Goal: Transaction & Acquisition: Purchase product/service

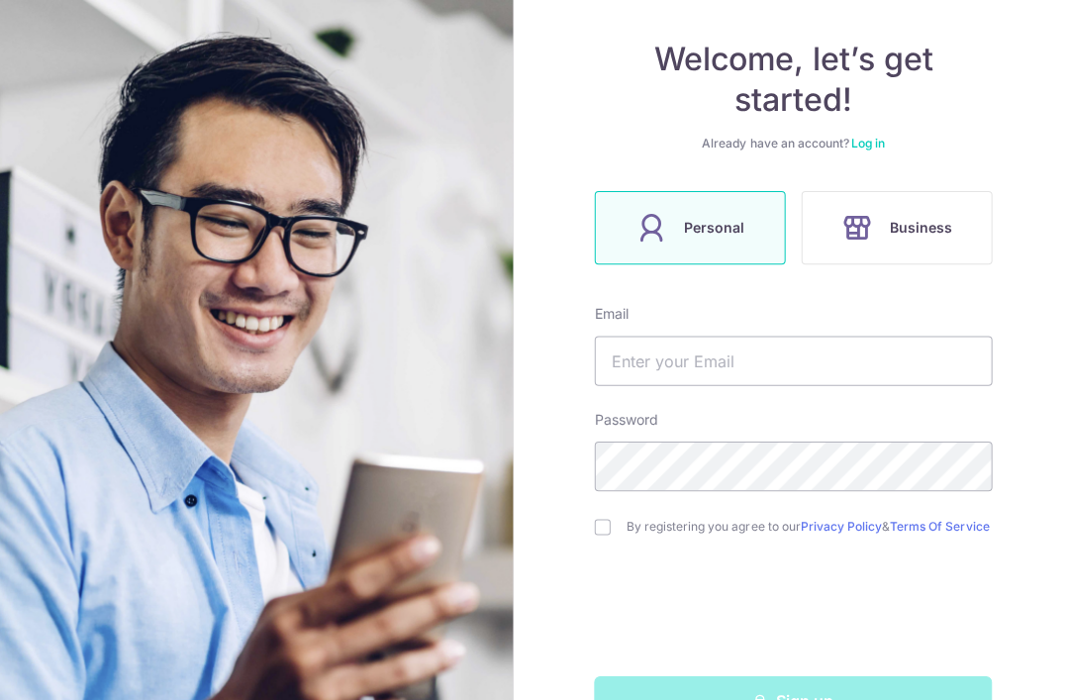
scroll to position [165, 0]
click at [839, 360] on input "text" at bounding box center [790, 360] width 396 height 49
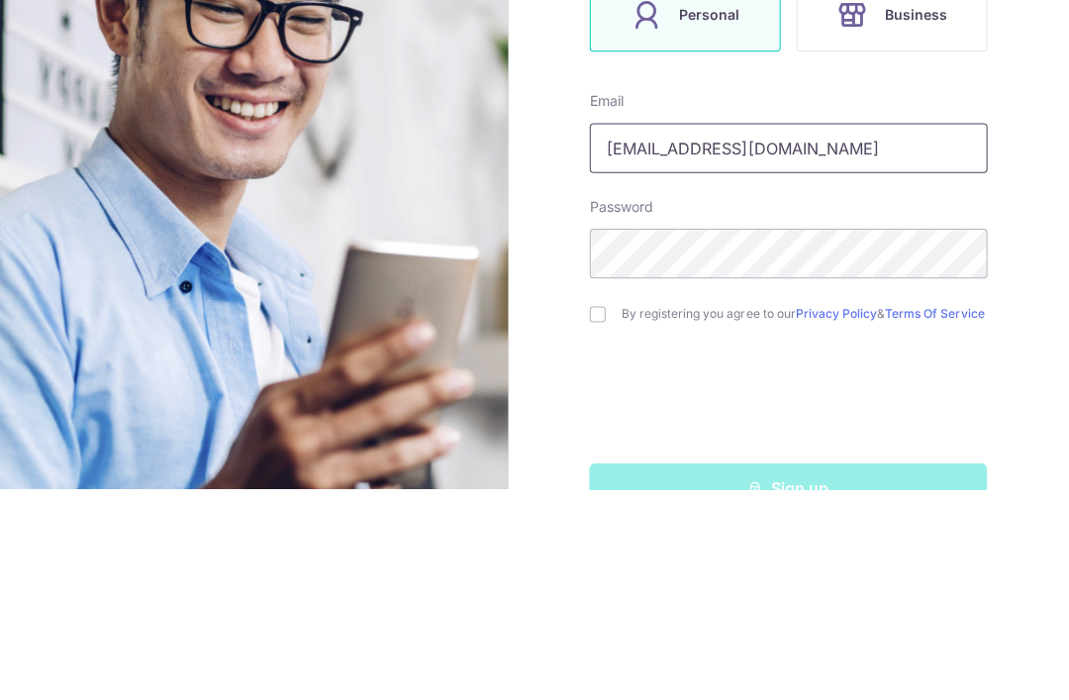
type input "[EMAIL_ADDRESS][DOMAIN_NAME]"
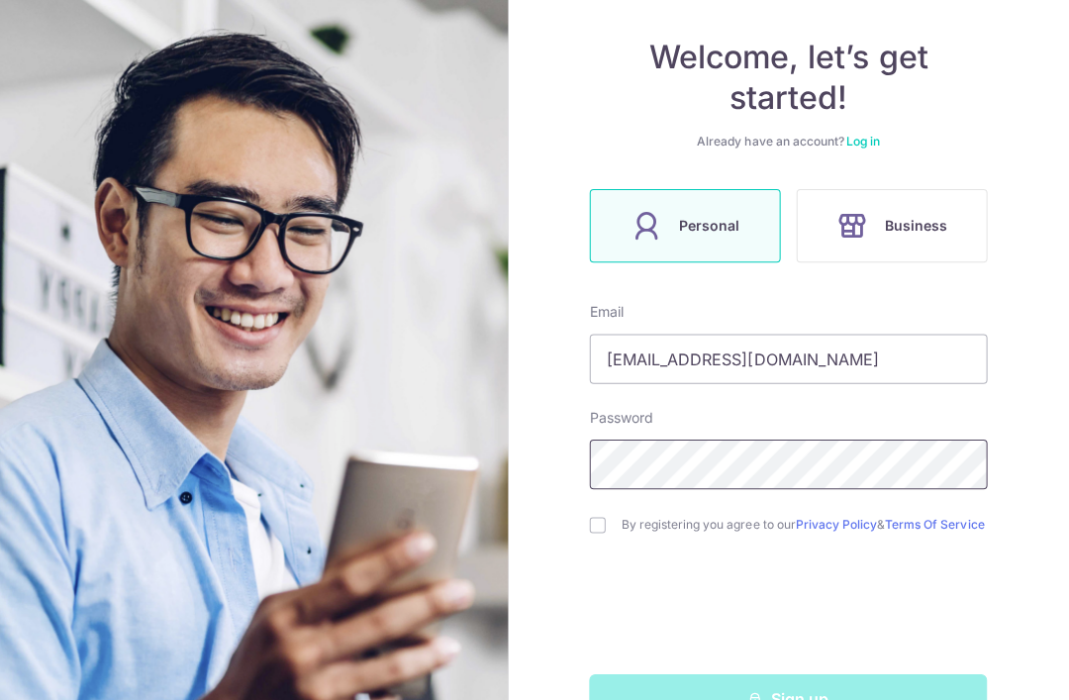
scroll to position [62, 0]
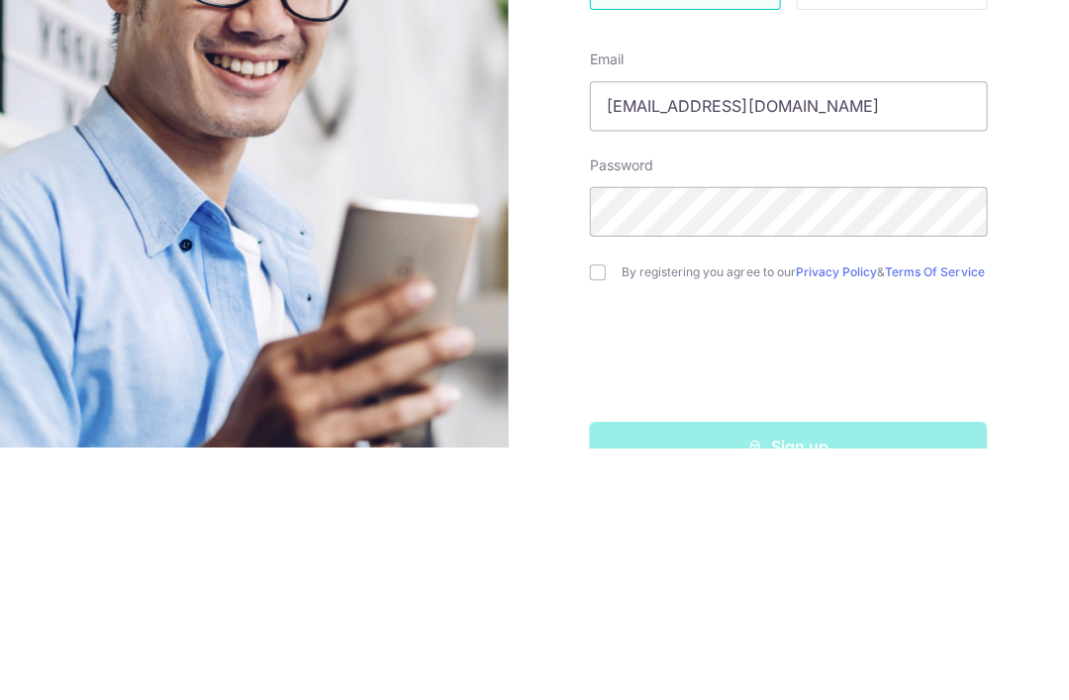
click at [592, 304] on form "Email carelong12@hotmail.com Password By registering you agree to our Privacy P…" at bounding box center [790, 514] width 396 height 420
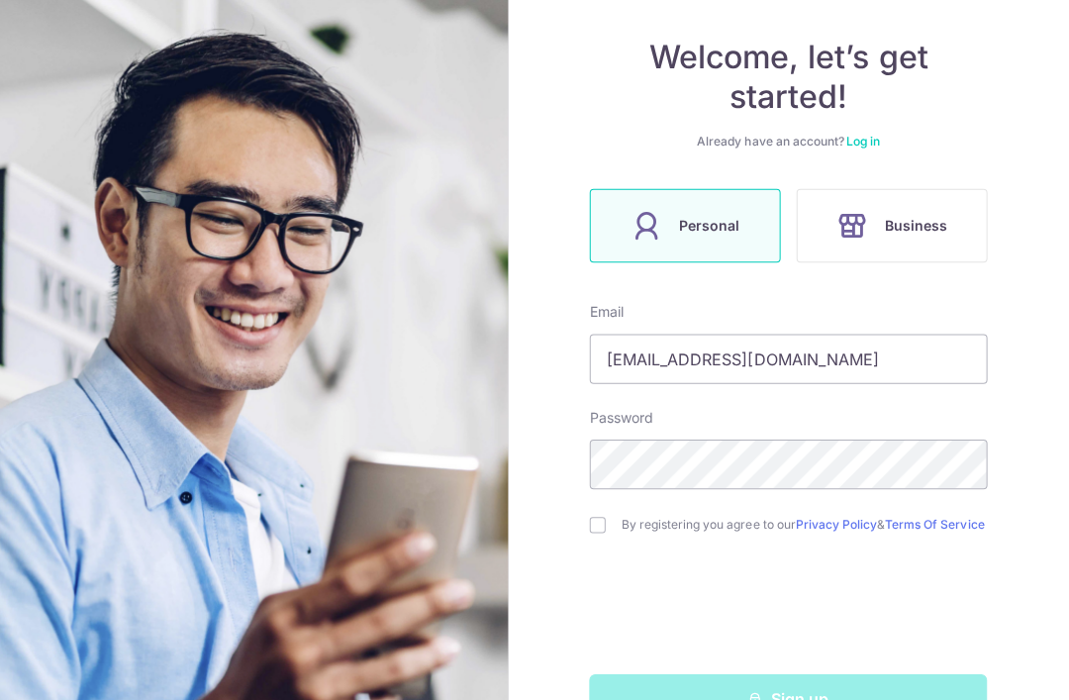
scroll to position [63, 0]
click at [583, 463] on div "Welcome, let’s get started! Already have an account? Log in Personal Business E…" at bounding box center [790, 350] width 558 height 700
click at [596, 518] on input "checkbox" at bounding box center [600, 526] width 16 height 16
checkbox input "true"
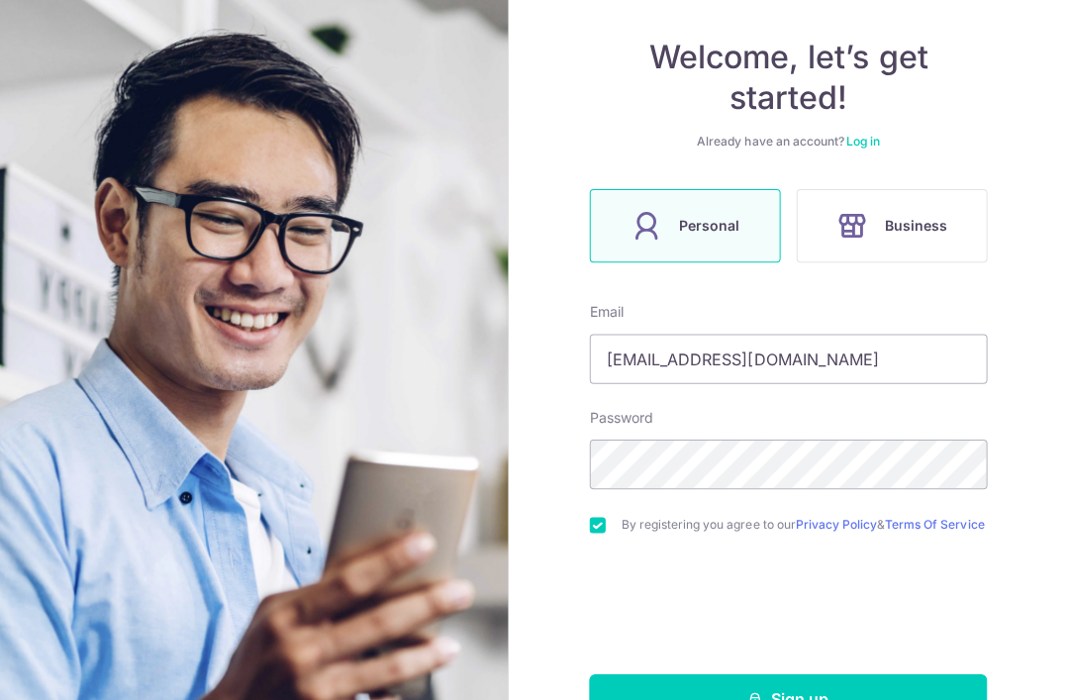
click at [846, 674] on button "Sign up" at bounding box center [790, 698] width 396 height 49
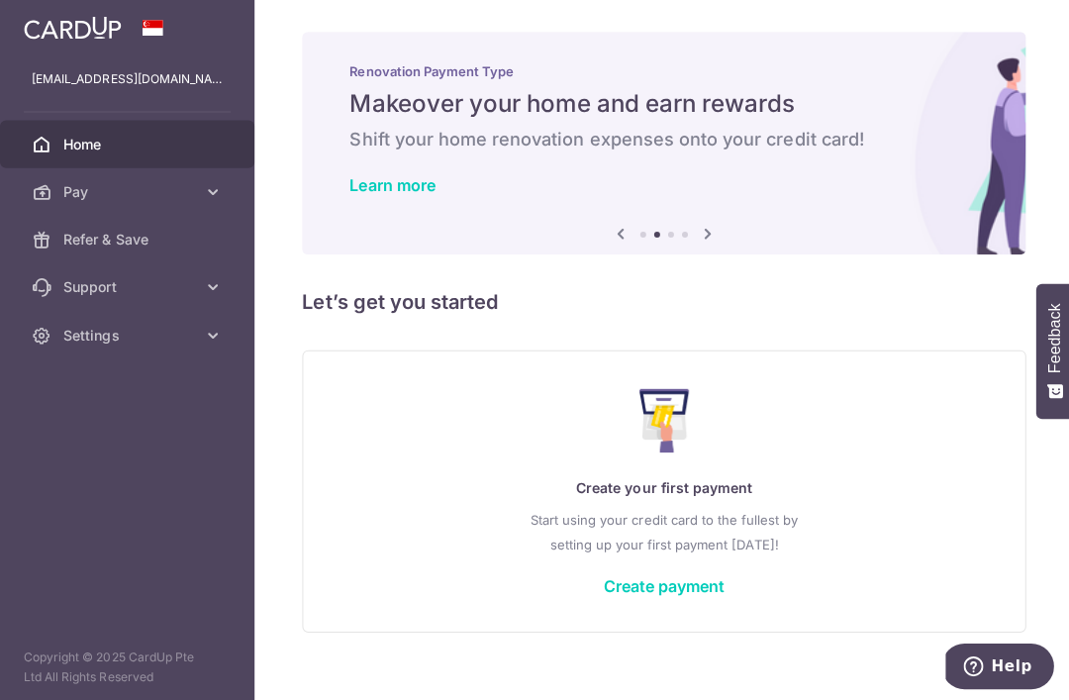
click at [0, 0] on header at bounding box center [0, 0] width 0 height 0
click at [0, 0] on icon "button" at bounding box center [0, 0] width 0 height 0
click at [59, 184] on link "Pay" at bounding box center [126, 191] width 253 height 48
click at [71, 243] on span "Payments" at bounding box center [128, 239] width 131 height 20
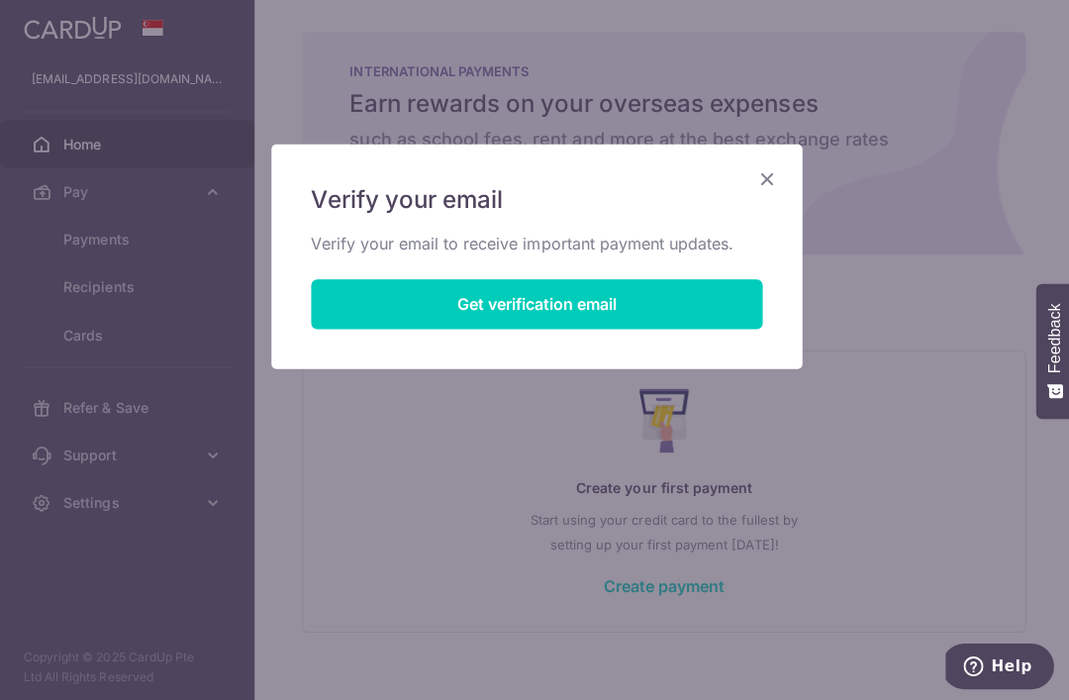
click at [693, 311] on button "Get verification email" at bounding box center [534, 302] width 449 height 49
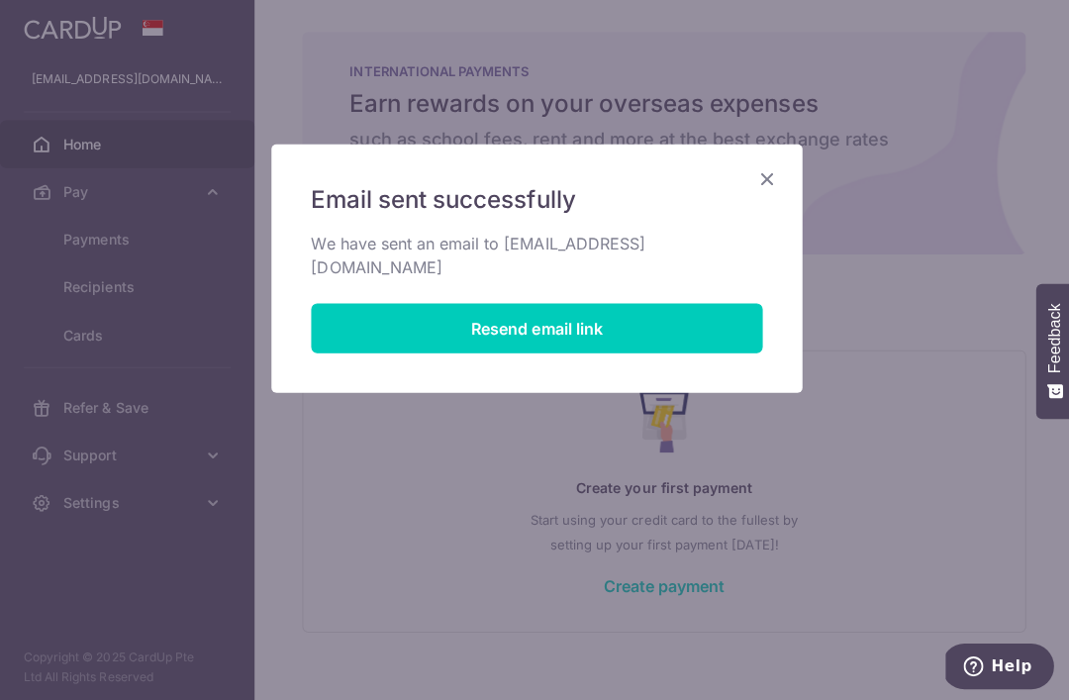
click at [759, 190] on icon "Close" at bounding box center [763, 178] width 24 height 25
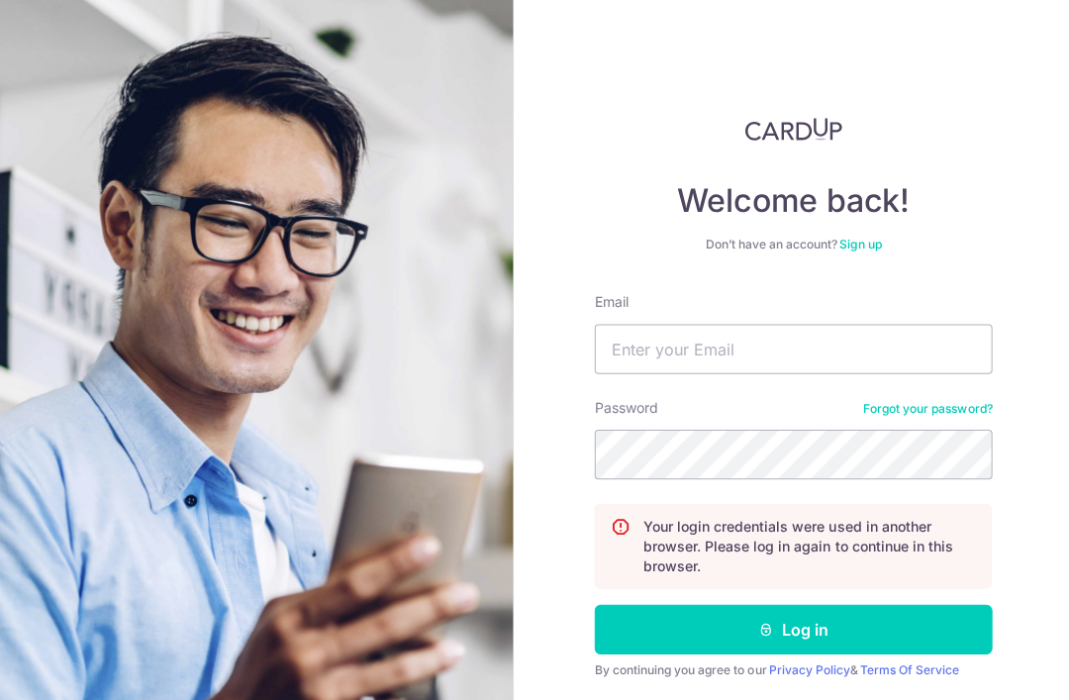
scroll to position [25, 0]
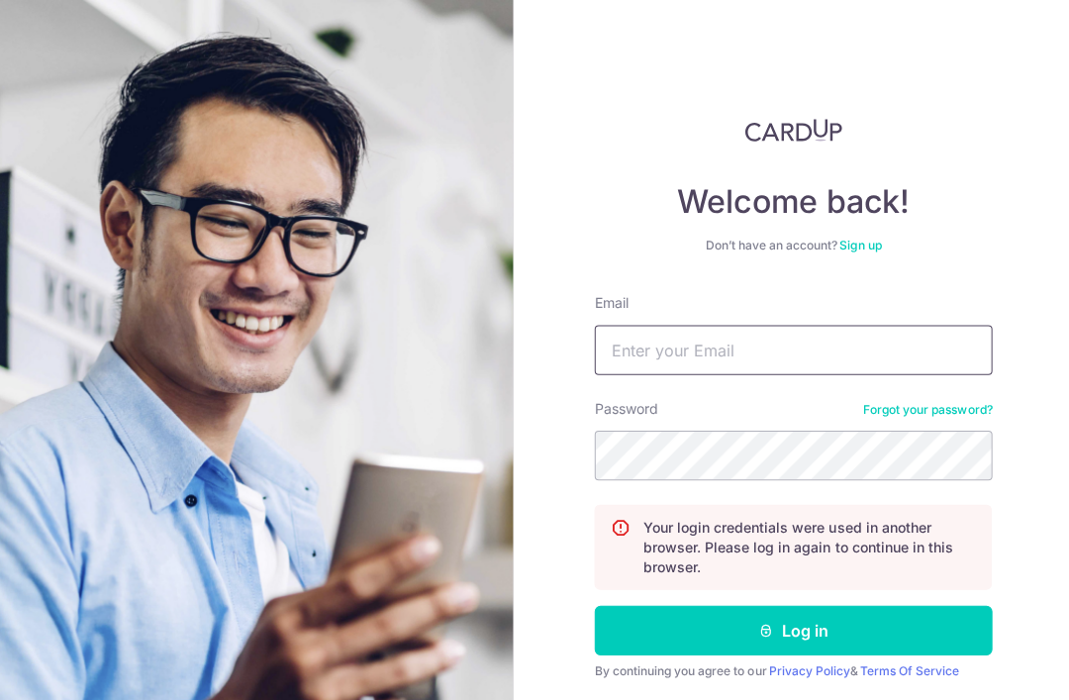
click at [777, 350] on input "Email" at bounding box center [790, 348] width 396 height 49
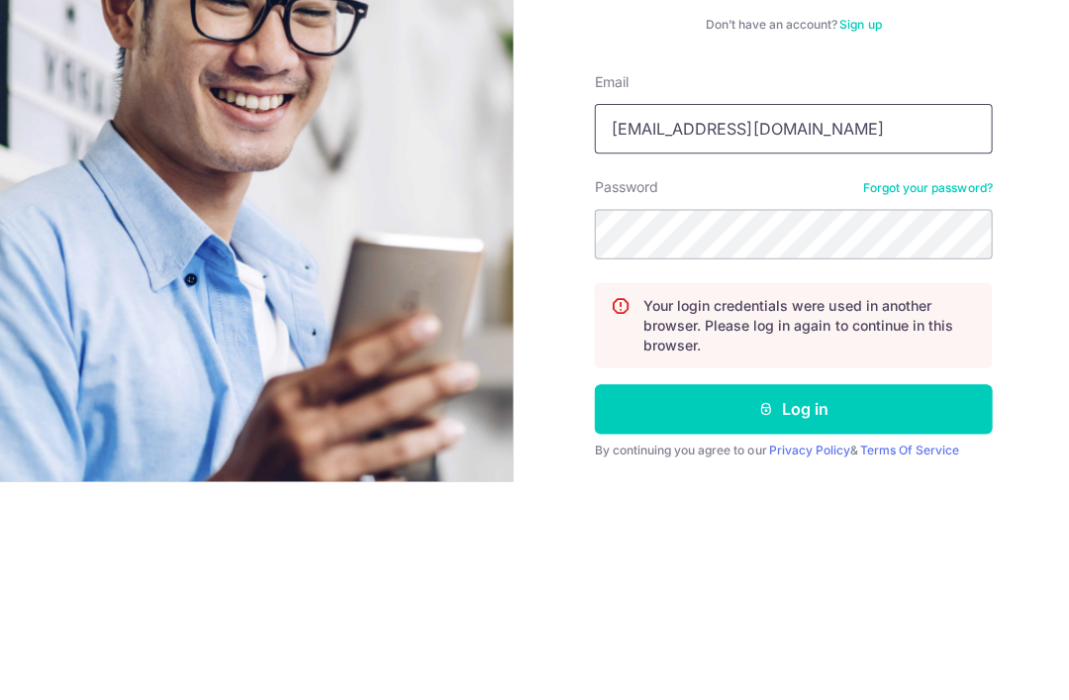
type input "[EMAIL_ADDRESS][DOMAIN_NAME]"
click at [790, 603] on button "Log in" at bounding box center [790, 627] width 396 height 49
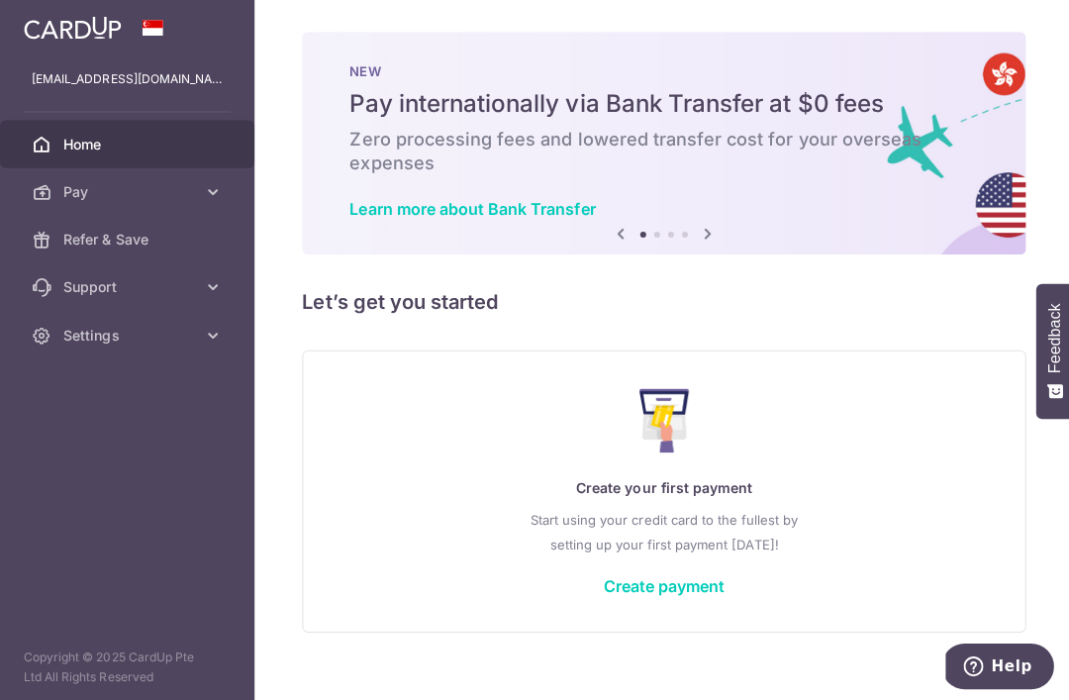
click at [0, 0] on icon "button" at bounding box center [0, 0] width 0 height 0
click at [78, 196] on span "Pay" at bounding box center [128, 191] width 131 height 20
click at [80, 232] on span "Payments" at bounding box center [128, 239] width 131 height 20
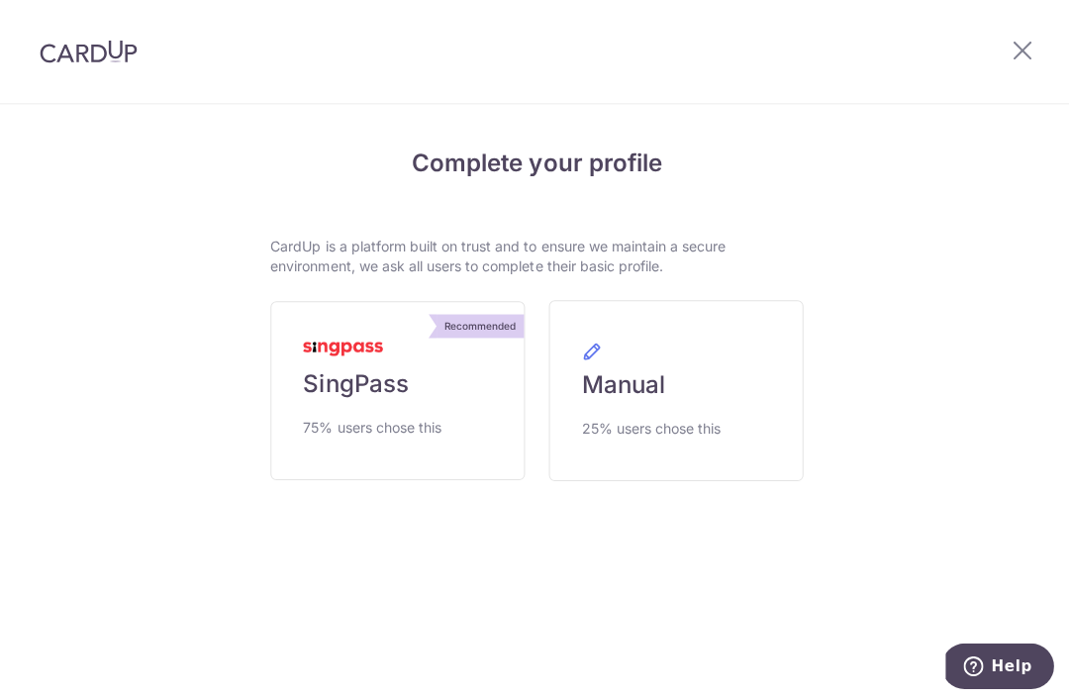
scroll to position [51, 0]
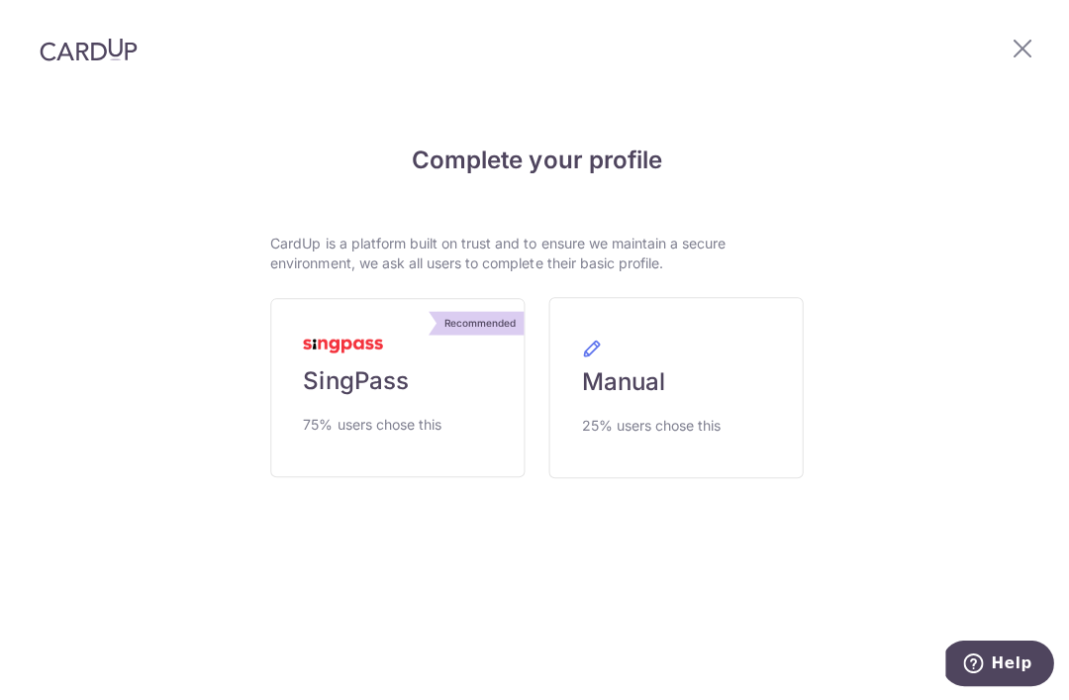
click at [446, 349] on link "Recommended SingPass 75% users chose this" at bounding box center [395, 389] width 253 height 178
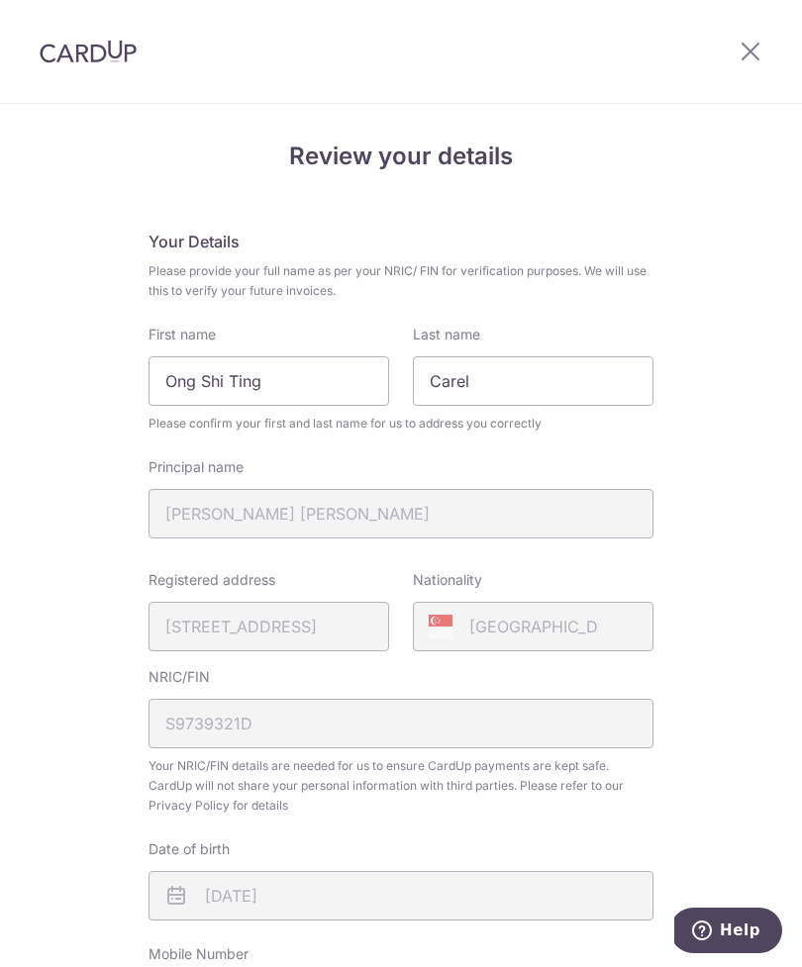
scroll to position [49, 0]
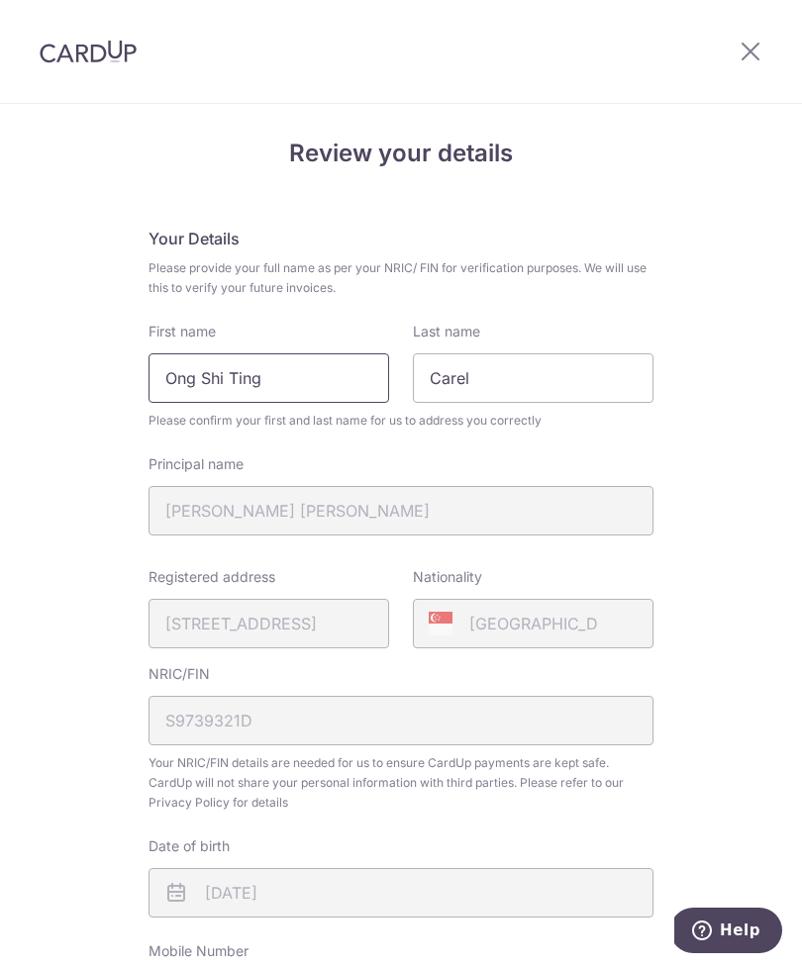
click at [320, 377] on input "Ong Shi Ting" at bounding box center [268, 377] width 240 height 49
type input "O"
type input "[PERSON_NAME] Ting"
click at [551, 385] on input "Carel" at bounding box center [533, 377] width 240 height 49
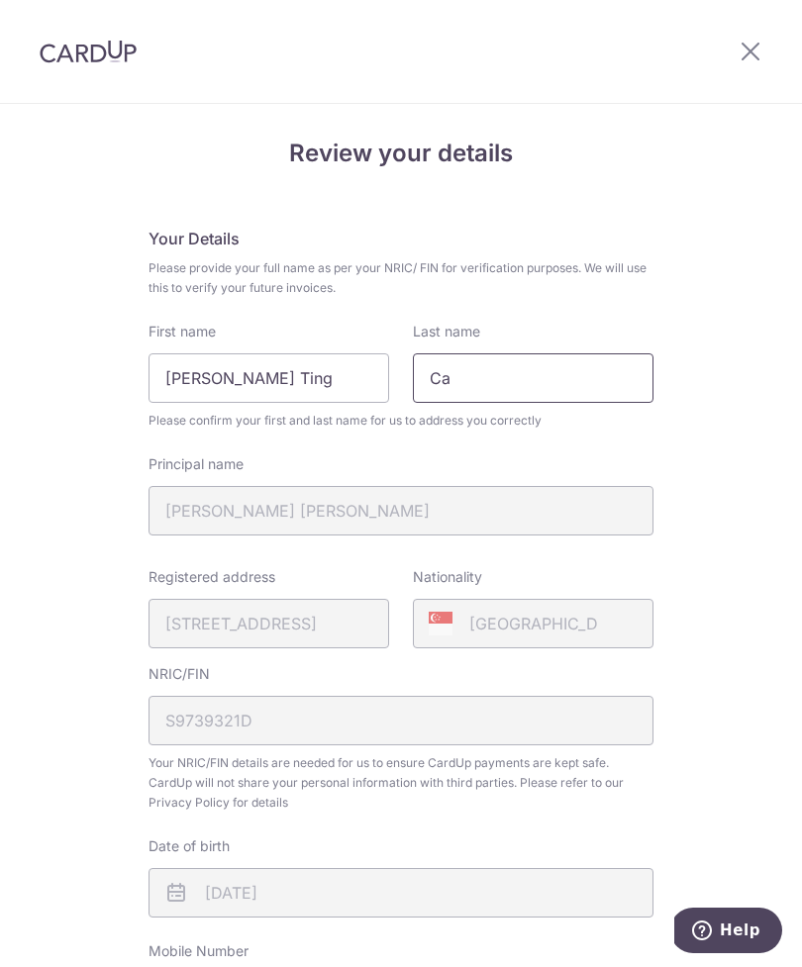
type input "C"
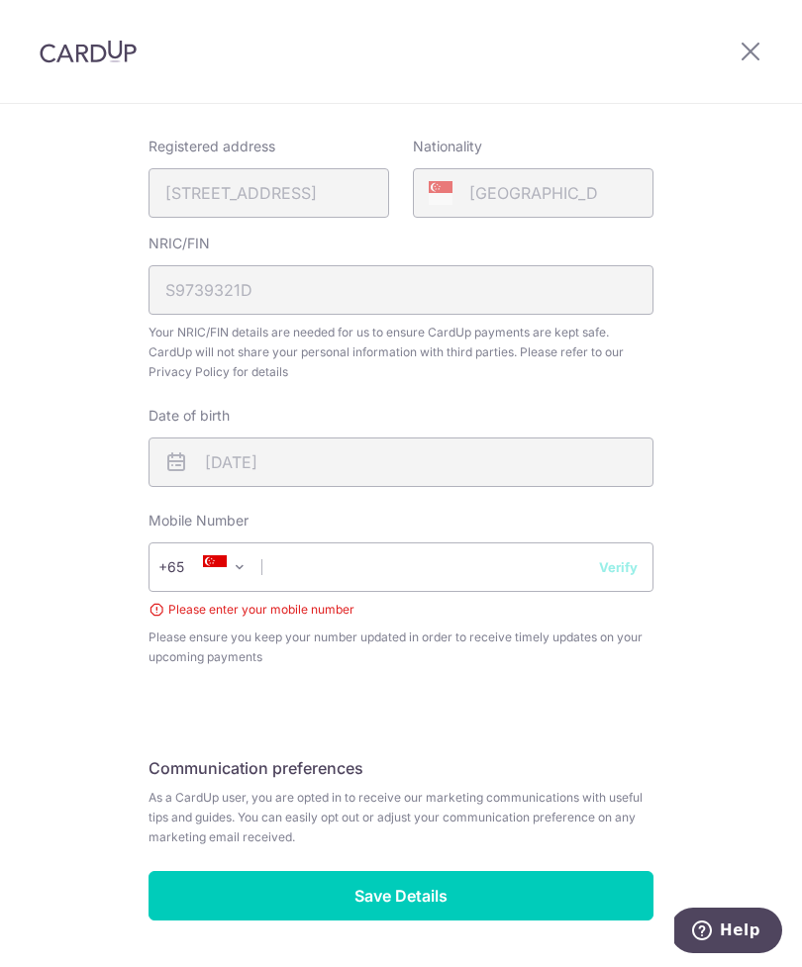
scroll to position [479, 0]
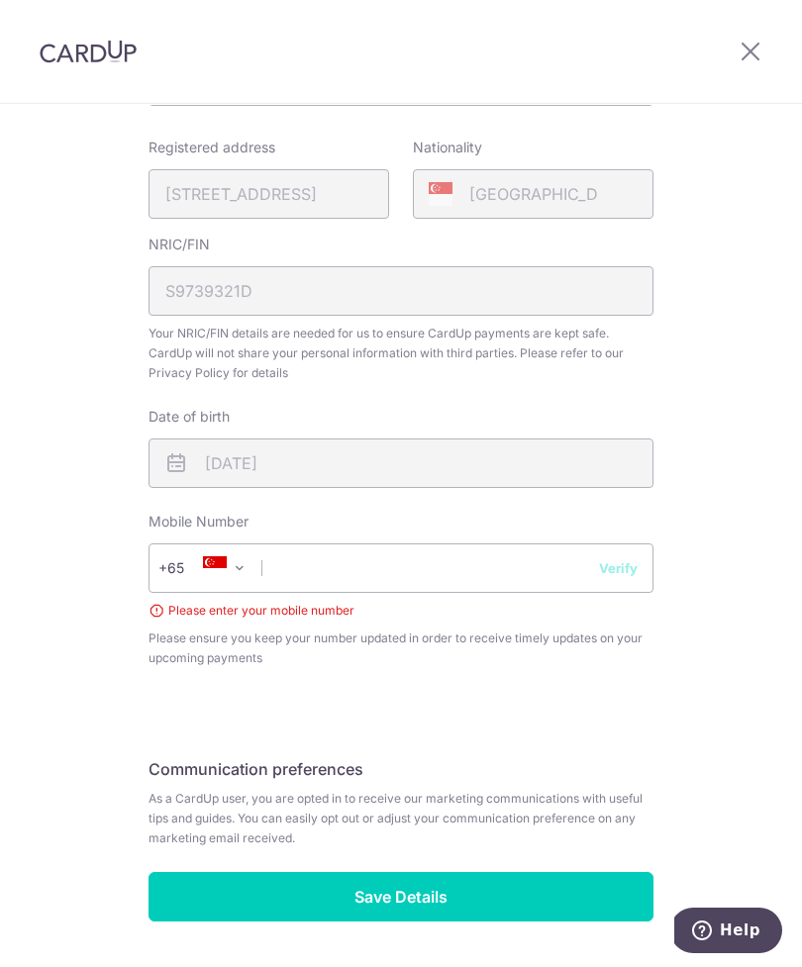
type input "Ong"
click at [313, 574] on input "text" at bounding box center [400, 567] width 505 height 49
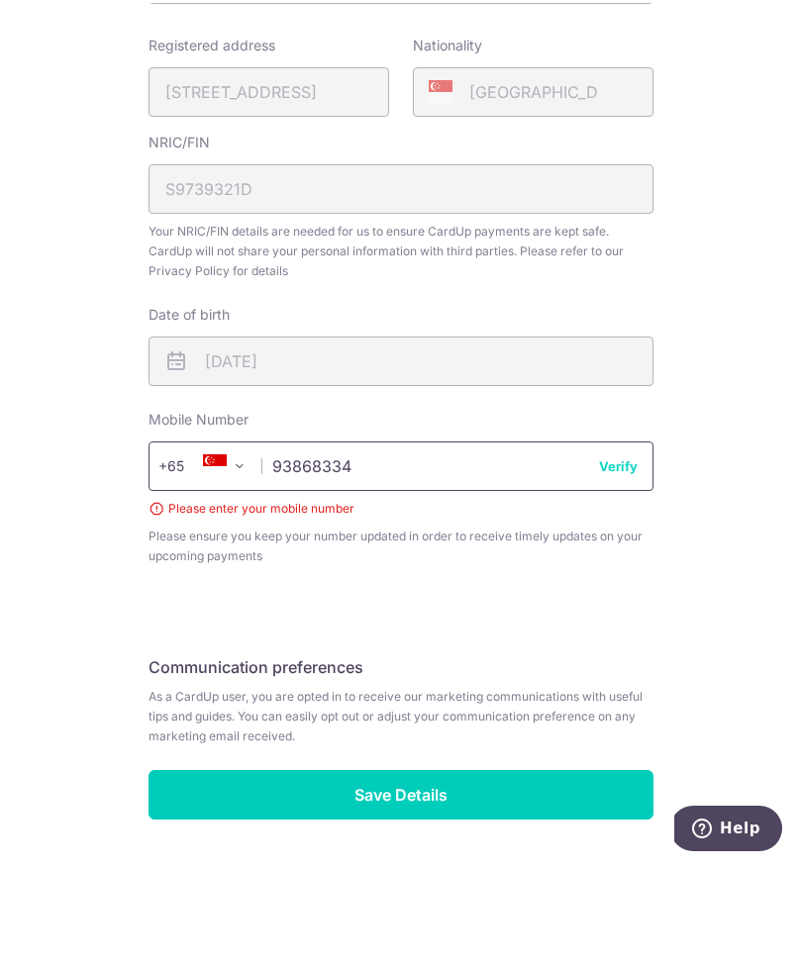
type input "93868334"
click at [634, 558] on button "Verify" at bounding box center [618, 568] width 39 height 20
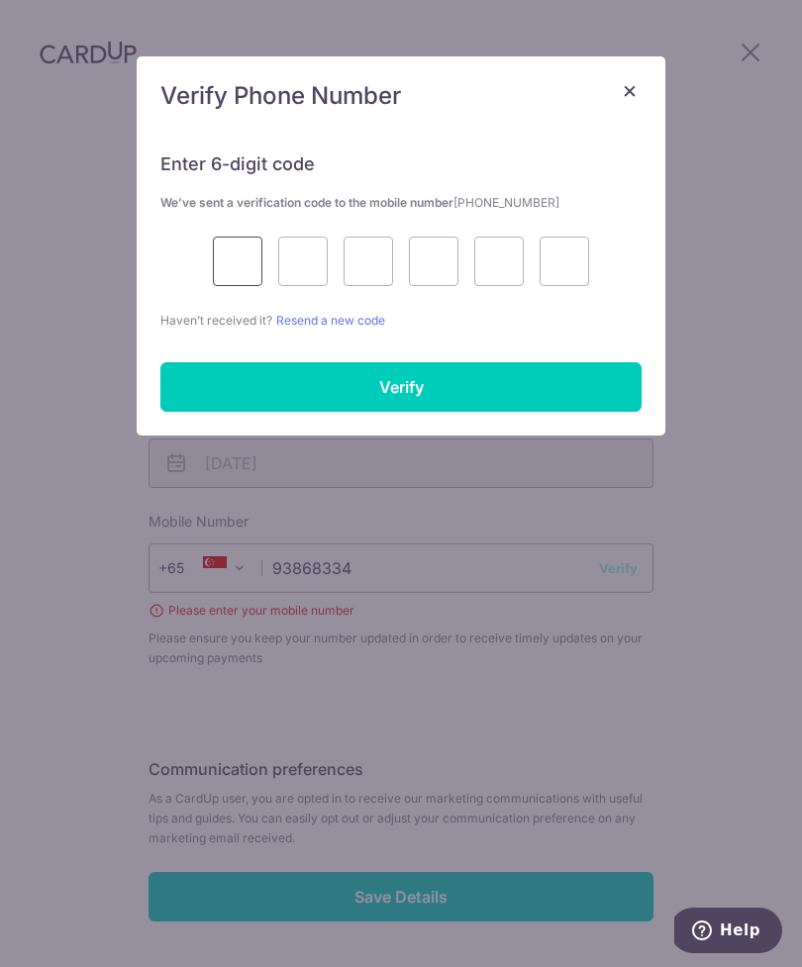
click at [247, 269] on input "text" at bounding box center [237, 261] width 49 height 49
type input "6"
type input "3"
type input "5"
type input "7"
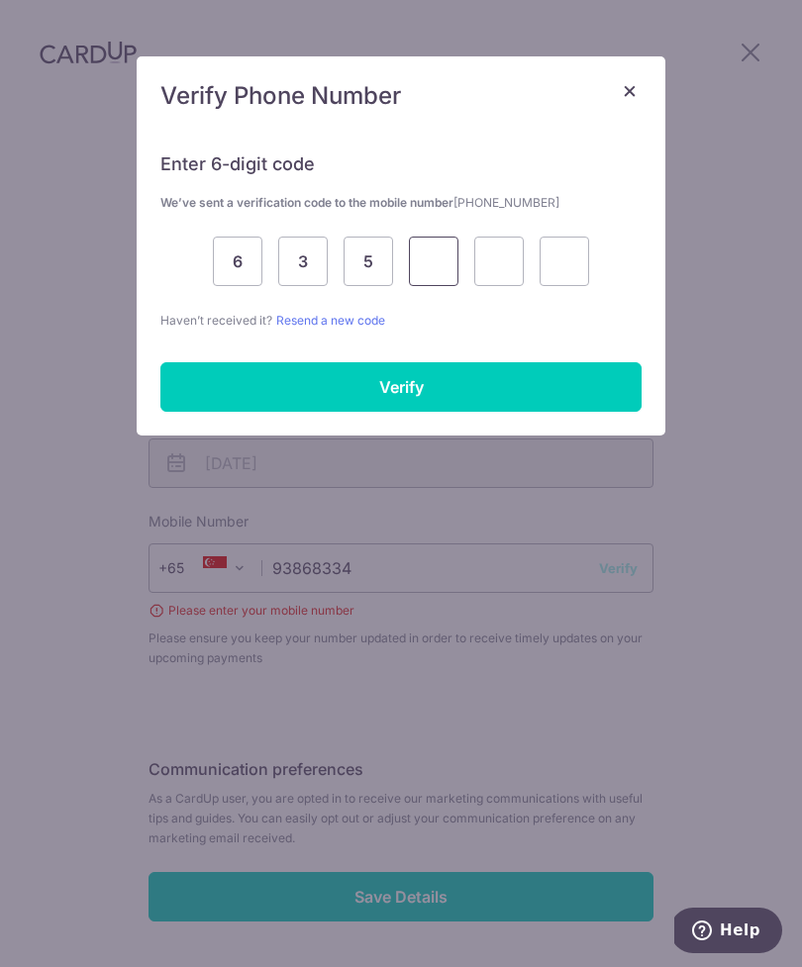
type input "8"
type input "3"
type input "7"
type input "8"
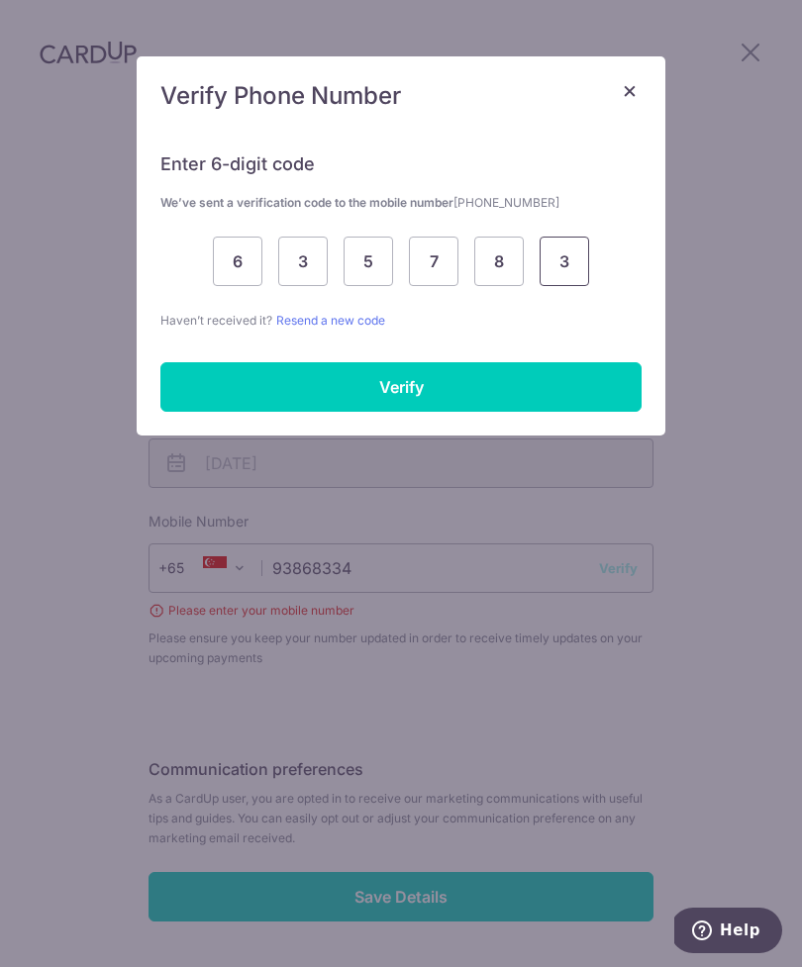
type input "3"
click at [522, 390] on input "Verify" at bounding box center [400, 386] width 481 height 49
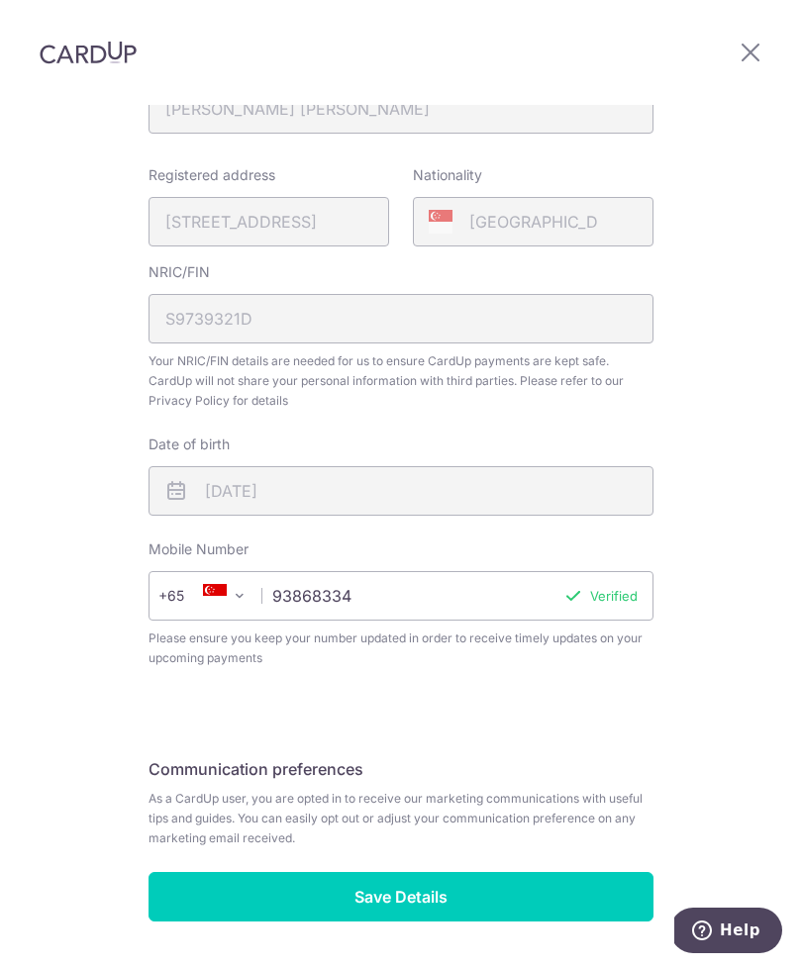
click at [498, 872] on input "Save Details" at bounding box center [400, 896] width 505 height 49
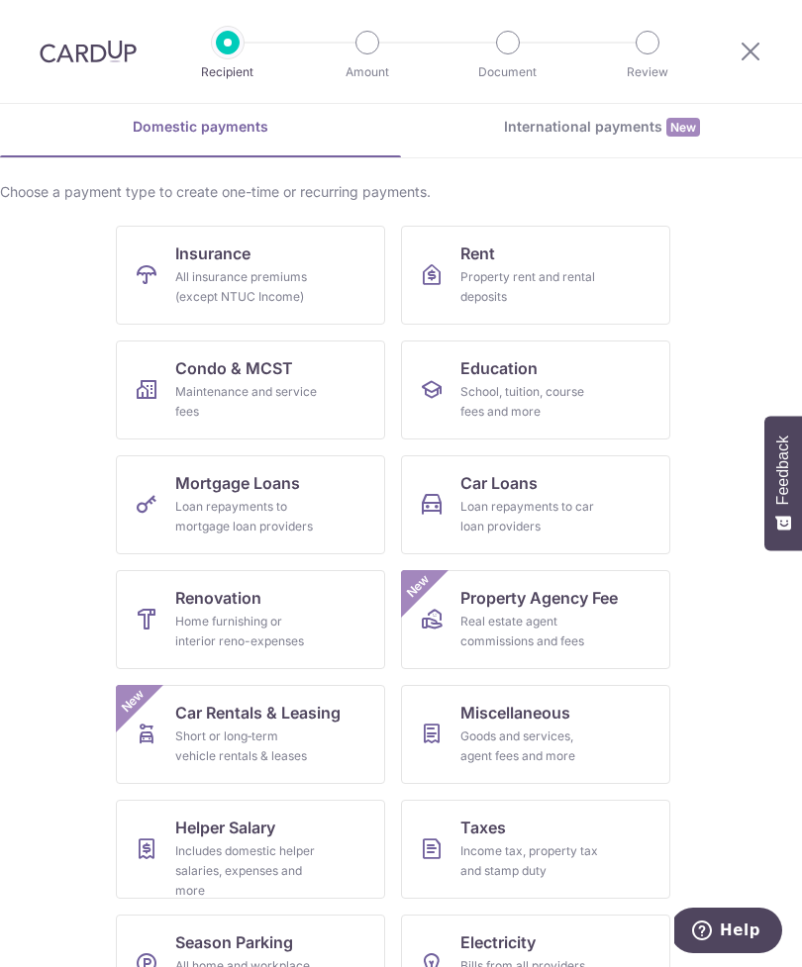
scroll to position [85, 0]
click at [282, 615] on div "Home furnishing or interior reno-expenses" at bounding box center [246, 633] width 143 height 40
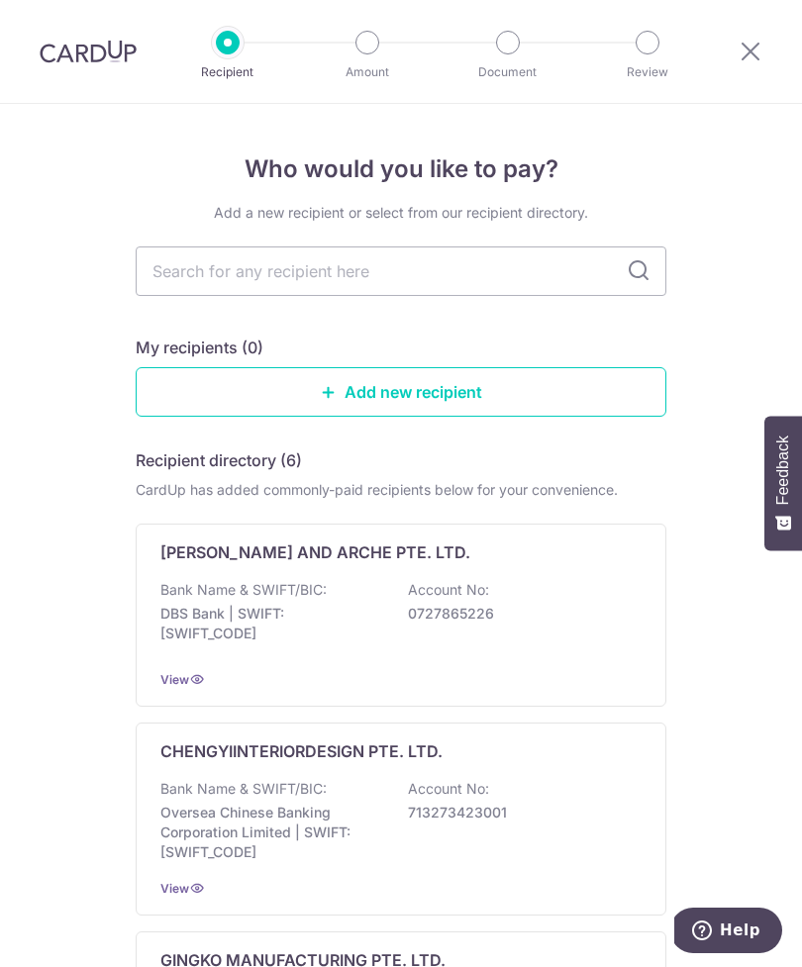
click at [491, 280] on input "text" at bounding box center [401, 270] width 530 height 49
type input "tWOTHREE DESIGN"
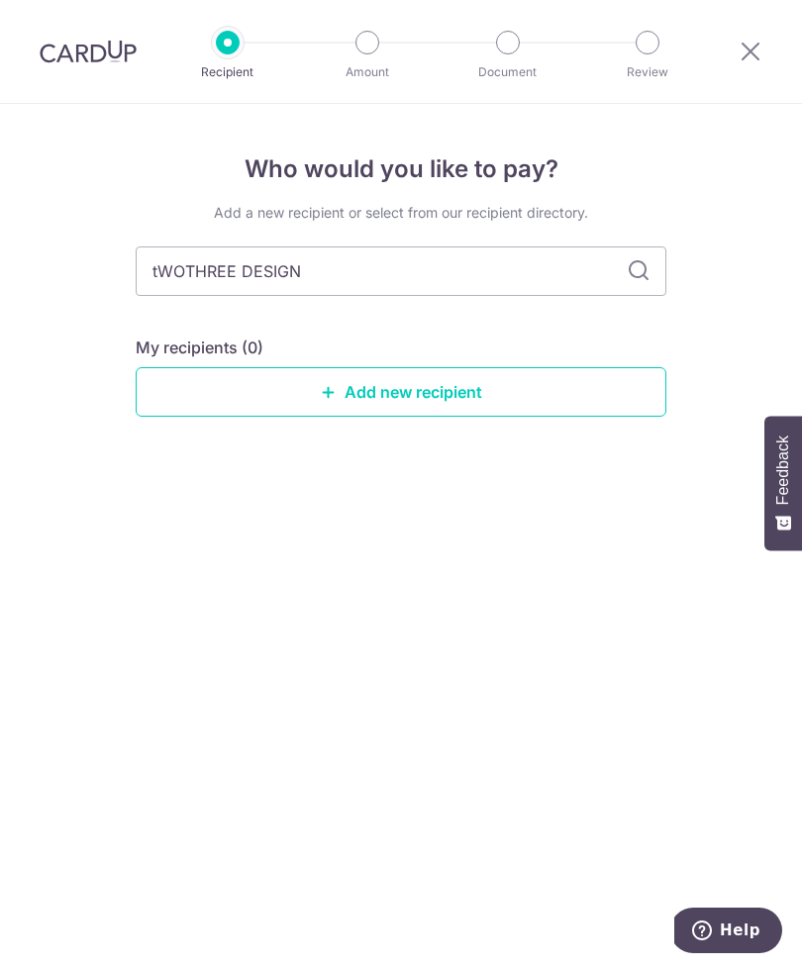
click at [625, 258] on input "tWOTHREE DESIGN" at bounding box center [401, 270] width 530 height 49
click at [153, 274] on input "tWOTHREE DESIGN" at bounding box center [401, 270] width 530 height 49
click at [184, 271] on input "tWOTHREE DESIGN" at bounding box center [401, 270] width 530 height 49
click at [584, 269] on input "tWOTHREE DESIGN" at bounding box center [401, 270] width 530 height 49
click at [516, 401] on link "Add new recipient" at bounding box center [401, 391] width 530 height 49
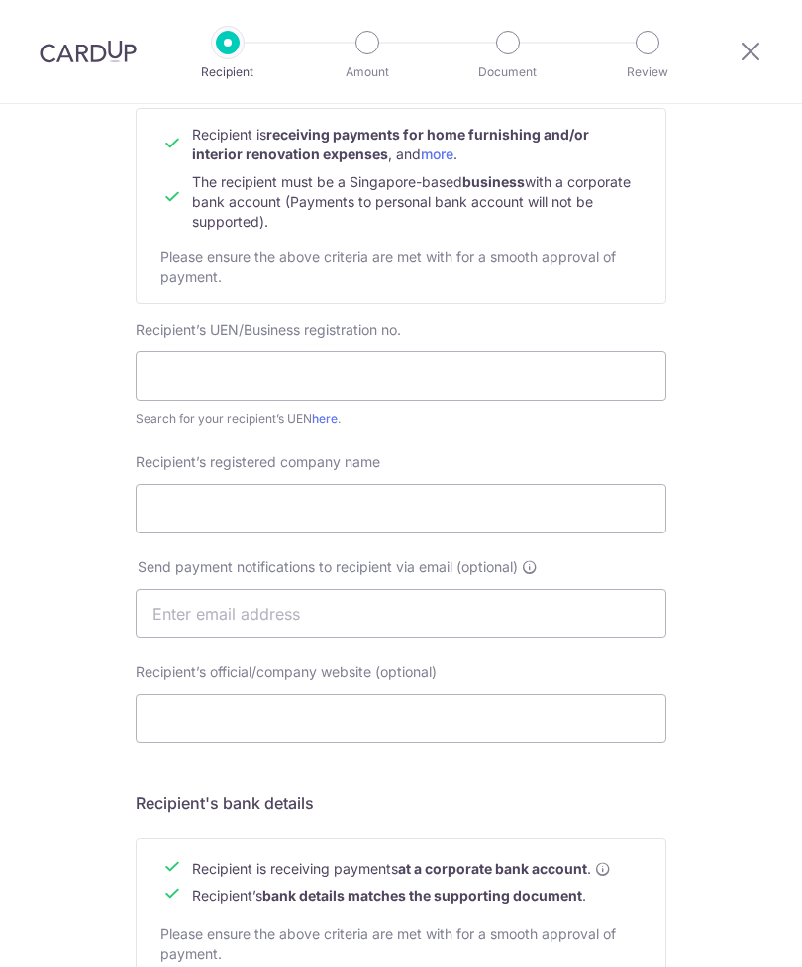
scroll to position [219, 0]
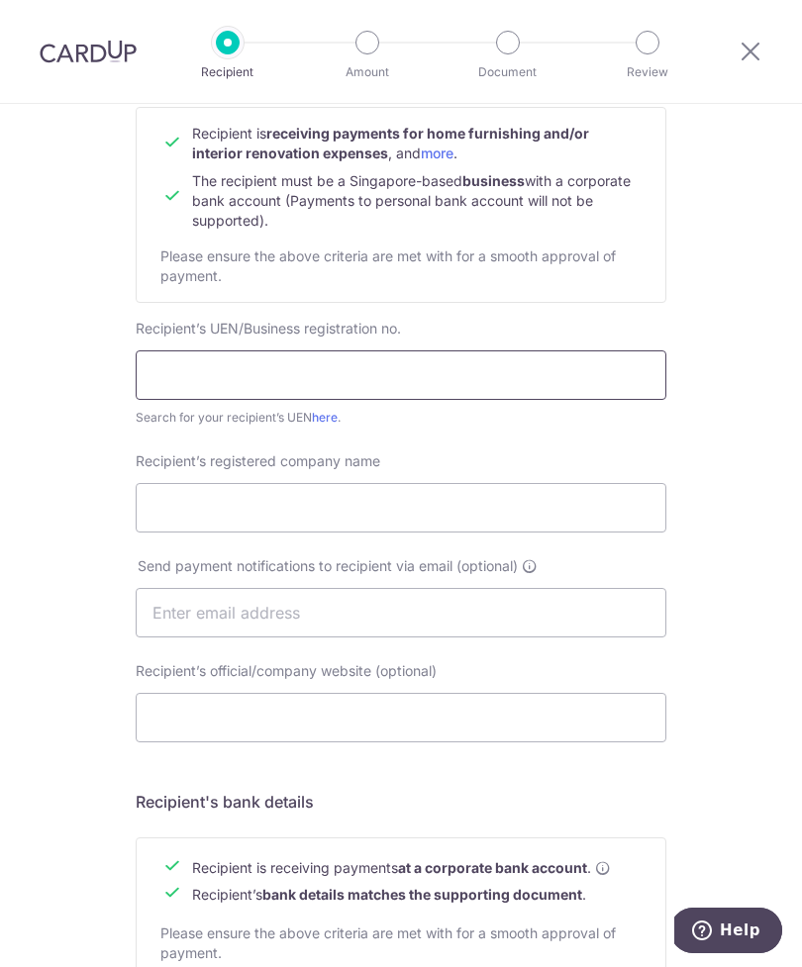
click at [456, 368] on input "text" at bounding box center [401, 374] width 530 height 49
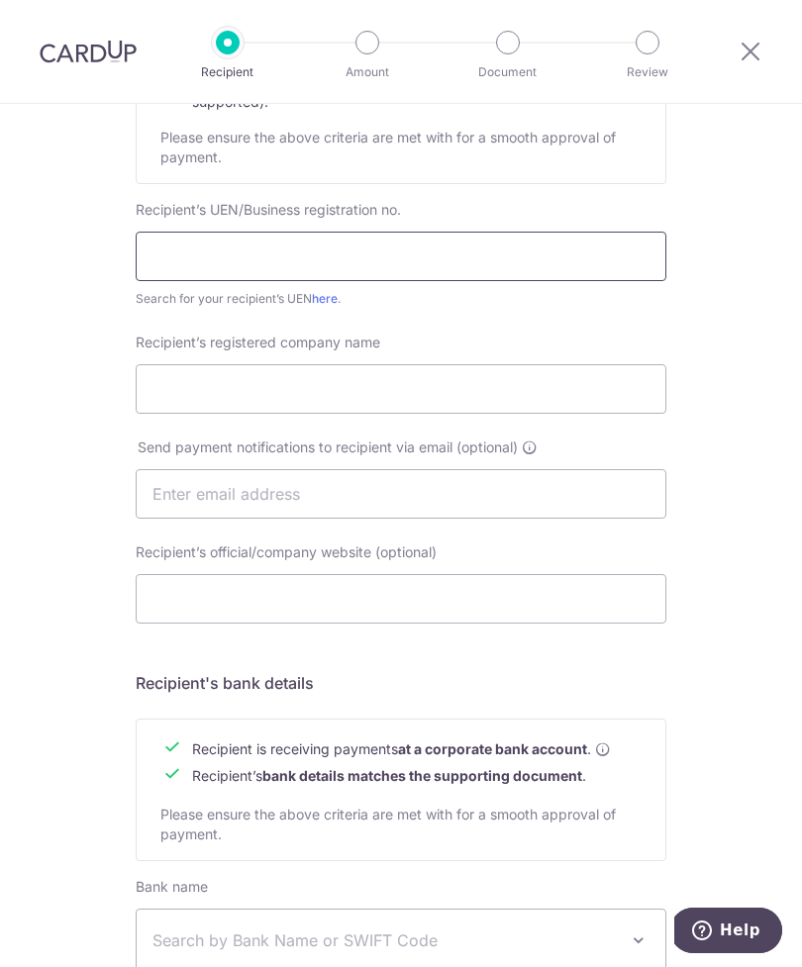
scroll to position [339, 0]
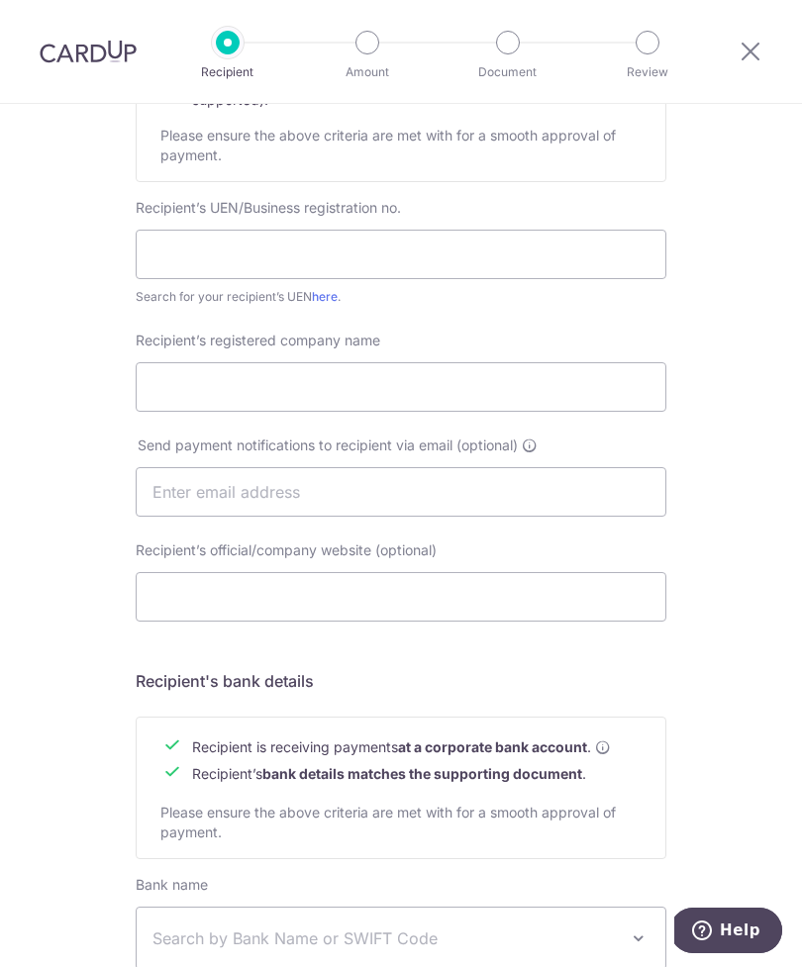
click at [320, 293] on link "here" at bounding box center [325, 296] width 26 height 15
click at [433, 241] on input "text" at bounding box center [401, 254] width 530 height 49
type input "202440847Z"
click at [429, 374] on input "Recipient’s registered company name" at bounding box center [401, 386] width 530 height 49
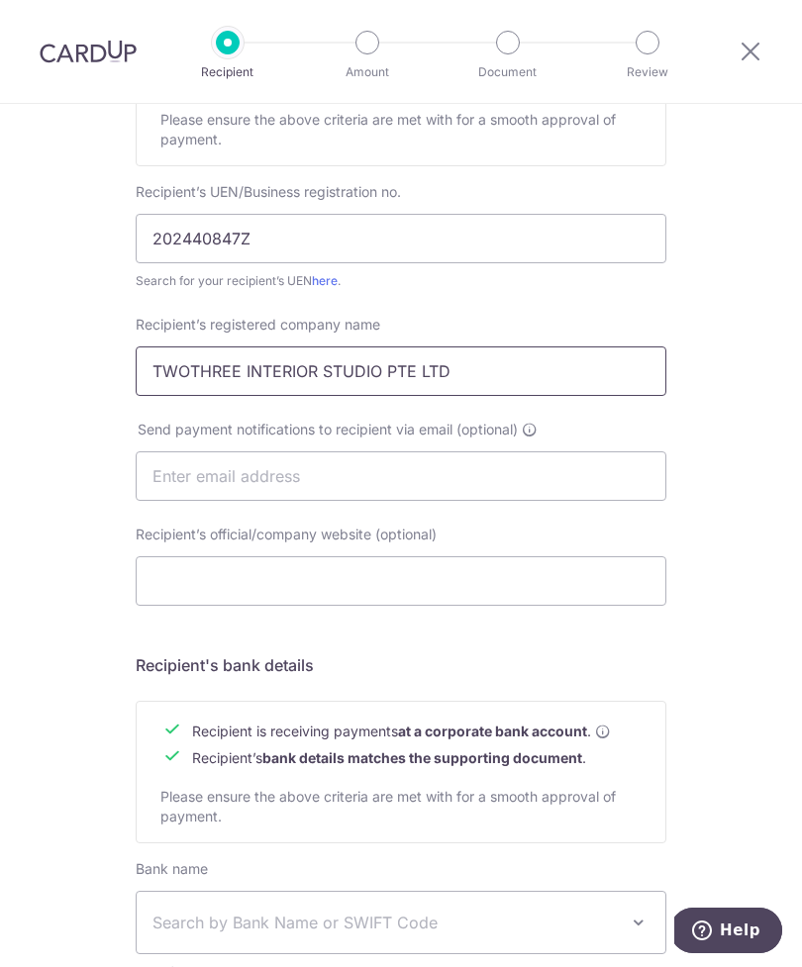
scroll to position [359, 0]
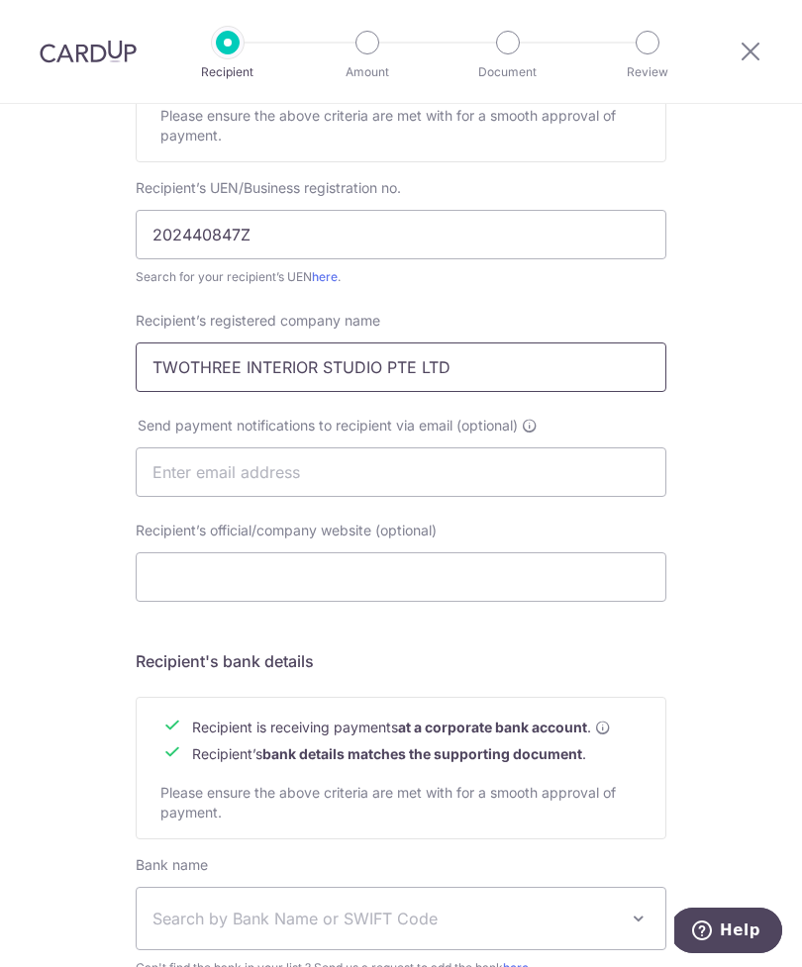
click at [402, 361] on input "TWOTHREE INTERIOR STUDIO PTE LTD" at bounding box center [401, 366] width 530 height 49
click at [431, 366] on input "TWOTHREE INTERIOR STUDIO PTE LTD" at bounding box center [401, 366] width 530 height 49
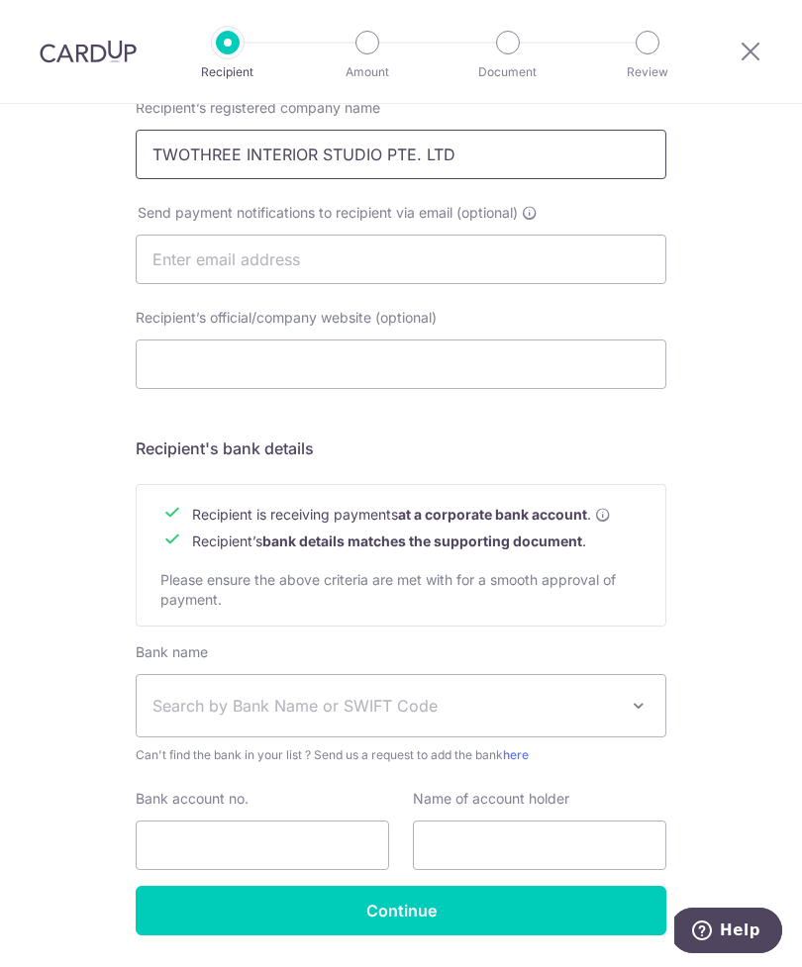
scroll to position [570, 0]
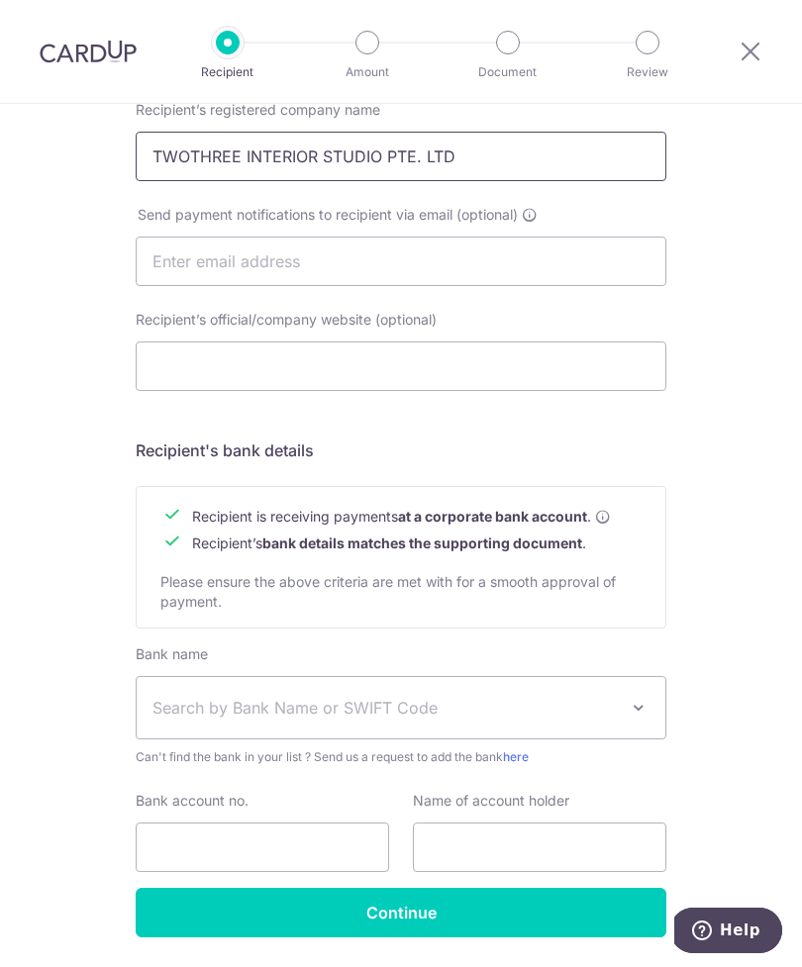
type input "TWOTHREE INTERIOR STUDIO PTE. LTD"
click at [553, 694] on span "Search by Bank Name or SWIFT Code" at bounding box center [401, 707] width 528 height 61
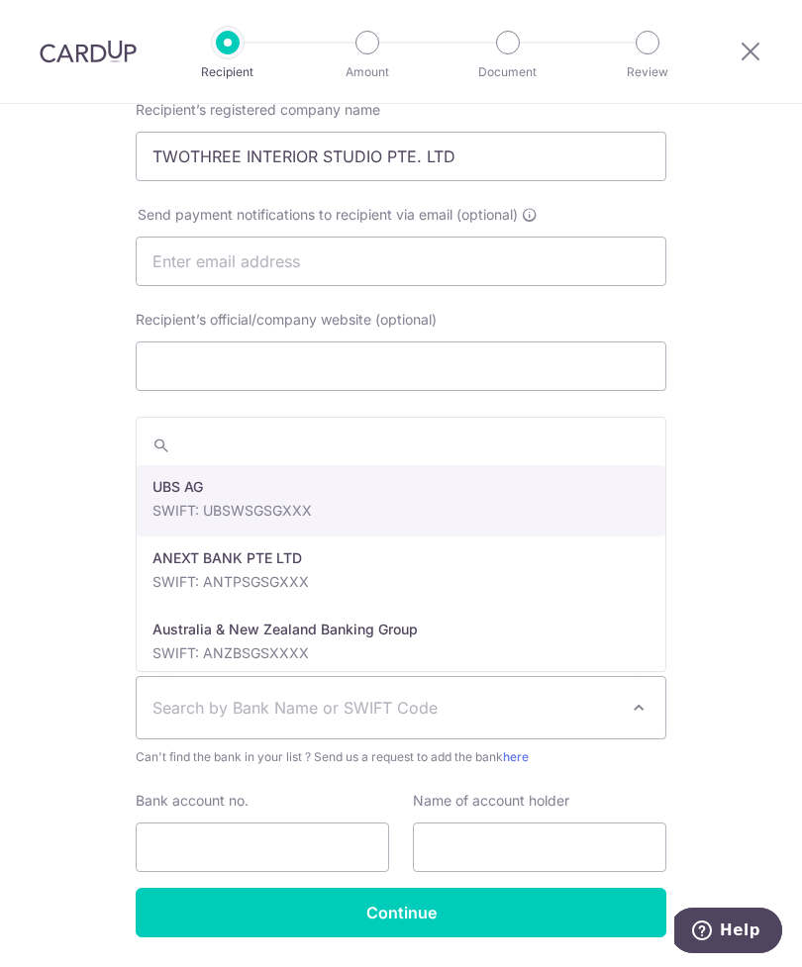
click at [414, 449] on input "search" at bounding box center [401, 446] width 528 height 40
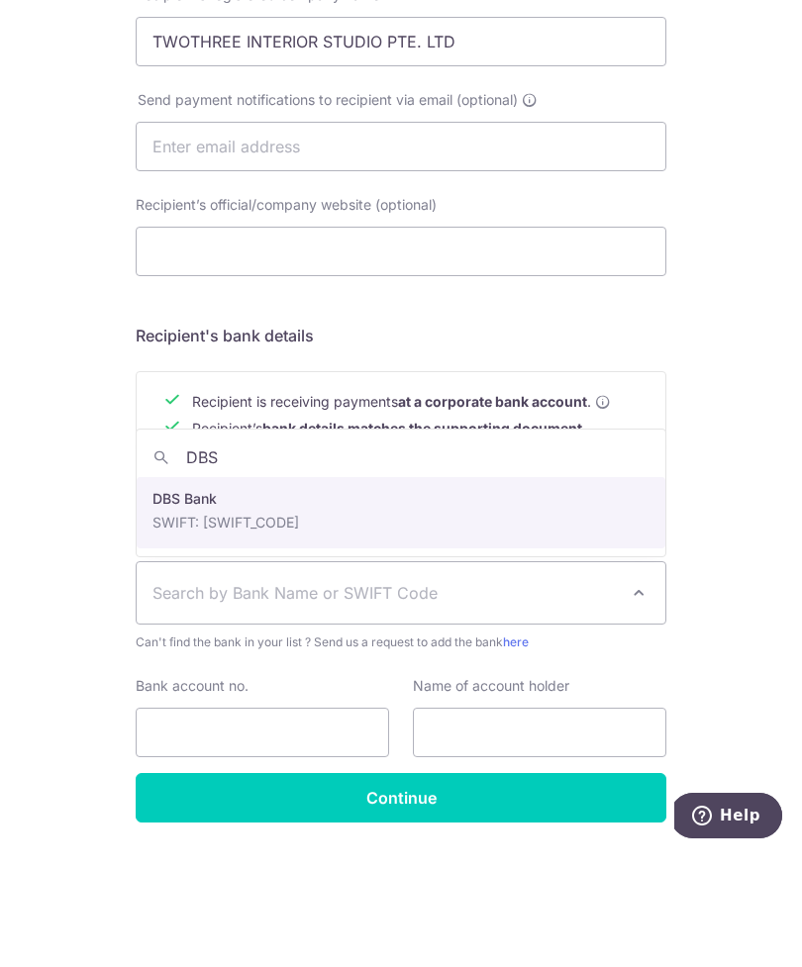
type input "DBS"
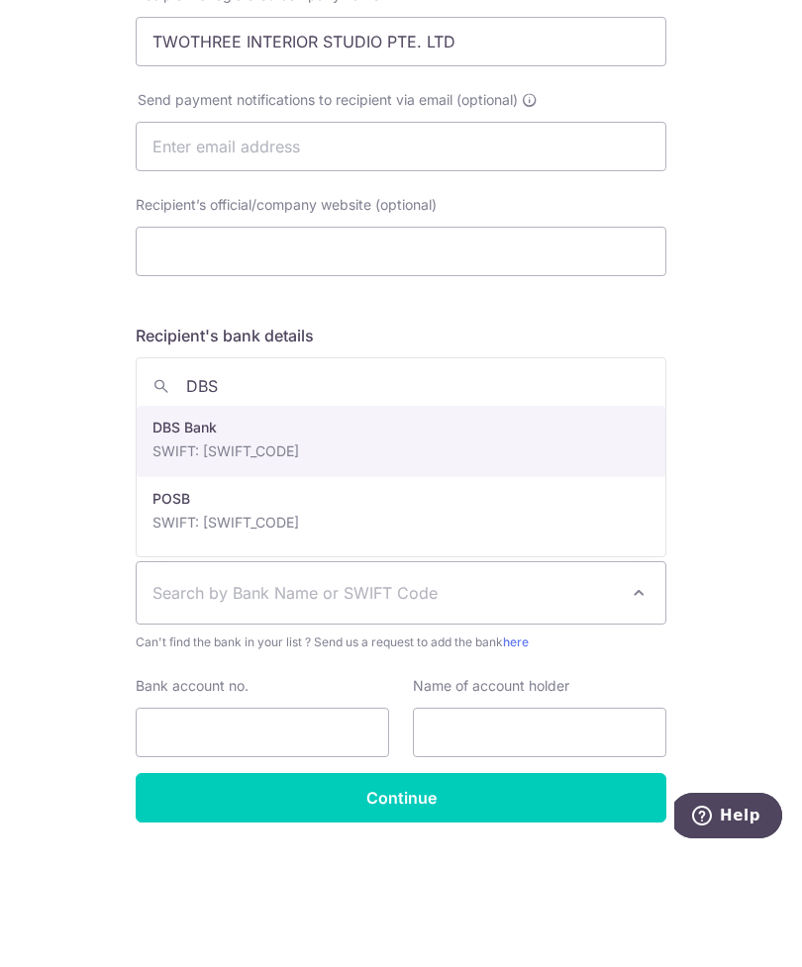
select select "6"
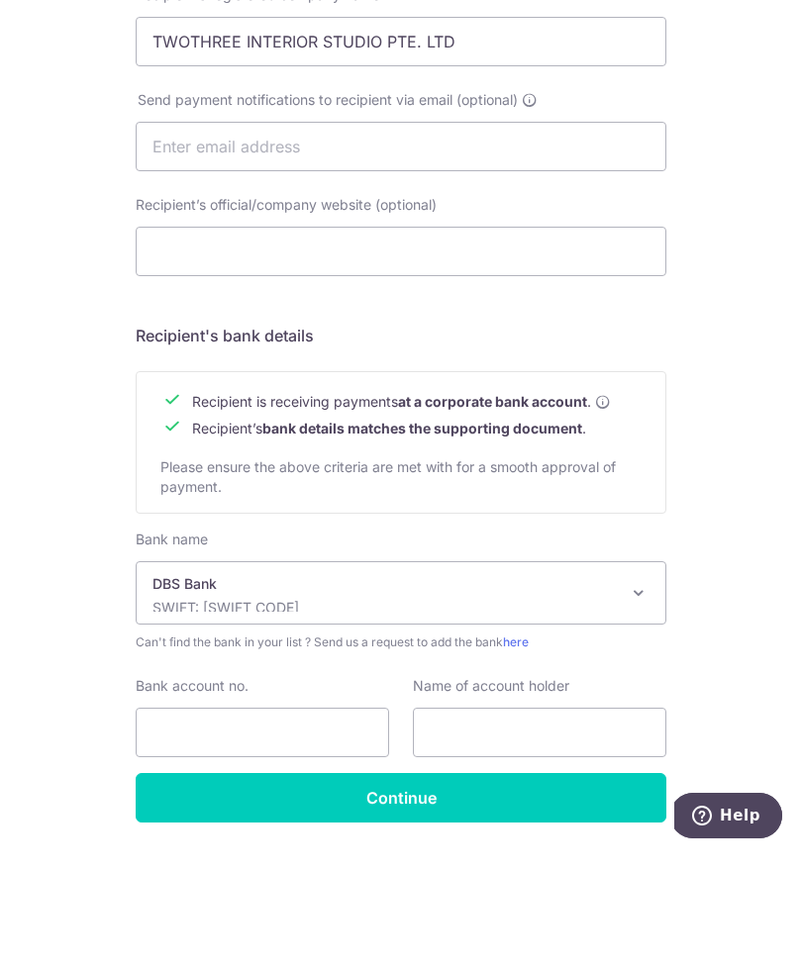
scroll to position [63, 0]
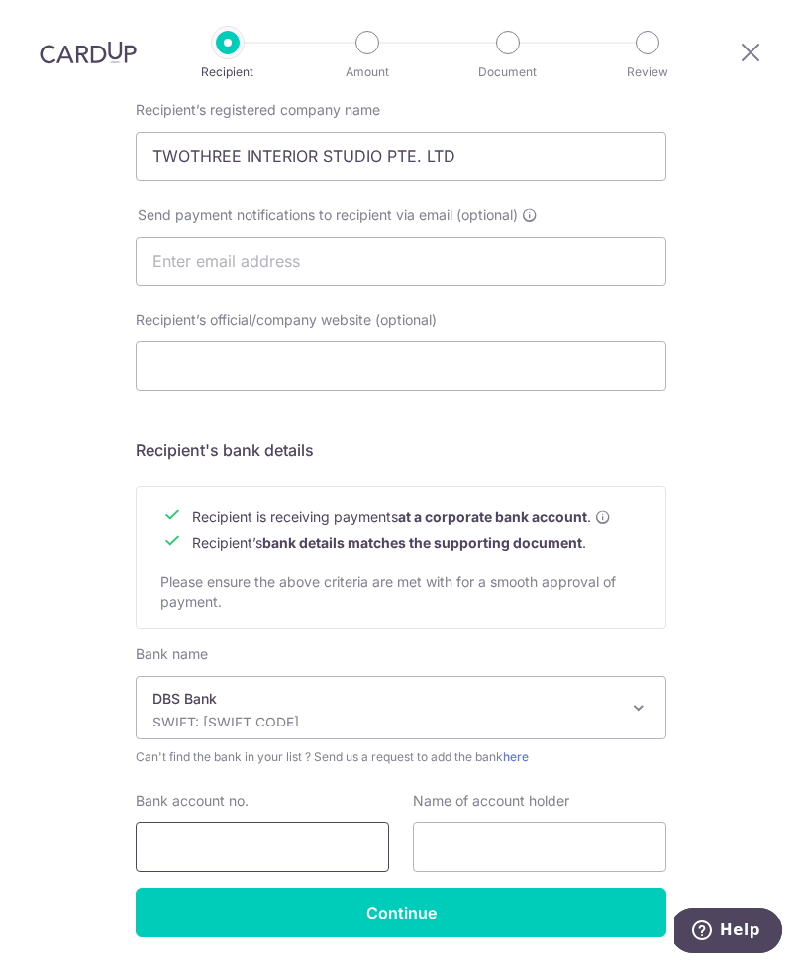
click at [320, 822] on input "Bank account no." at bounding box center [262, 846] width 253 height 49
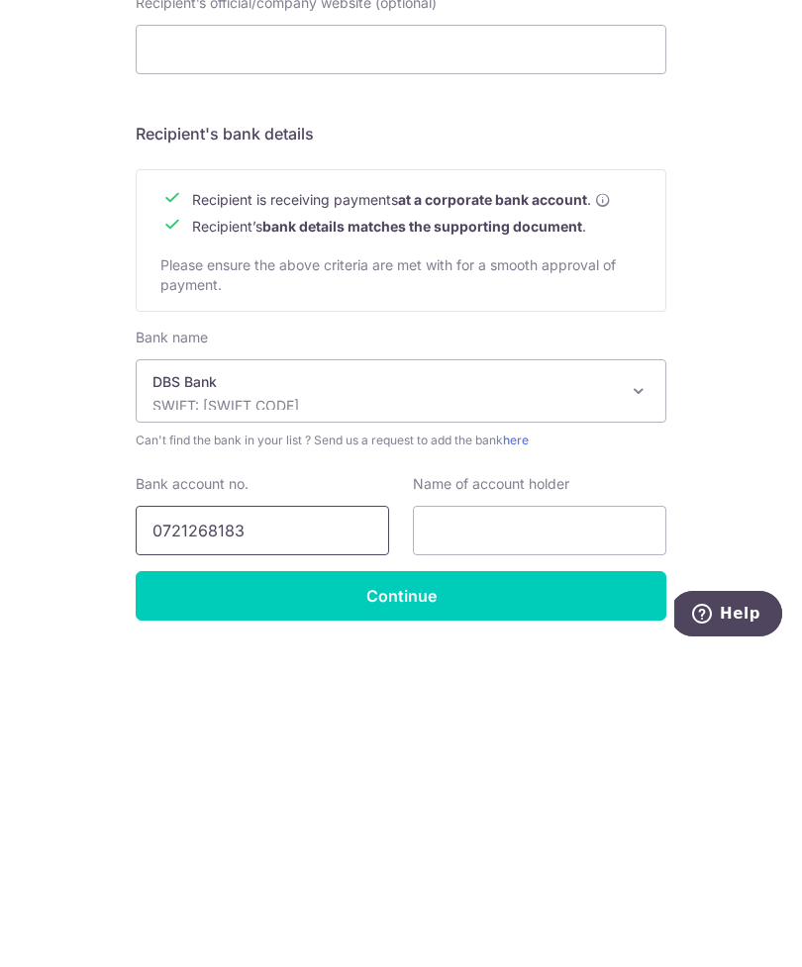
type input "0721268183"
click at [495, 822] on input "text" at bounding box center [539, 846] width 253 height 49
click at [513, 822] on input "TWOTHREE INTERIOR STUDIO PTE. LTD" at bounding box center [539, 846] width 253 height 49
click at [629, 822] on input "TWOTHREE INTERIOR STUDIO PTE. LTD" at bounding box center [539, 846] width 253 height 49
click at [539, 822] on input "TWOTHREE INTERIOR STUDIO PTE. LTD" at bounding box center [539, 846] width 253 height 49
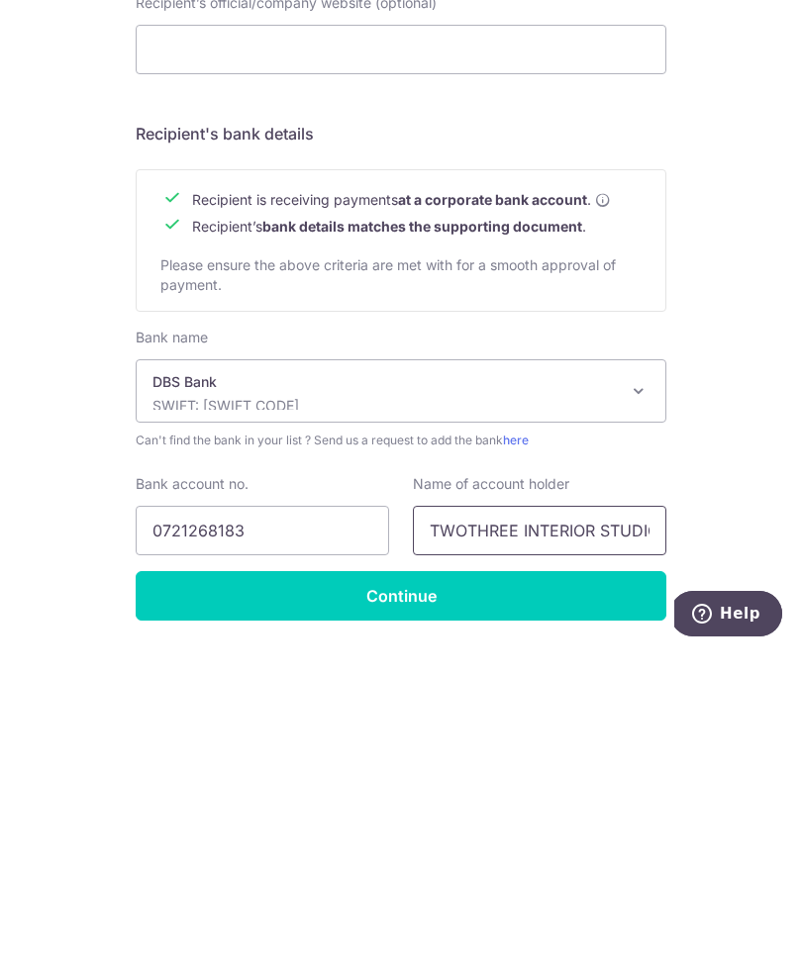
scroll to position [566, 0]
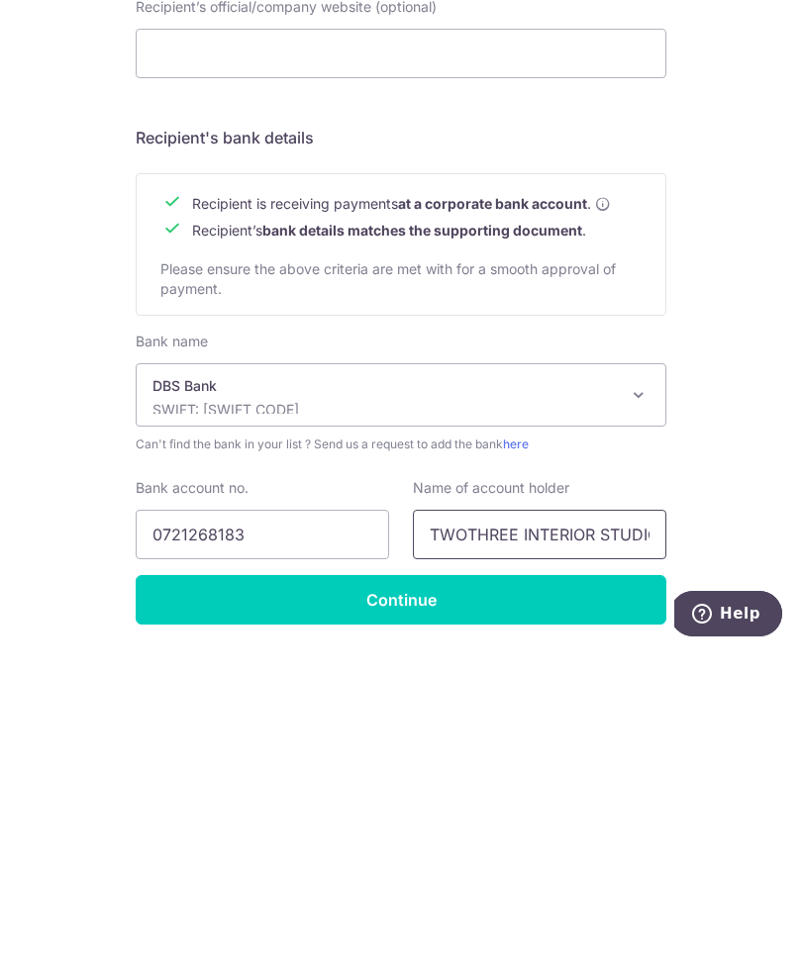
click at [466, 826] on input "TWOTHREE INTERIOR STUDIO PTE. LTD" at bounding box center [539, 850] width 253 height 49
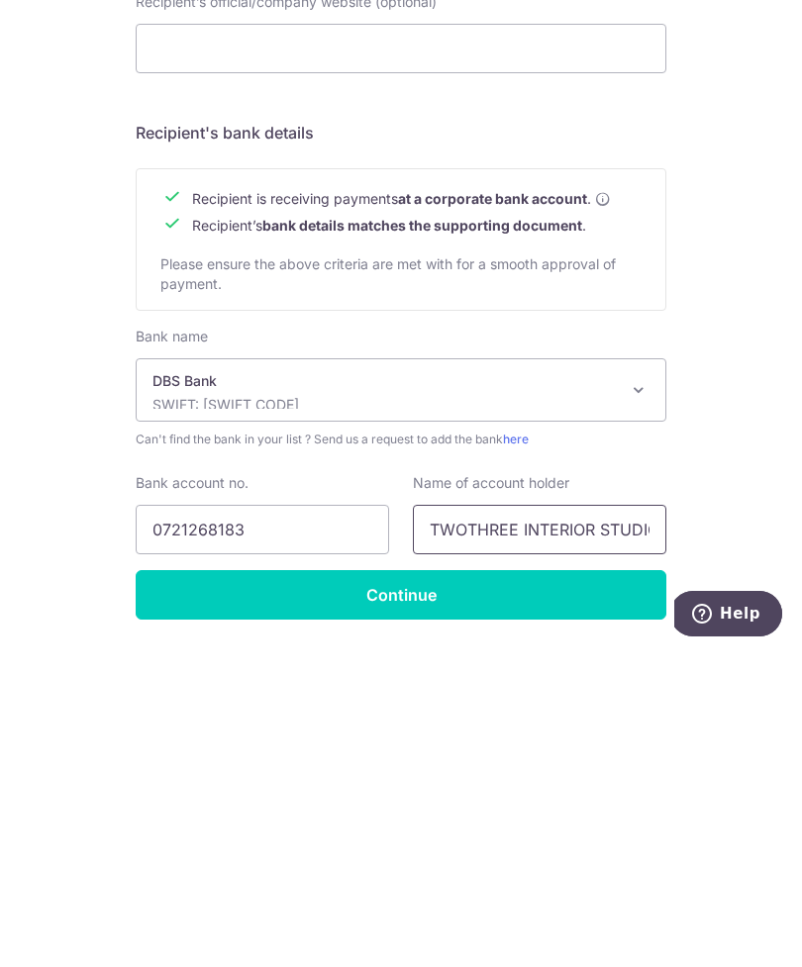
scroll to position [570, 0]
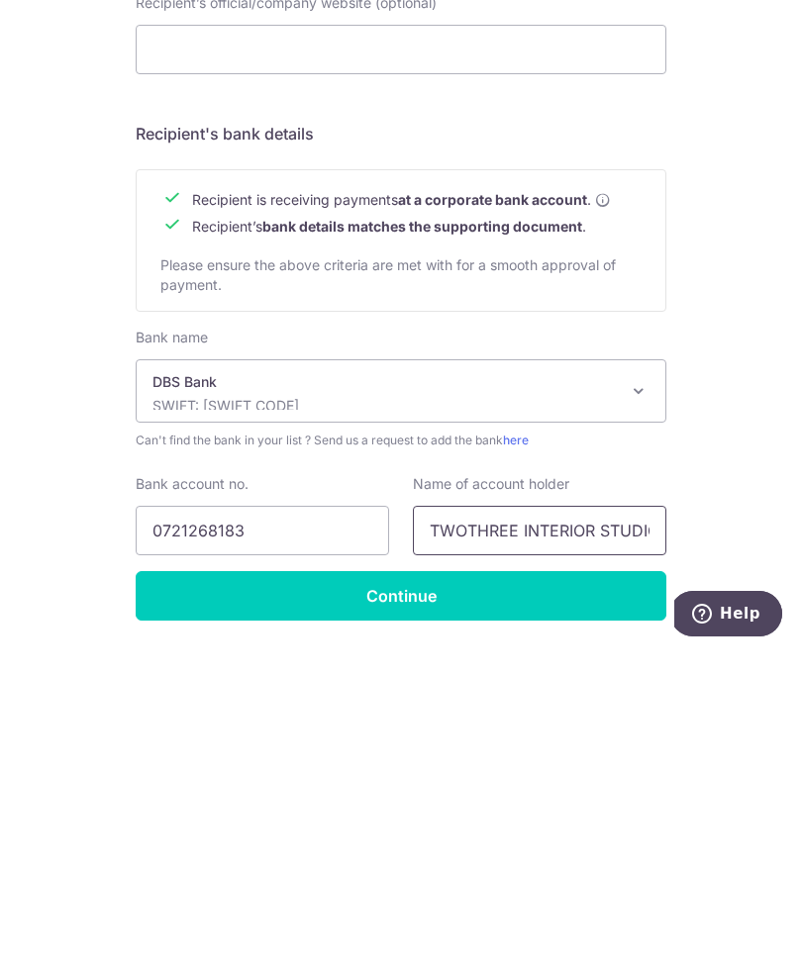
click at [472, 822] on input "TWOTHREE INTERIOR STUDIO PTE. LTD" at bounding box center [539, 846] width 253 height 49
click at [478, 822] on input "TWOTHREE INTERIOR STUDIO PTE. LTD" at bounding box center [539, 846] width 253 height 49
click at [488, 822] on input "TWOTHREE INTERIOR STUDIO PTE. LTD" at bounding box center [539, 846] width 253 height 49
click at [580, 822] on input "TWOTHREE INTERIOR STUDIO PTE. LTD" at bounding box center [539, 846] width 253 height 49
click at [475, 822] on input "TWOTHREE INTERIOR STUDIO PTE. LTD" at bounding box center [539, 846] width 253 height 49
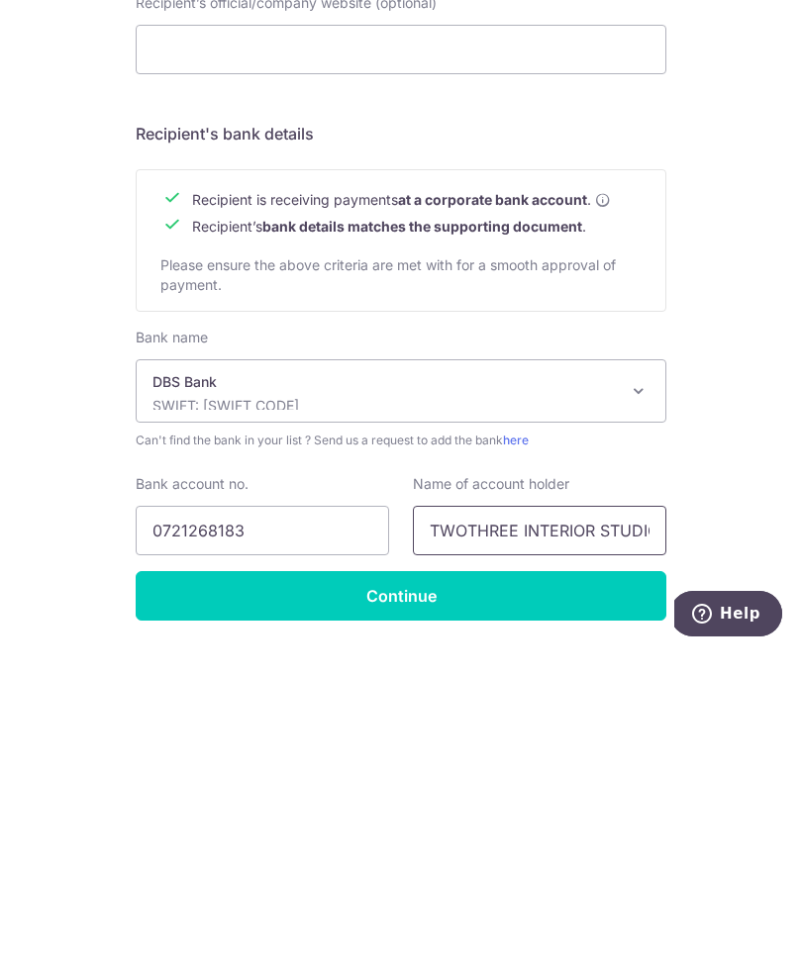
click at [445, 822] on input "TWOTHREE INTERIOR STUDIO PTE. LTD" at bounding box center [539, 846] width 253 height 49
click at [487, 822] on input "TWOTHREE INTERIOR STUDIO PTE. LTD" at bounding box center [539, 846] width 253 height 49
click at [562, 822] on input "TWOTHREE INTERIOR STUDIO PTE. LTD" at bounding box center [539, 846] width 253 height 49
click at [414, 822] on input "TWOTHREE INTERIOR STUDIO PTE. LTD" at bounding box center [539, 846] width 253 height 49
type input "TWOTHREE INTERIOR STUDIO PTE. LTD"
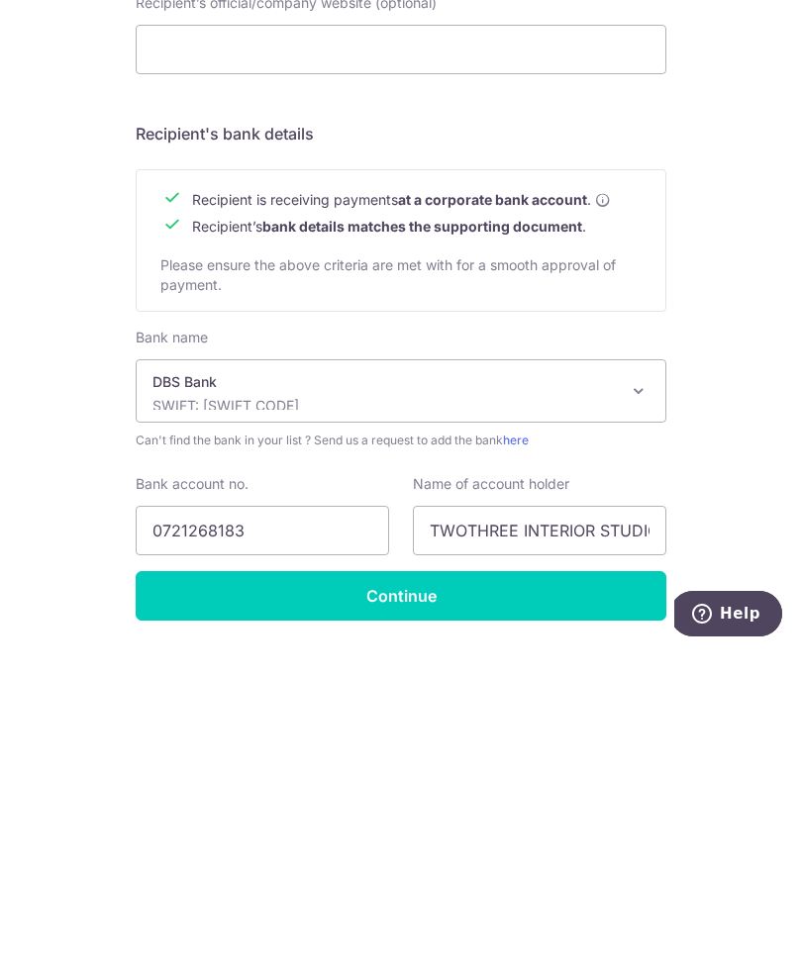
click at [468, 888] on input "Continue" at bounding box center [401, 912] width 530 height 49
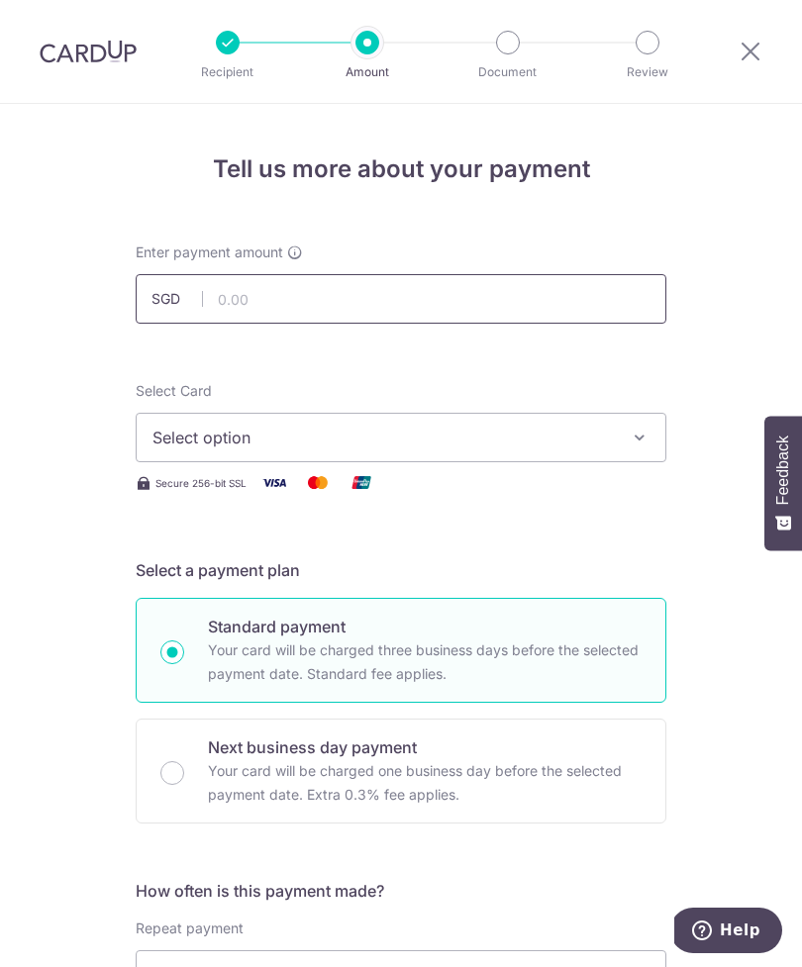
click at [578, 291] on input "text" at bounding box center [401, 298] width 530 height 49
click at [477, 292] on input "text" at bounding box center [401, 298] width 530 height 49
click at [621, 436] on button "Select option" at bounding box center [401, 437] width 530 height 49
type input "5,000.00"
click at [573, 483] on span "Add credit card" at bounding box center [418, 493] width 461 height 20
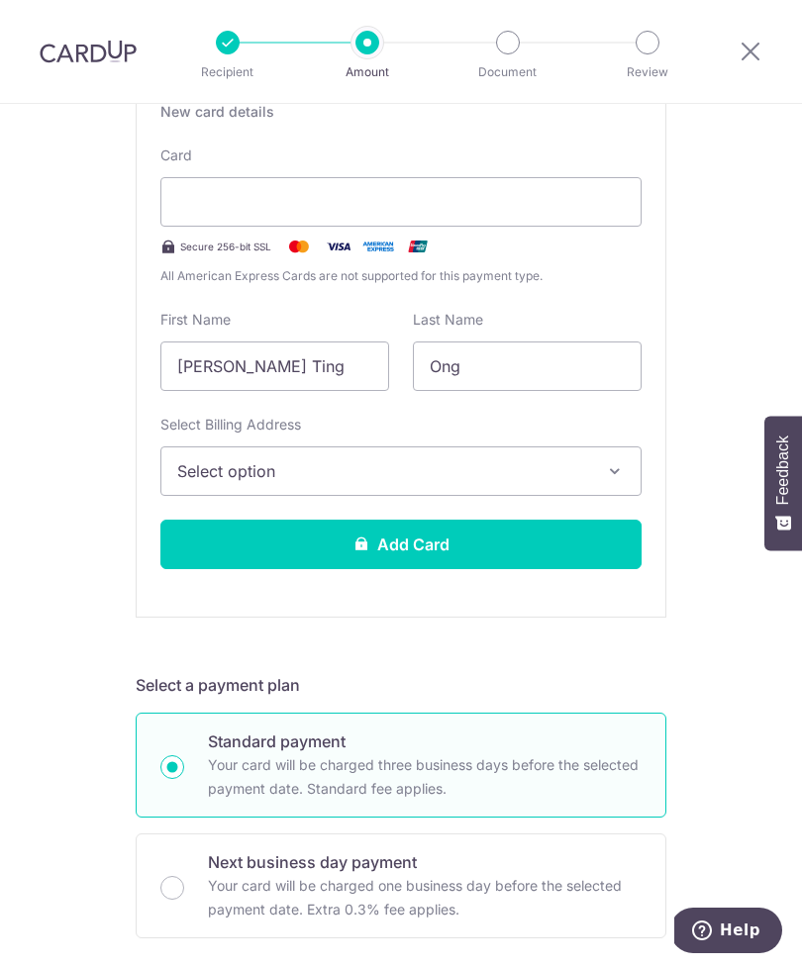
scroll to position [414, 0]
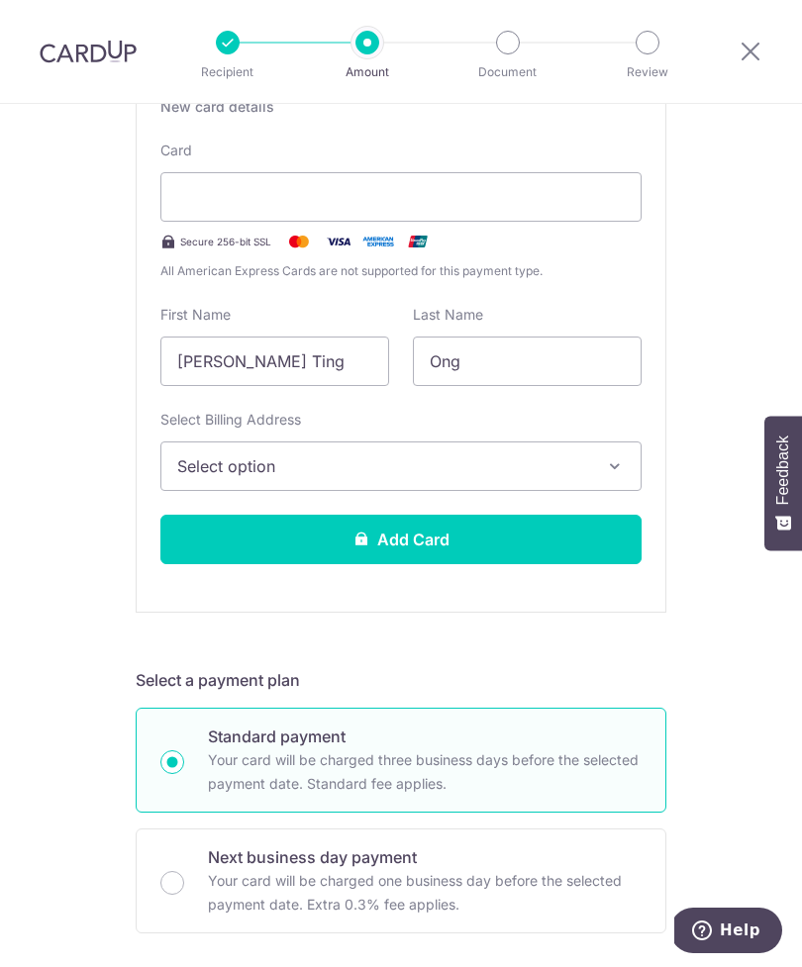
click at [513, 452] on button "Select option" at bounding box center [400, 465] width 481 height 49
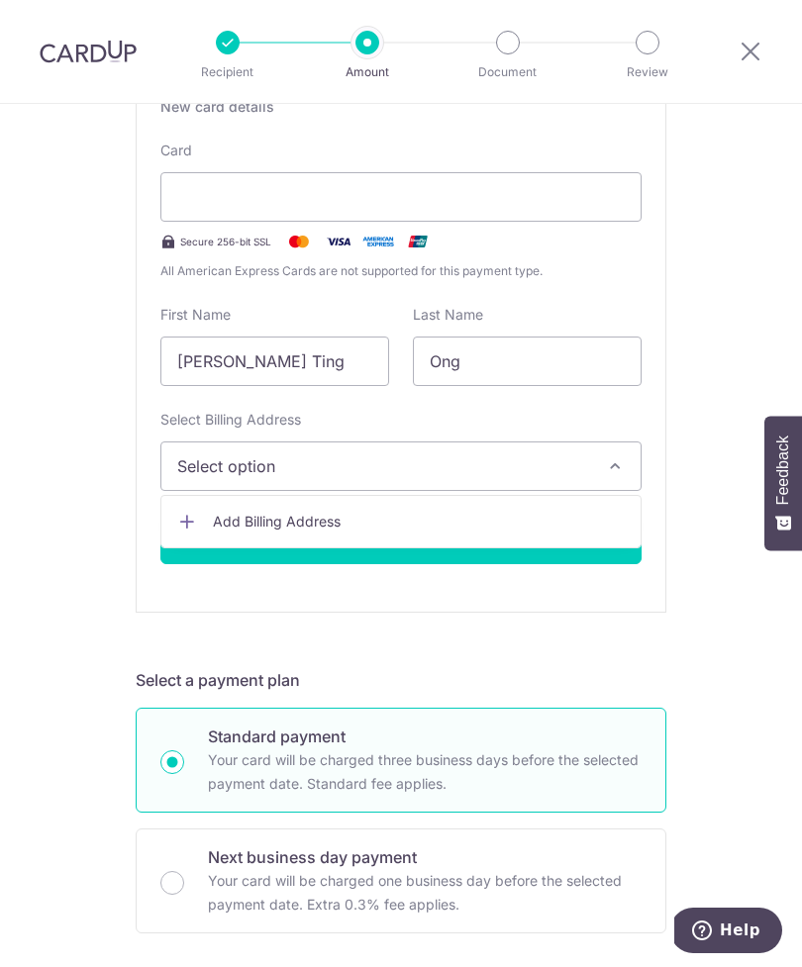
click at [453, 510] on link "Add Billing Address" at bounding box center [400, 522] width 479 height 36
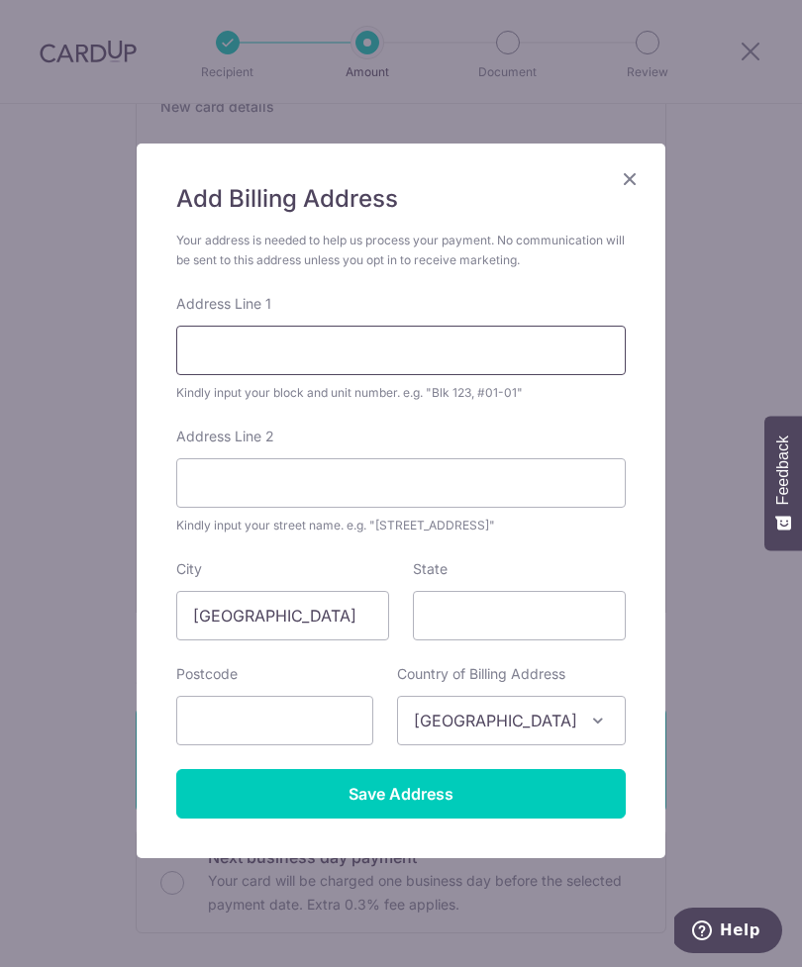
click at [542, 337] on input "Address Line 1" at bounding box center [400, 350] width 449 height 49
type input "6"
type input "b"
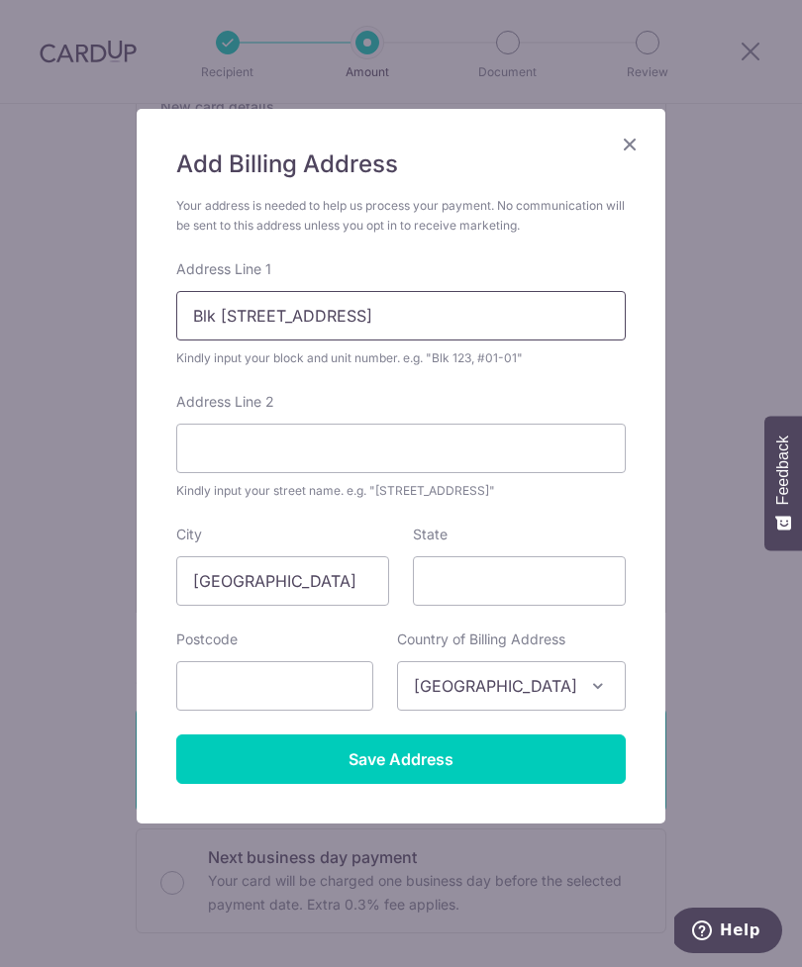
scroll to position [35, 0]
type input "Blk 606, Woodlands Ring Rd #09-267"
click at [492, 571] on input "State" at bounding box center [519, 580] width 213 height 49
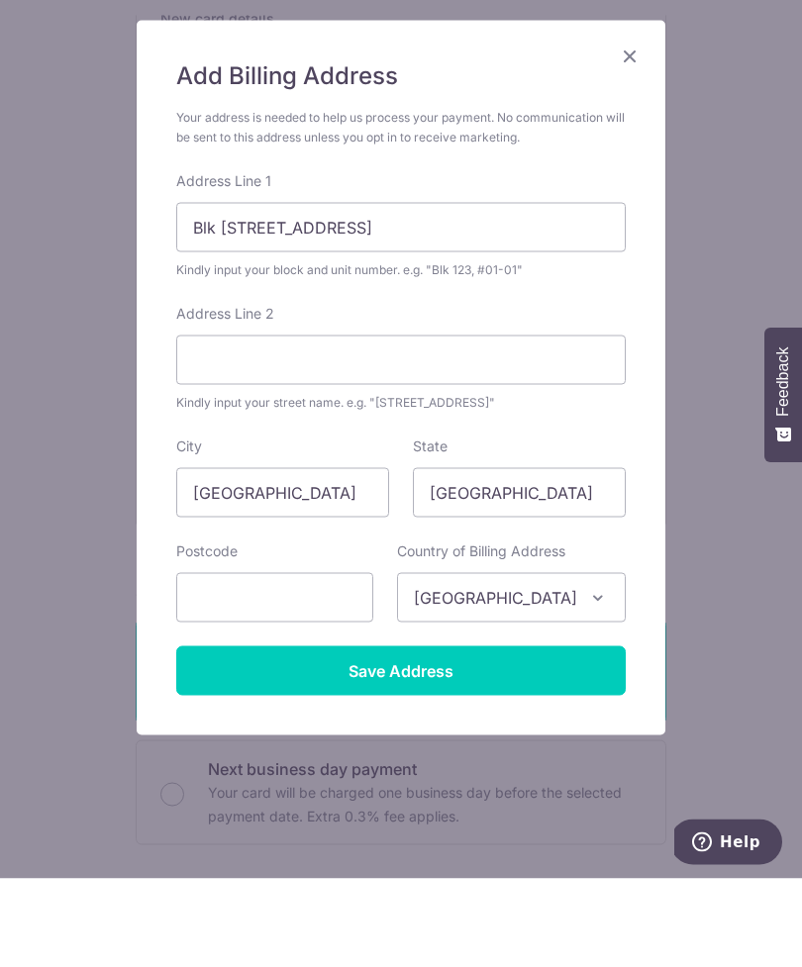
scroll to position [63, 0]
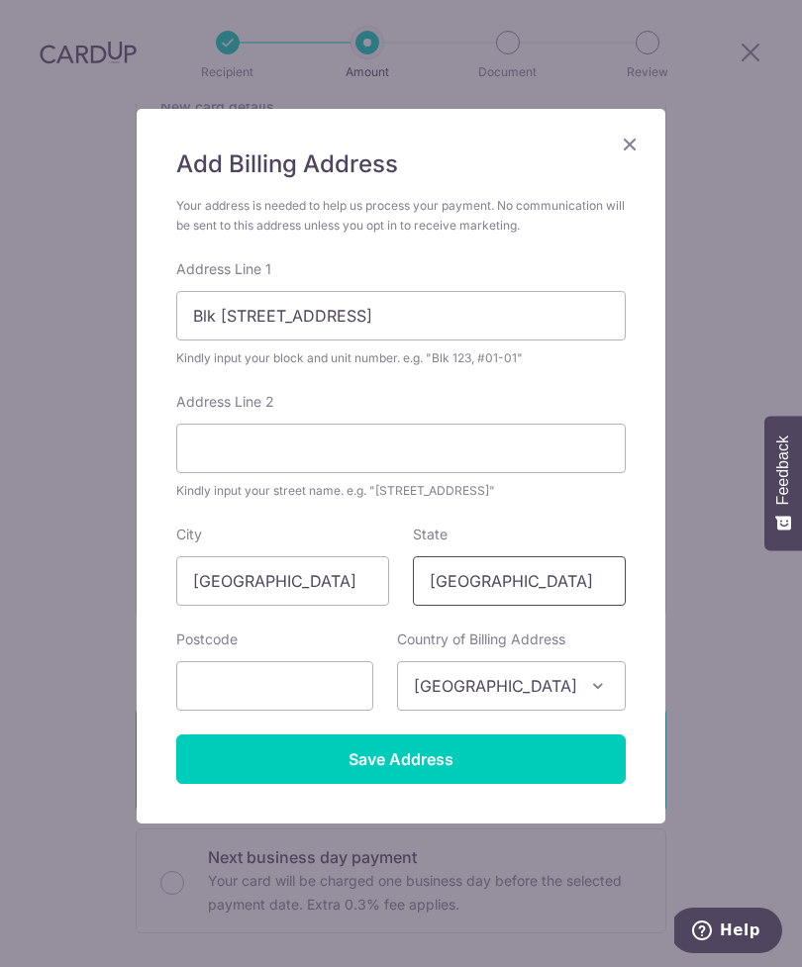
type input "[GEOGRAPHIC_DATA]"
click at [233, 684] on input "text" at bounding box center [274, 685] width 197 height 49
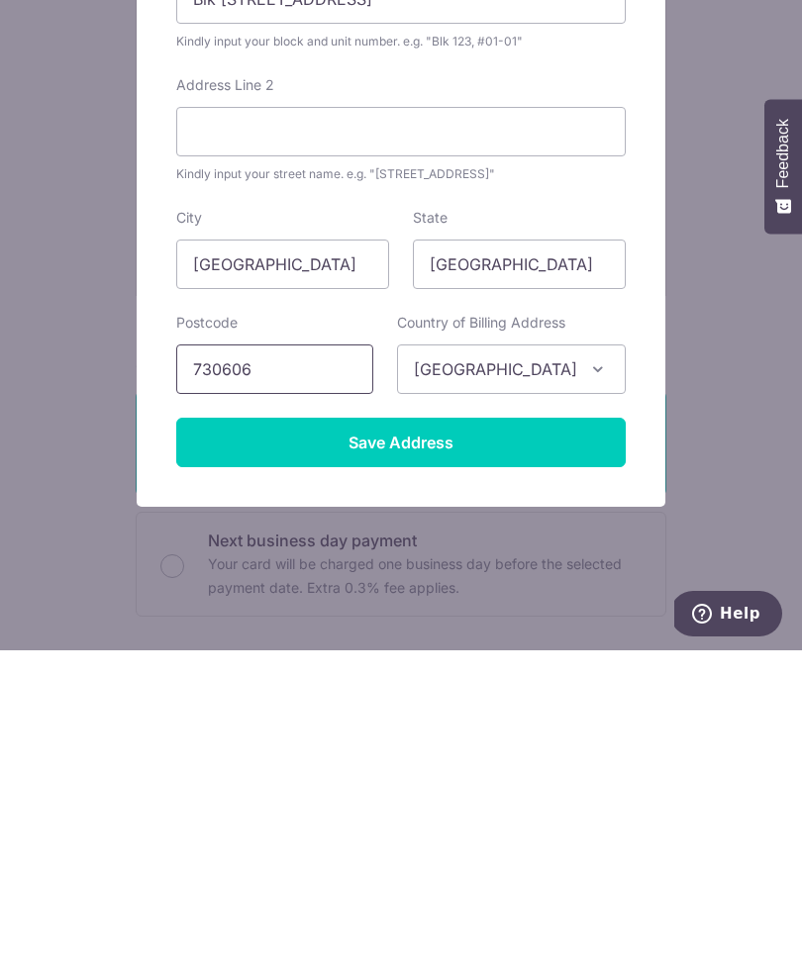
type input "730606"
click at [553, 734] on input "Save Address" at bounding box center [400, 758] width 449 height 49
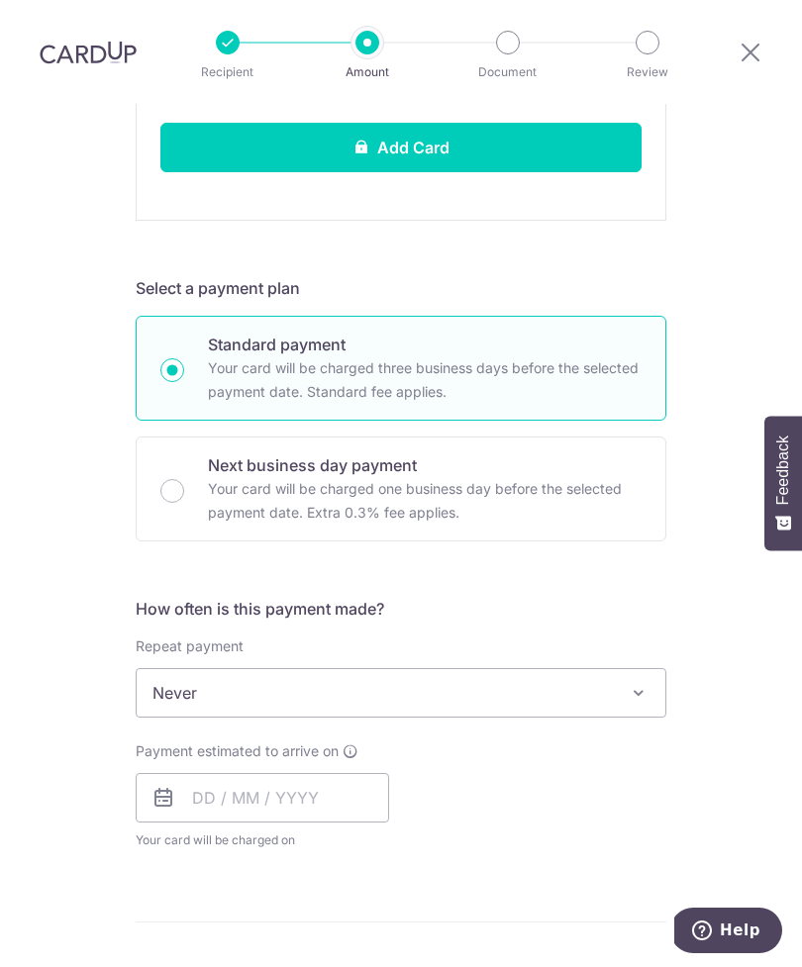
scroll to position [815, 0]
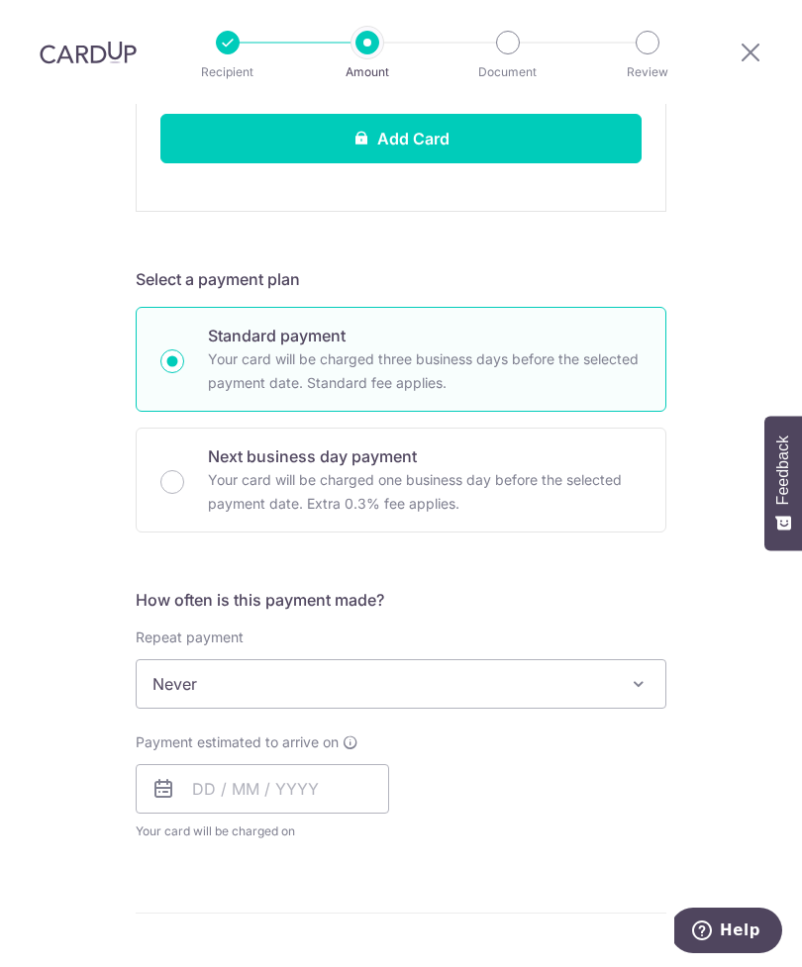
click at [601, 660] on span "Never" at bounding box center [401, 684] width 528 height 48
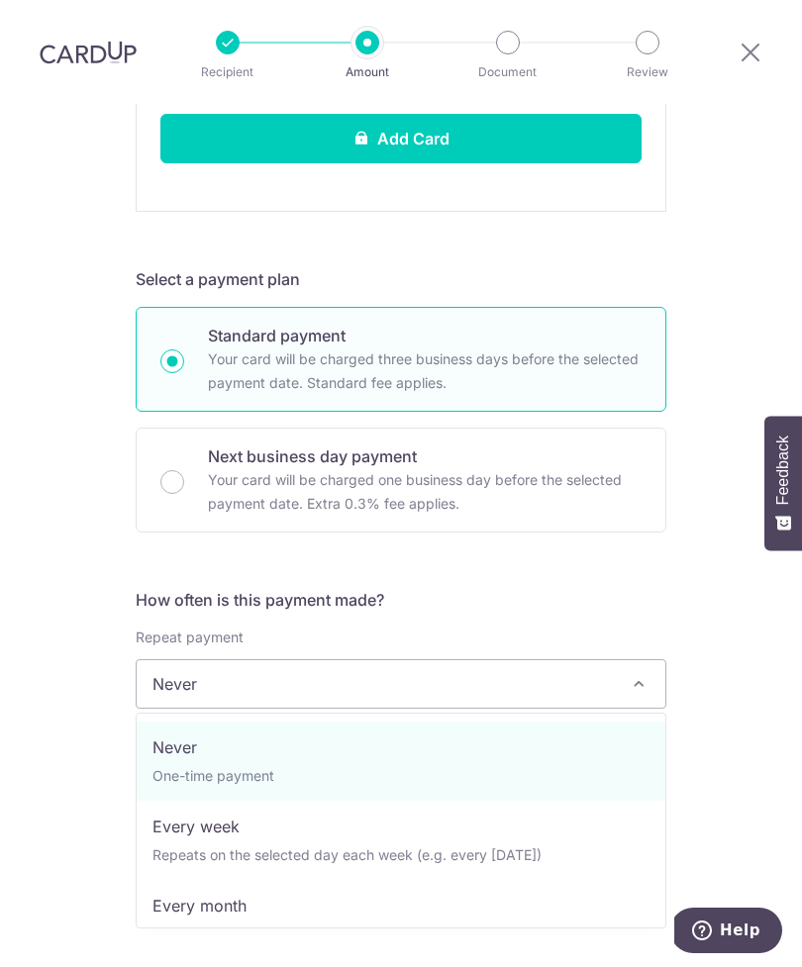
click at [620, 660] on span "Never" at bounding box center [401, 684] width 528 height 48
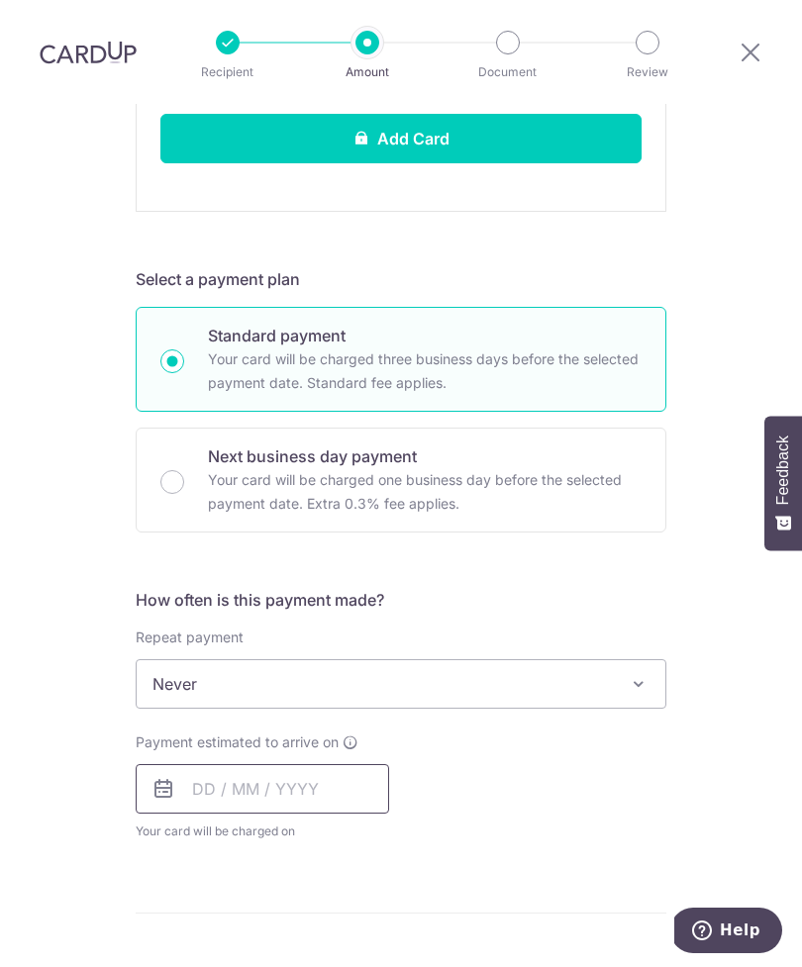
click at [325, 764] on input "text" at bounding box center [262, 788] width 253 height 49
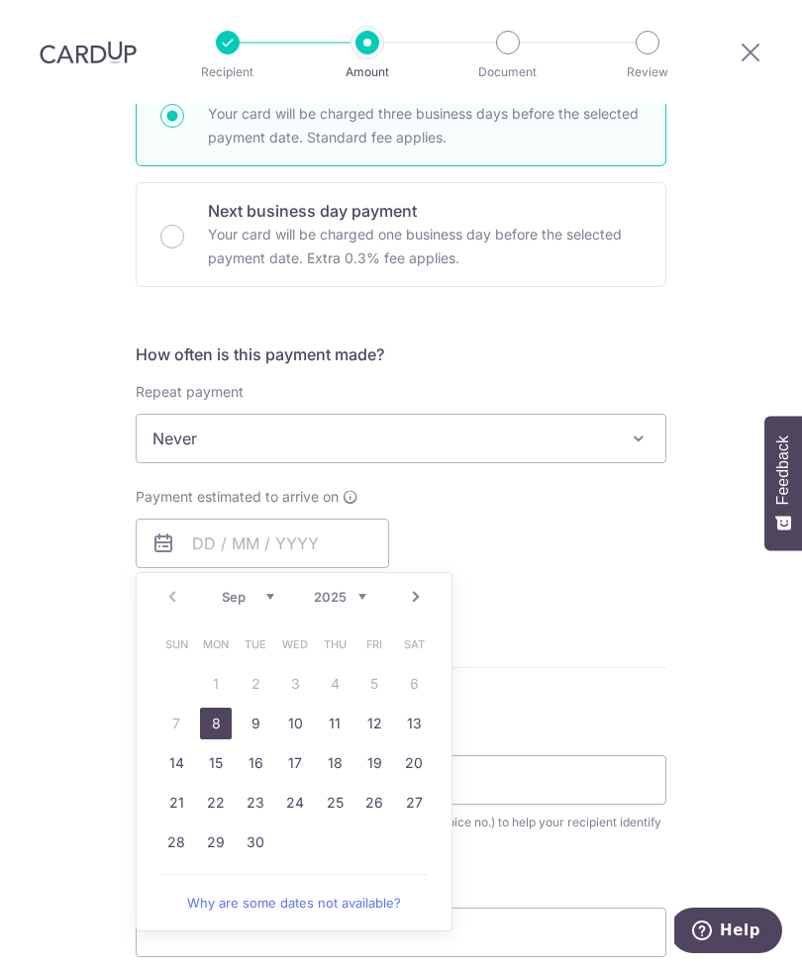
scroll to position [1080, 0]
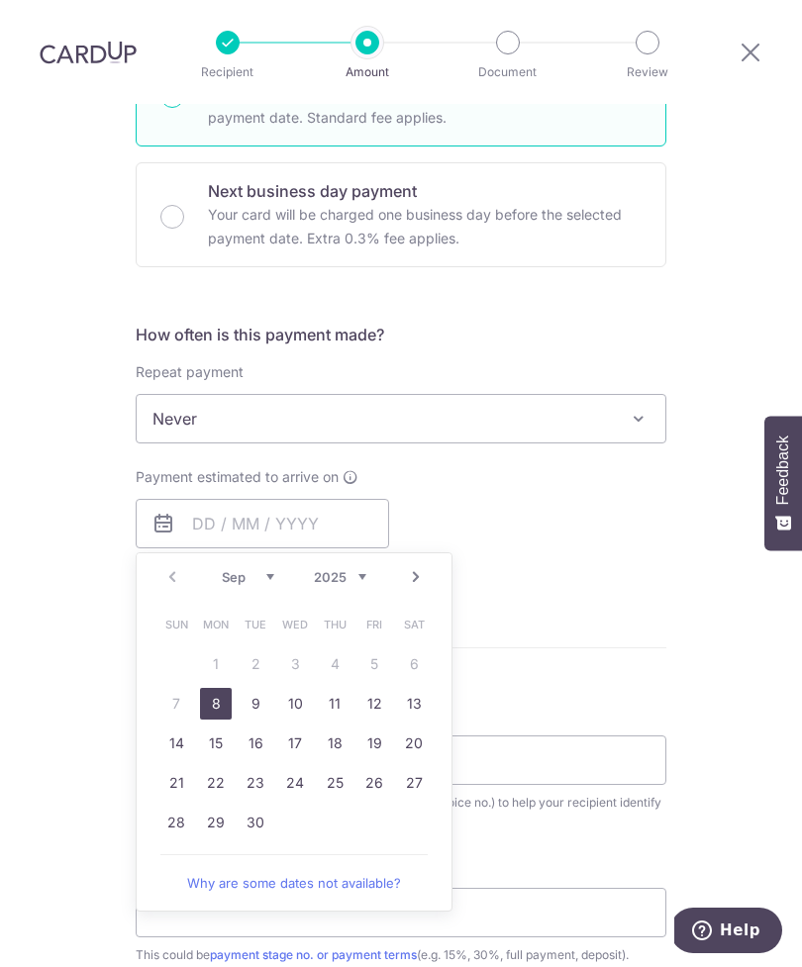
click at [219, 688] on link "8" at bounding box center [216, 704] width 32 height 32
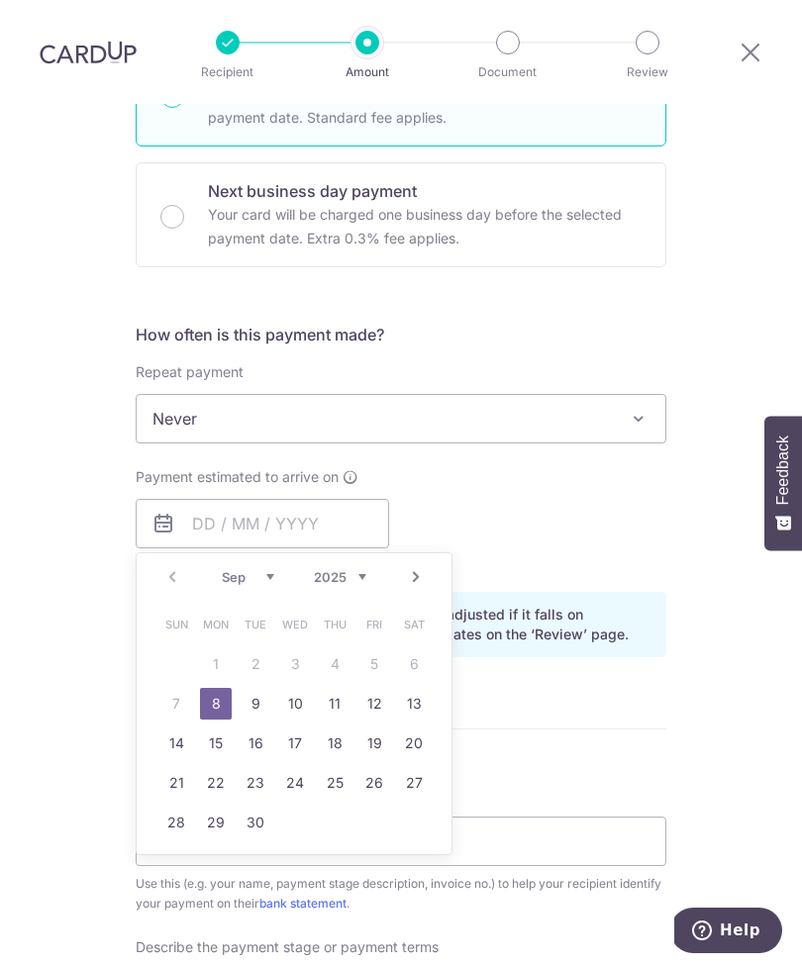
type input "08/09/2025"
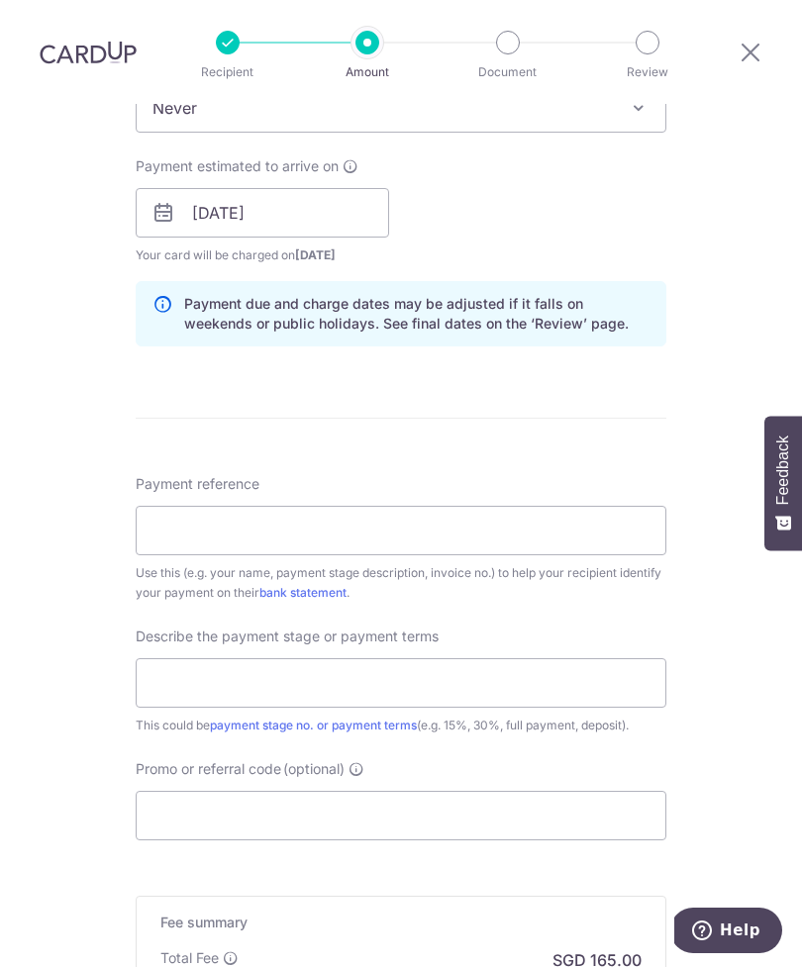
scroll to position [1392, 0]
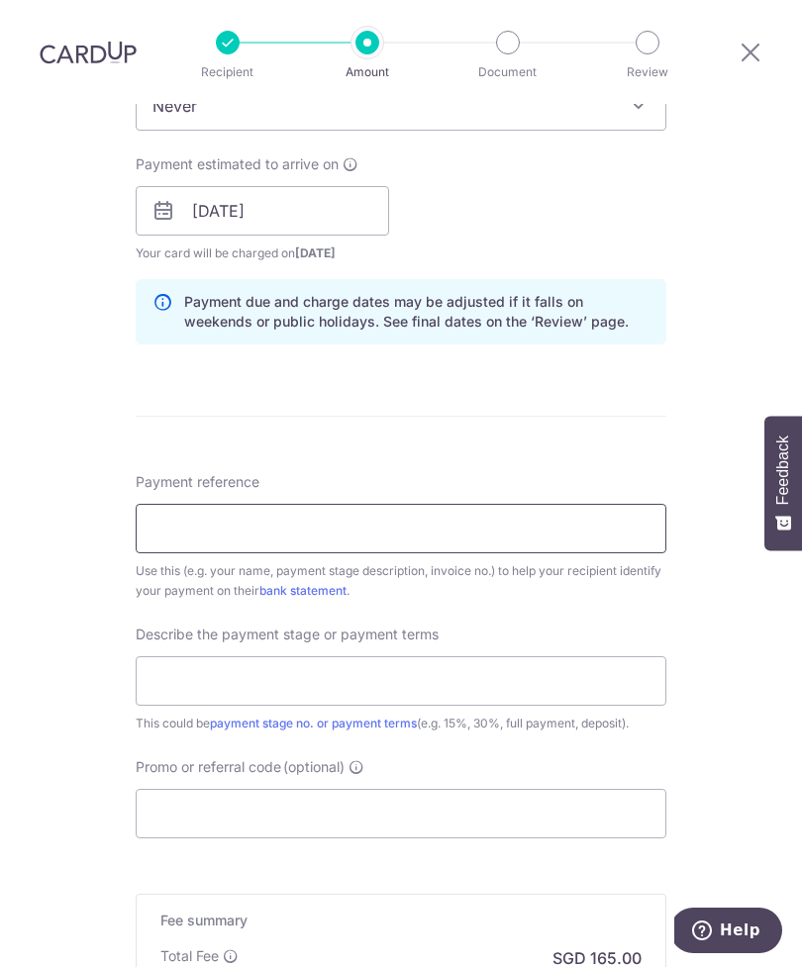
click at [591, 504] on input "Payment reference" at bounding box center [401, 528] width 530 height 49
type input "Care."
click at [567, 504] on input "Care." at bounding box center [401, 528] width 530 height 49
click at [183, 504] on input "Care." at bounding box center [401, 528] width 530 height 49
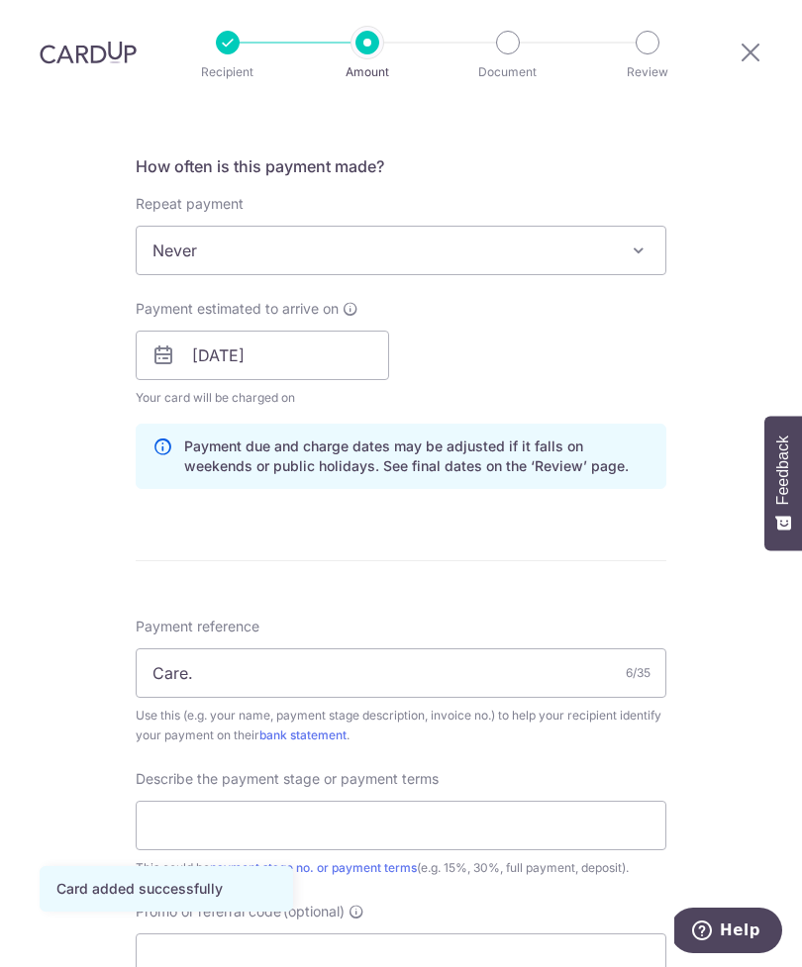
scroll to position [738, 0]
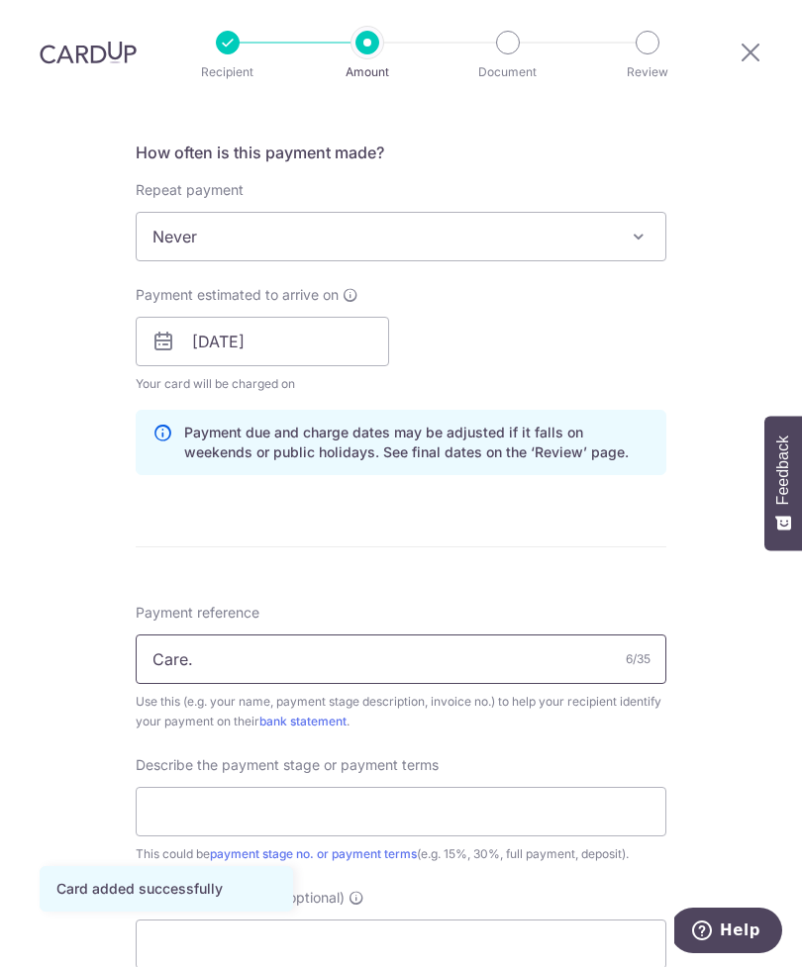
click at [520, 634] on input "Care." at bounding box center [401, 658] width 530 height 49
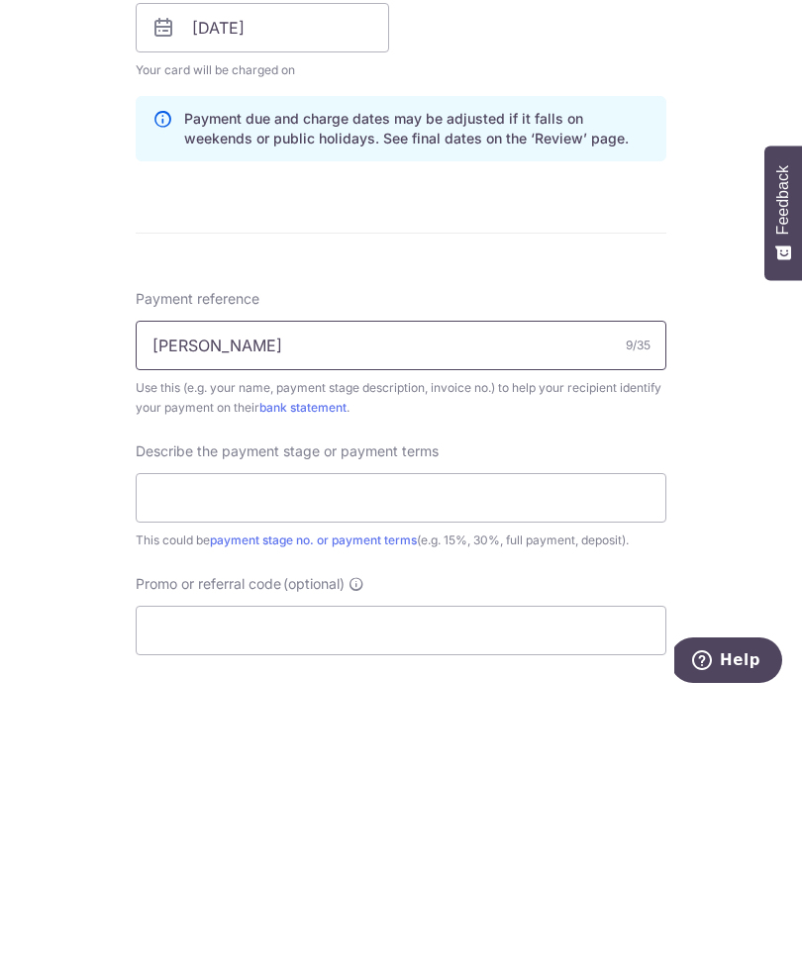
scroll to position [783, 0]
type input "[PERSON_NAME]"
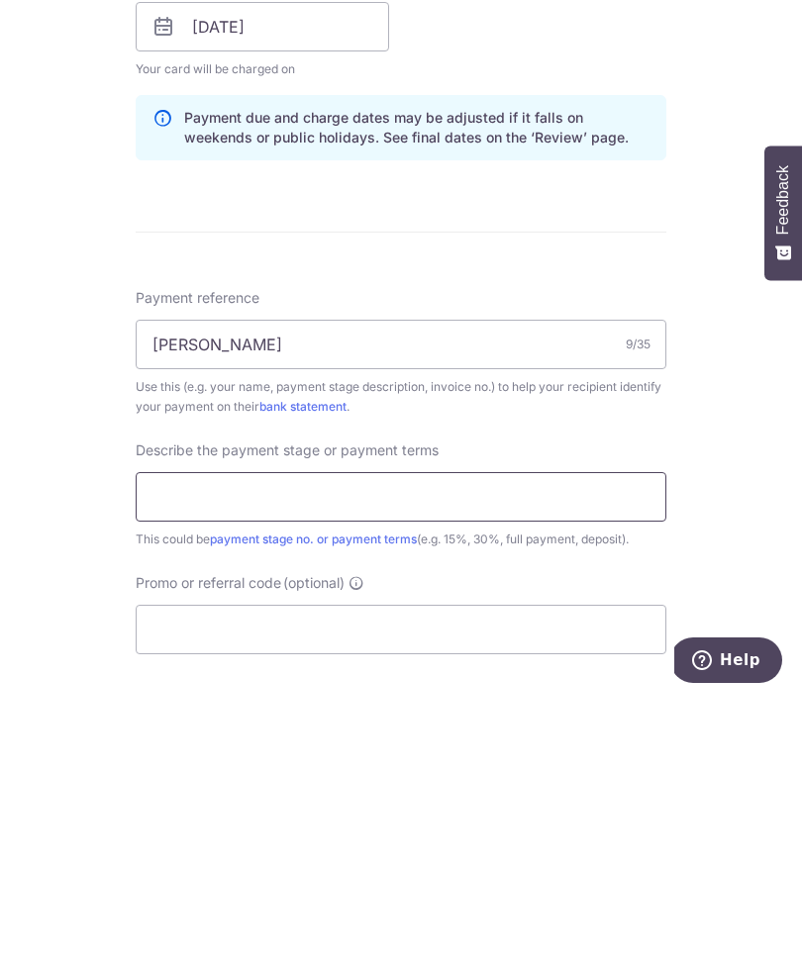
click at [616, 742] on input "text" at bounding box center [401, 766] width 530 height 49
type input "45% payment"
click at [163, 875] on input "Promo or referral code (optional)" at bounding box center [401, 899] width 530 height 49
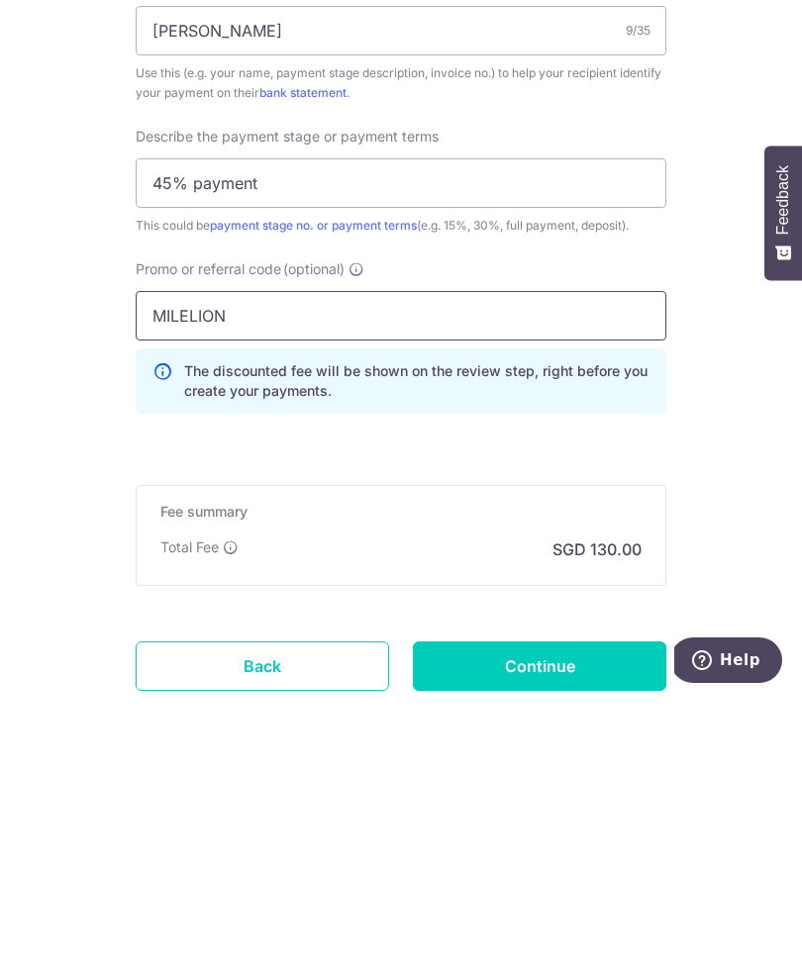
scroll to position [1101, 0]
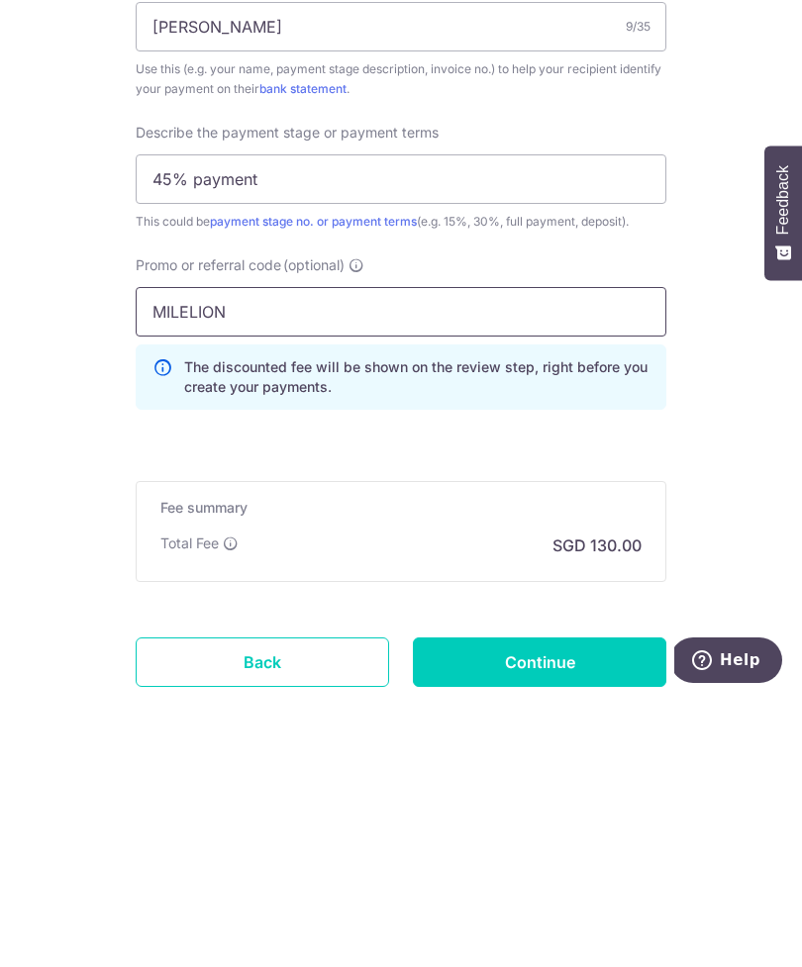
type input "MILELION"
click at [223, 804] on div "Total Fee SGD 130.00" at bounding box center [400, 816] width 481 height 24
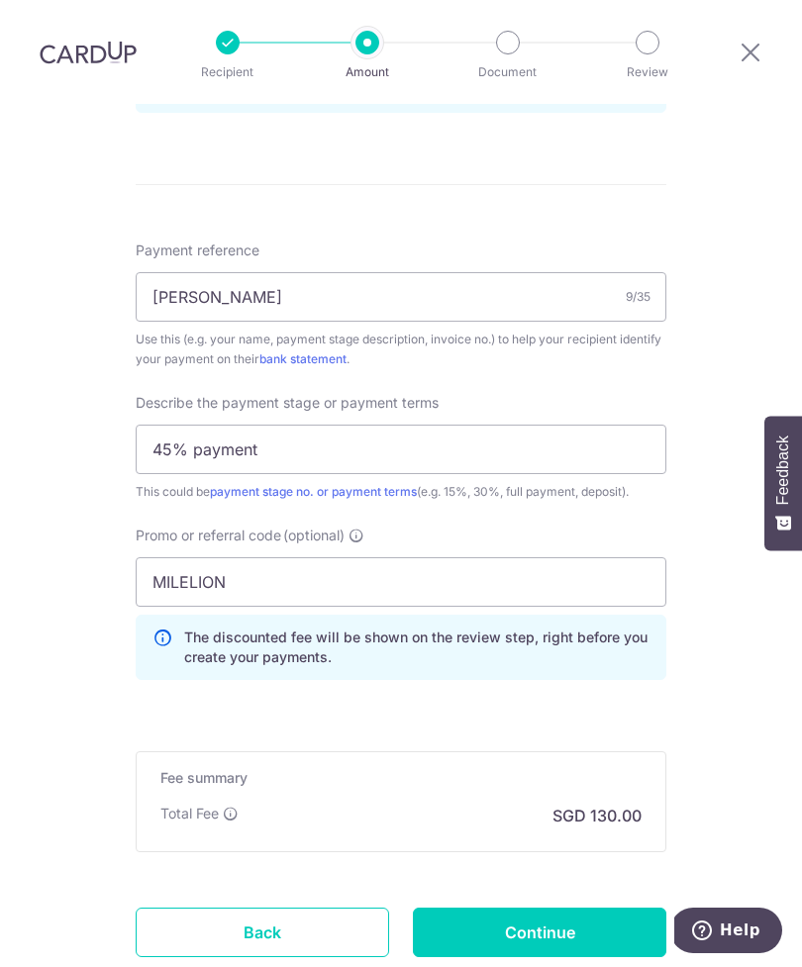
click at [728, 632] on div "Tell us more about your payment Enter payment amount SGD 5,000.00 5000.00 Card …" at bounding box center [401, 54] width 802 height 2102
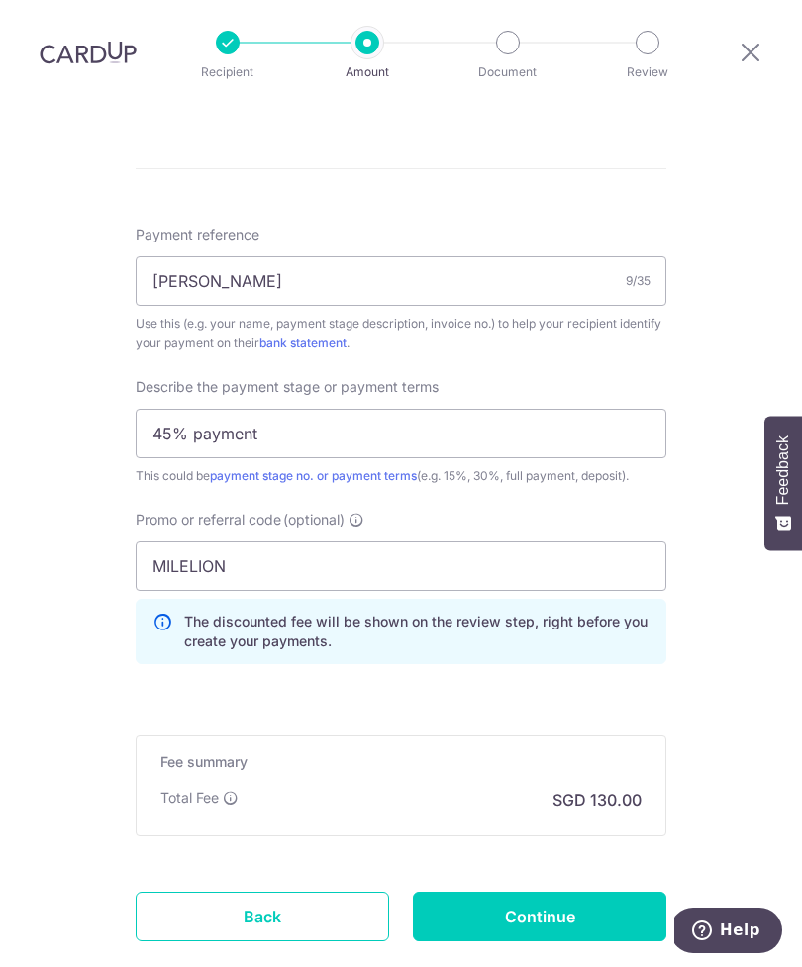
scroll to position [1130, 0]
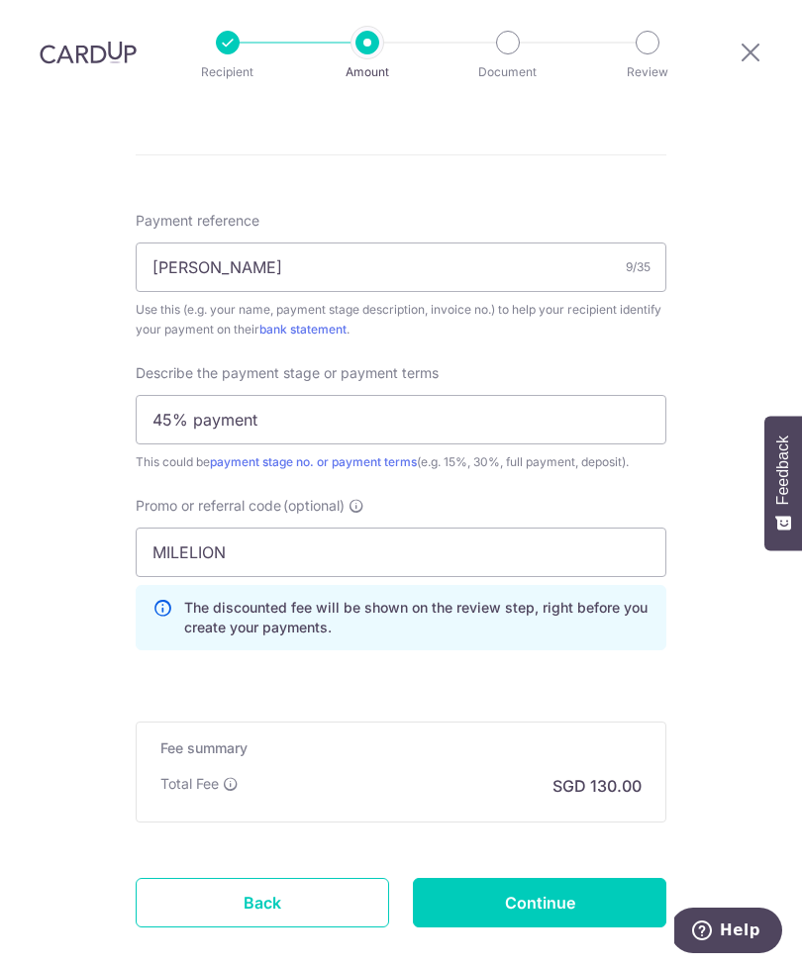
click at [549, 878] on input "Continue" at bounding box center [539, 902] width 253 height 49
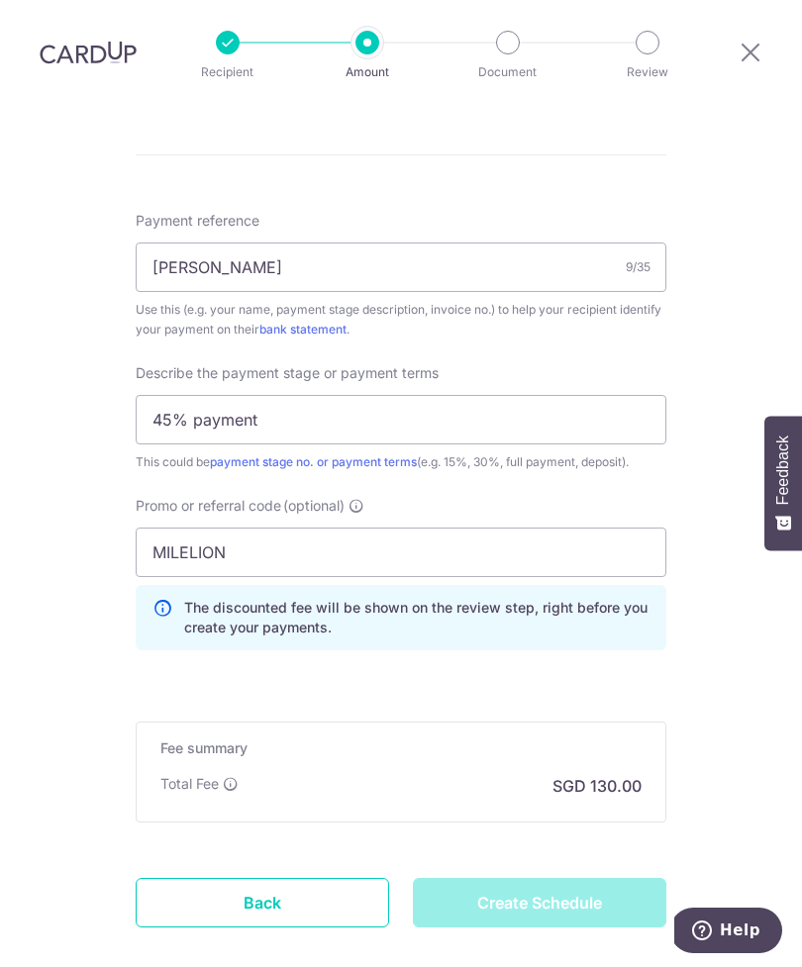
type input "Create Schedule"
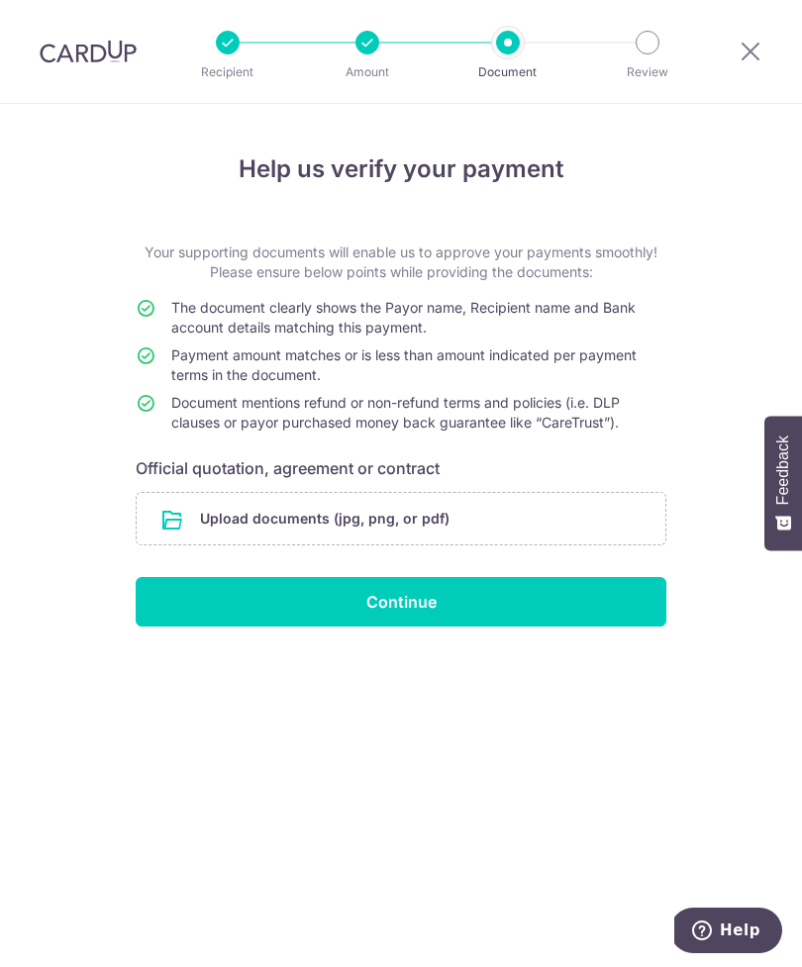
click at [404, 525] on input "file" at bounding box center [401, 518] width 528 height 51
click at [444, 517] on input "file" at bounding box center [401, 518] width 528 height 51
click at [461, 512] on input "file" at bounding box center [401, 518] width 528 height 51
click at [457, 513] on input "file" at bounding box center [401, 518] width 528 height 51
click at [554, 493] on input "file" at bounding box center [401, 518] width 528 height 51
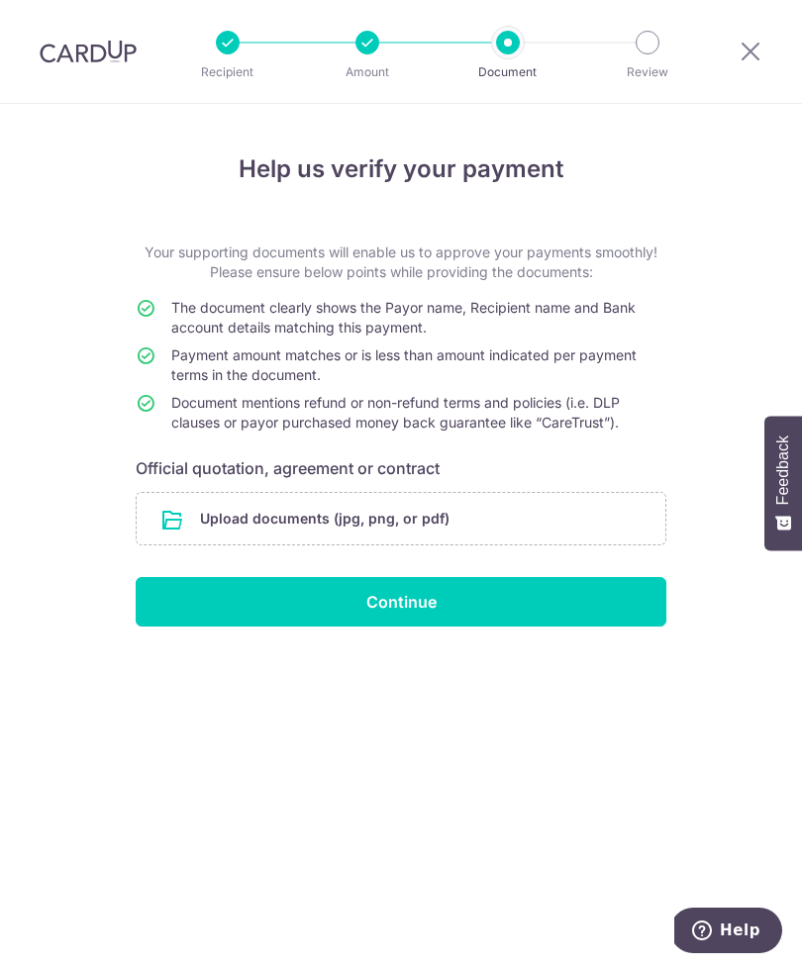
click at [367, 505] on input "file" at bounding box center [401, 518] width 528 height 51
click at [446, 508] on input "file" at bounding box center [401, 518] width 528 height 51
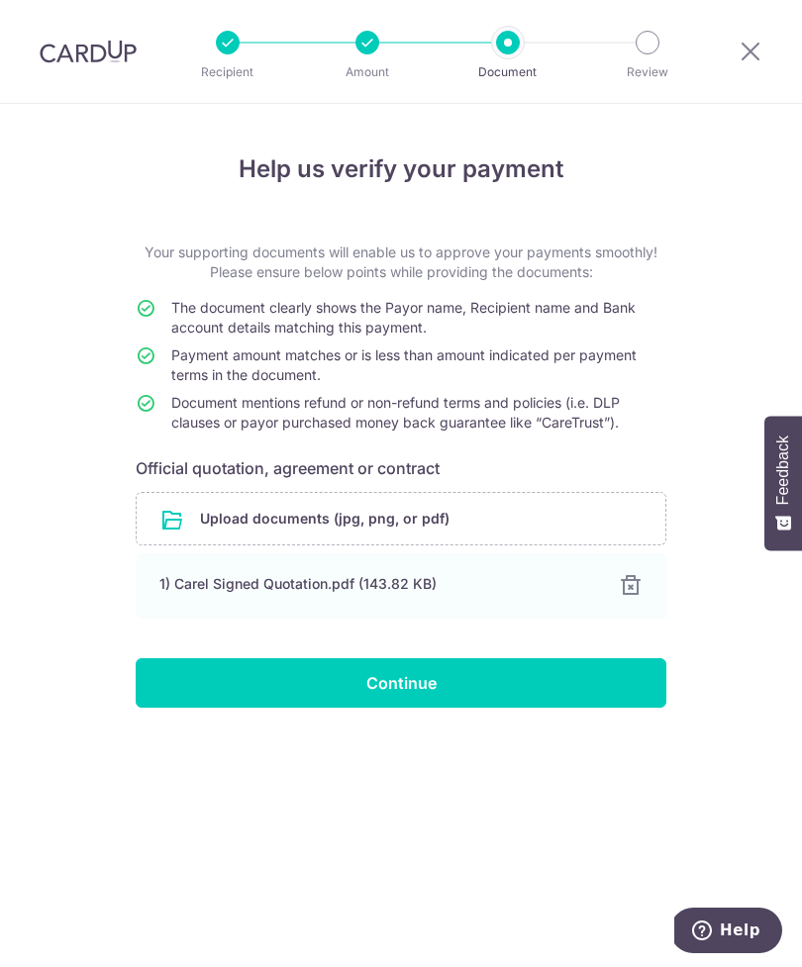
click at [346, 579] on div "1) Carel Signed Quotation.pdf (143.82 KB)" at bounding box center [376, 584] width 435 height 20
click at [480, 687] on input "Continue" at bounding box center [401, 682] width 530 height 49
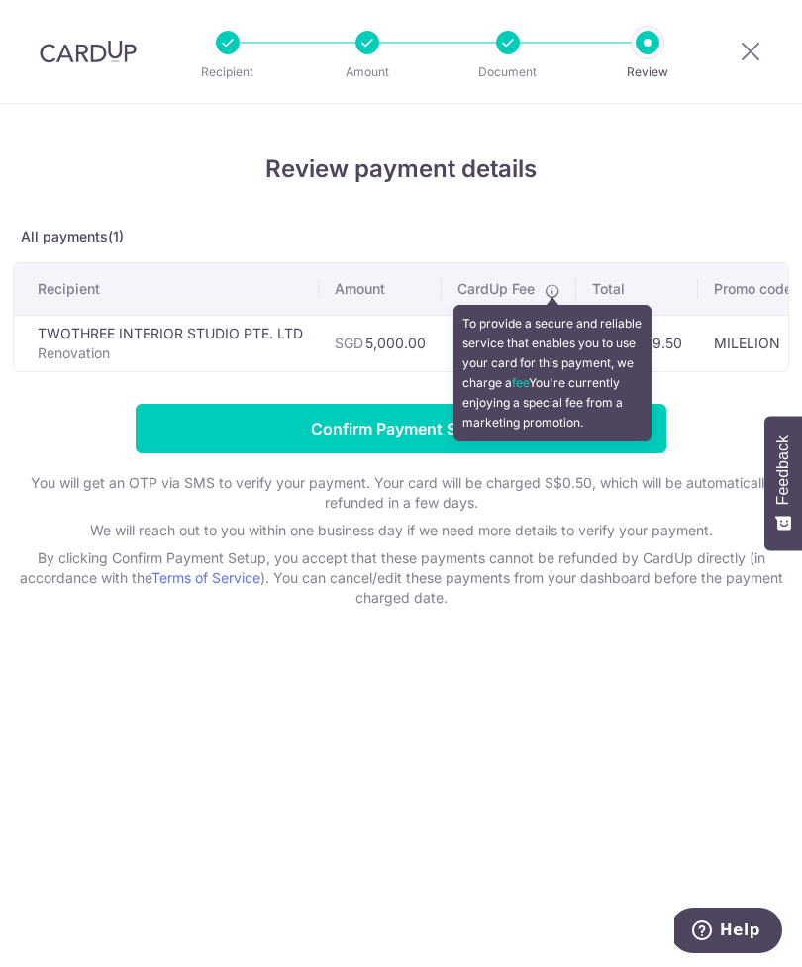
click at [554, 289] on icon at bounding box center [552, 291] width 16 height 16
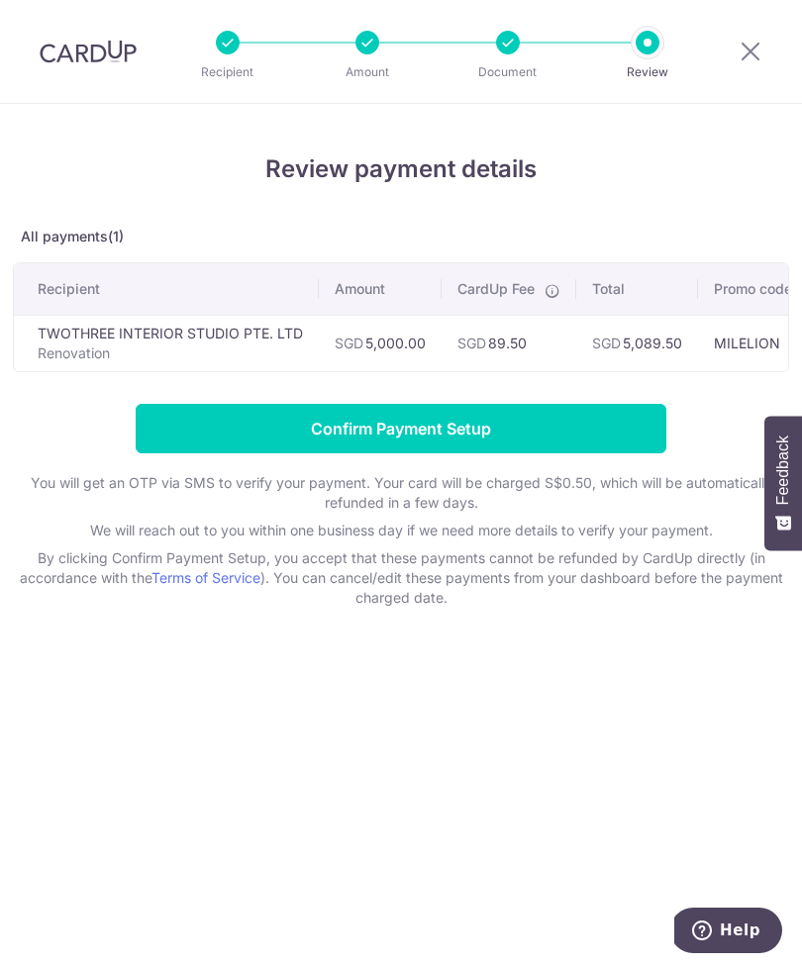
click at [310, 229] on p "All payments(1)" at bounding box center [401, 237] width 776 height 20
click at [621, 426] on input "Confirm Payment Setup" at bounding box center [401, 428] width 530 height 49
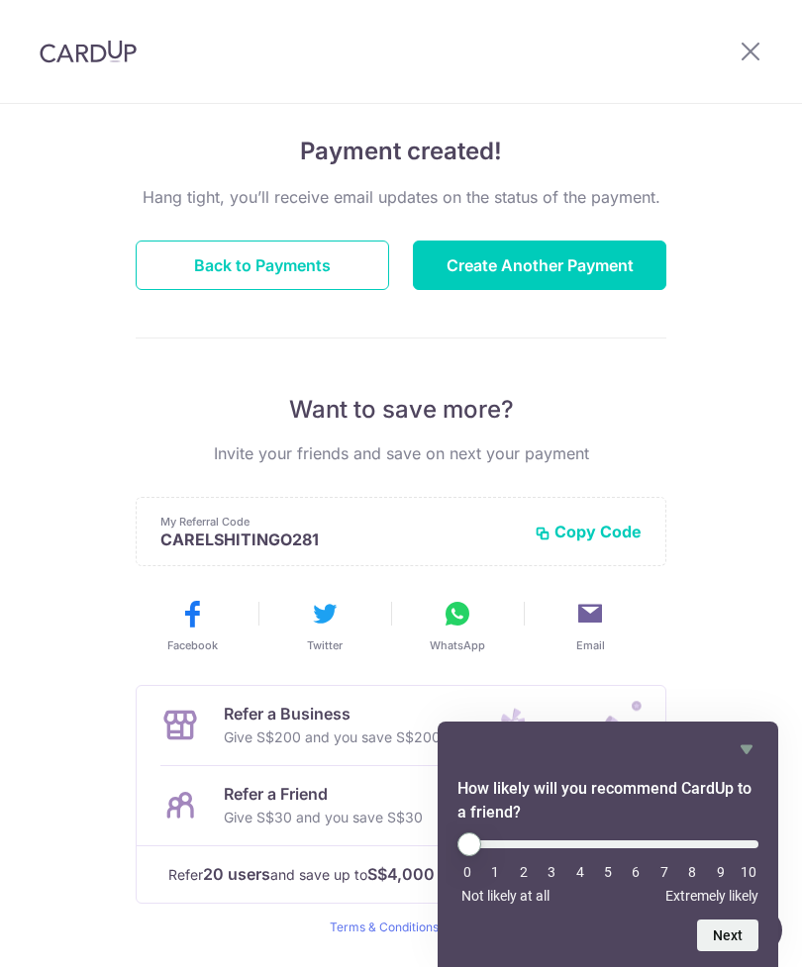
scroll to position [140, 0]
click at [742, 745] on icon "Hide survey" at bounding box center [746, 749] width 12 height 9
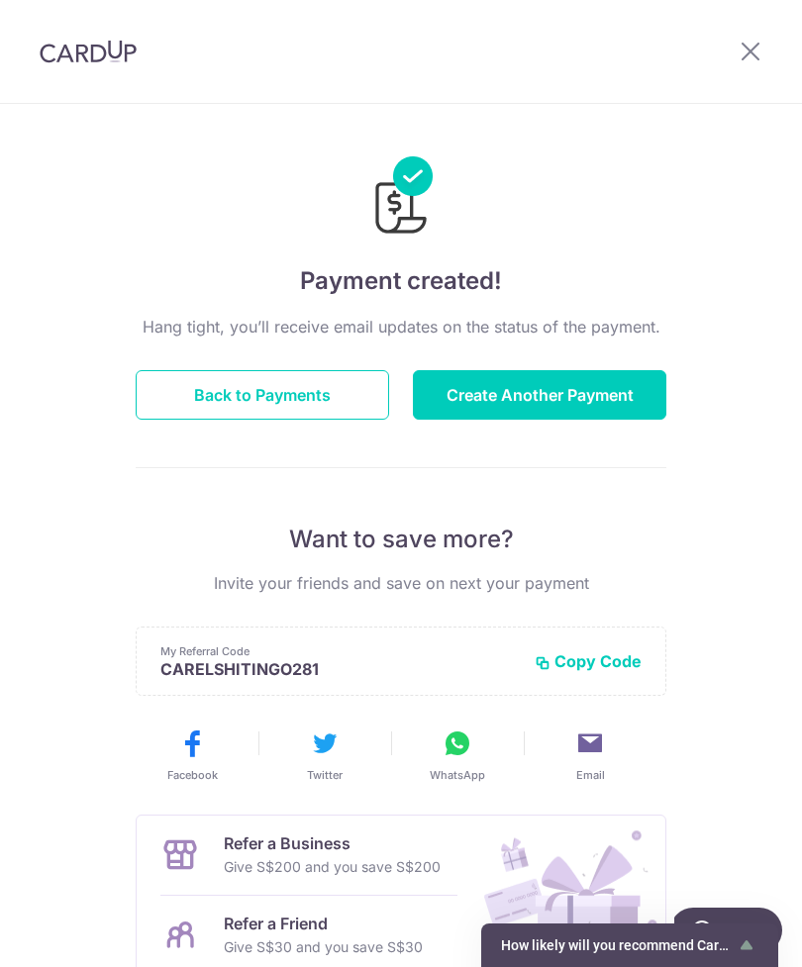
scroll to position [10, 0]
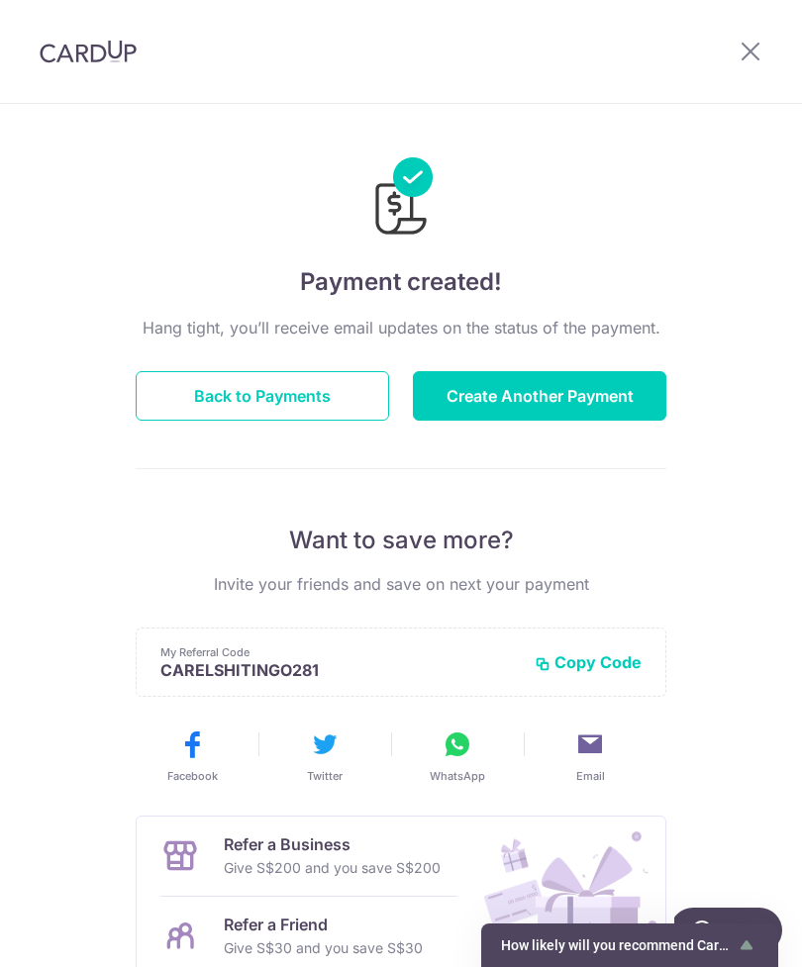
click at [343, 388] on button "Back to Payments" at bounding box center [262, 395] width 253 height 49
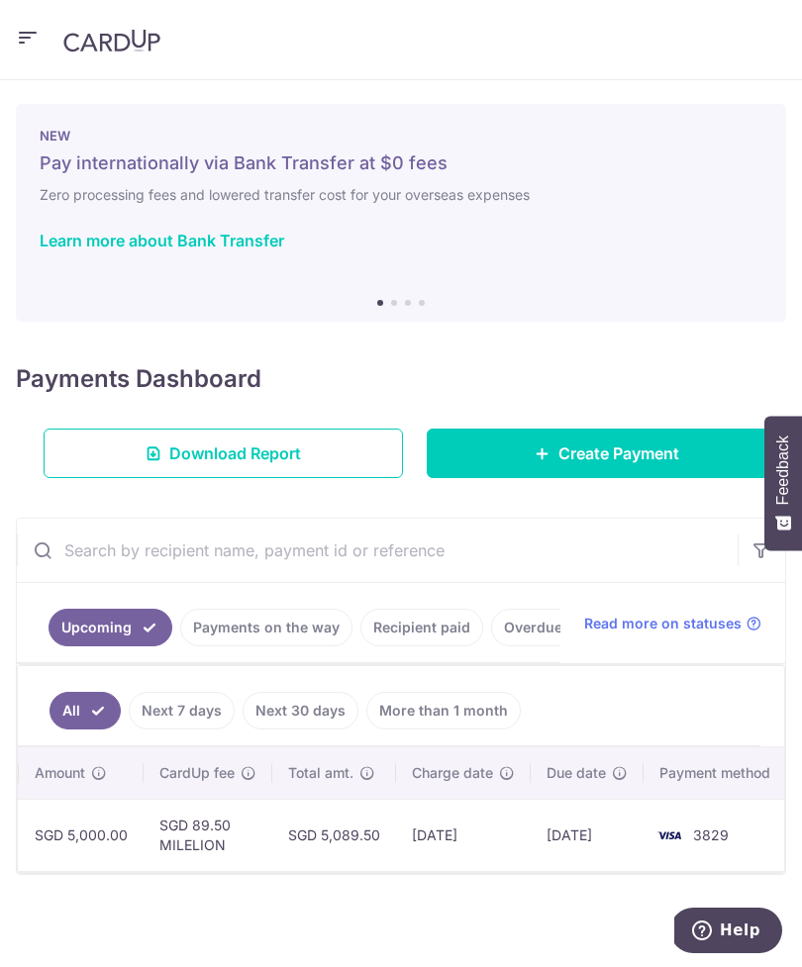
scroll to position [0, 695]
click at [17, 33] on icon "button" at bounding box center [28, 38] width 24 height 25
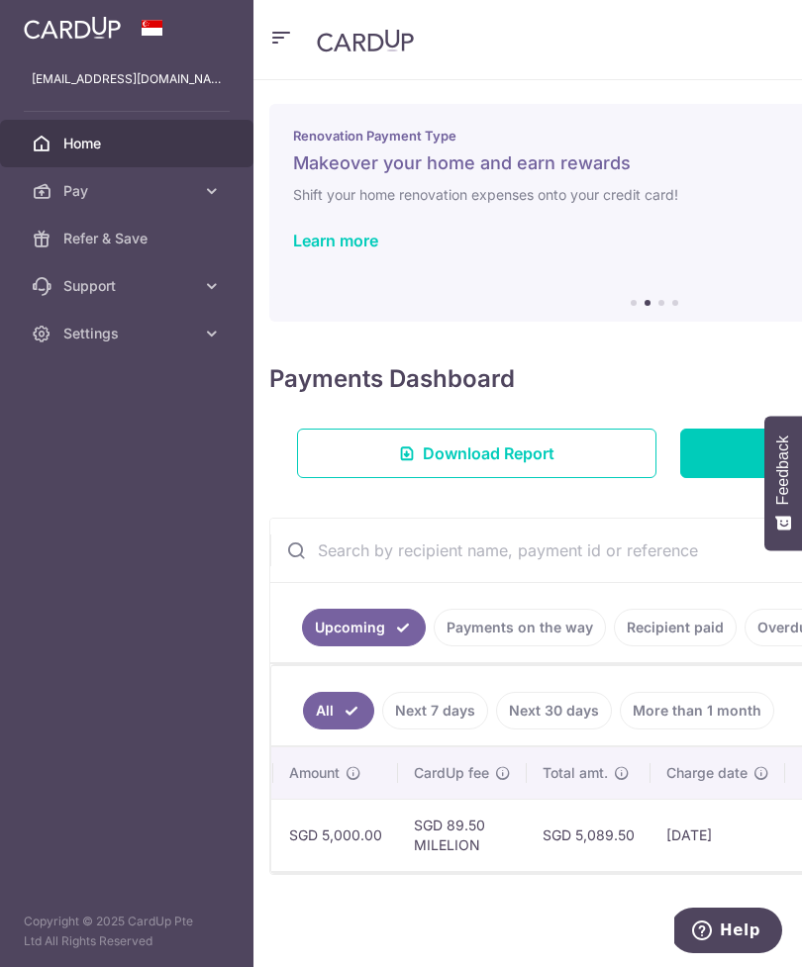
click at [183, 347] on link "Settings" at bounding box center [126, 334] width 253 height 48
click at [105, 434] on span "Logout" at bounding box center [128, 429] width 131 height 20
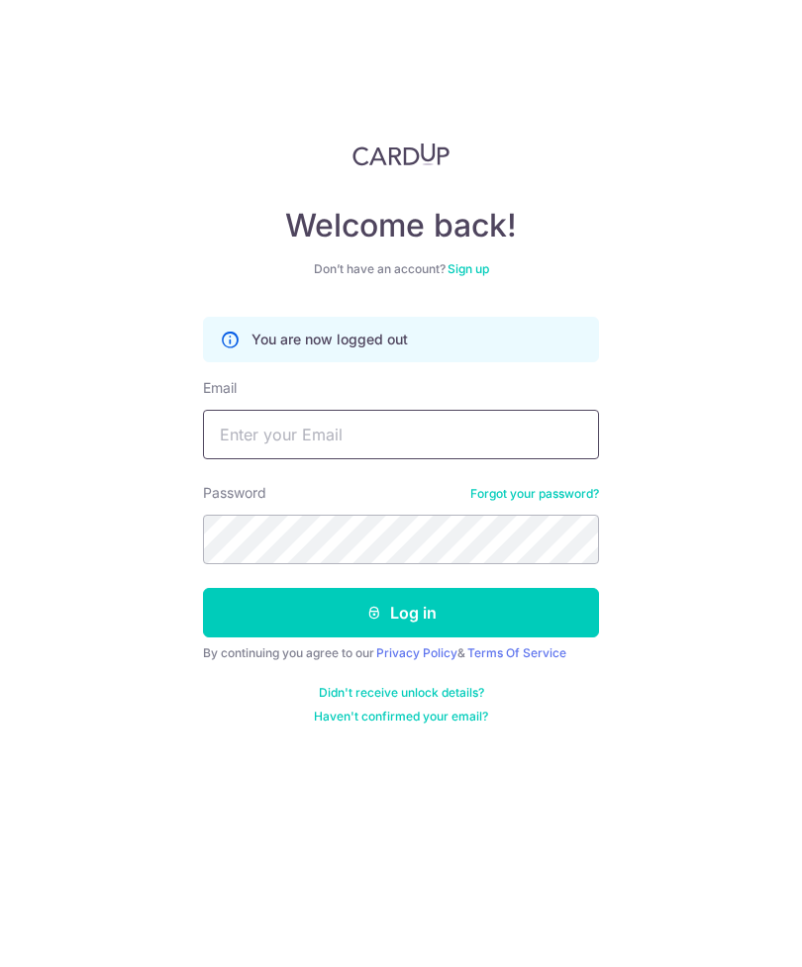
click at [410, 448] on input "Email" at bounding box center [401, 434] width 396 height 49
type input "[EMAIL_ADDRESS][DOMAIN_NAME]"
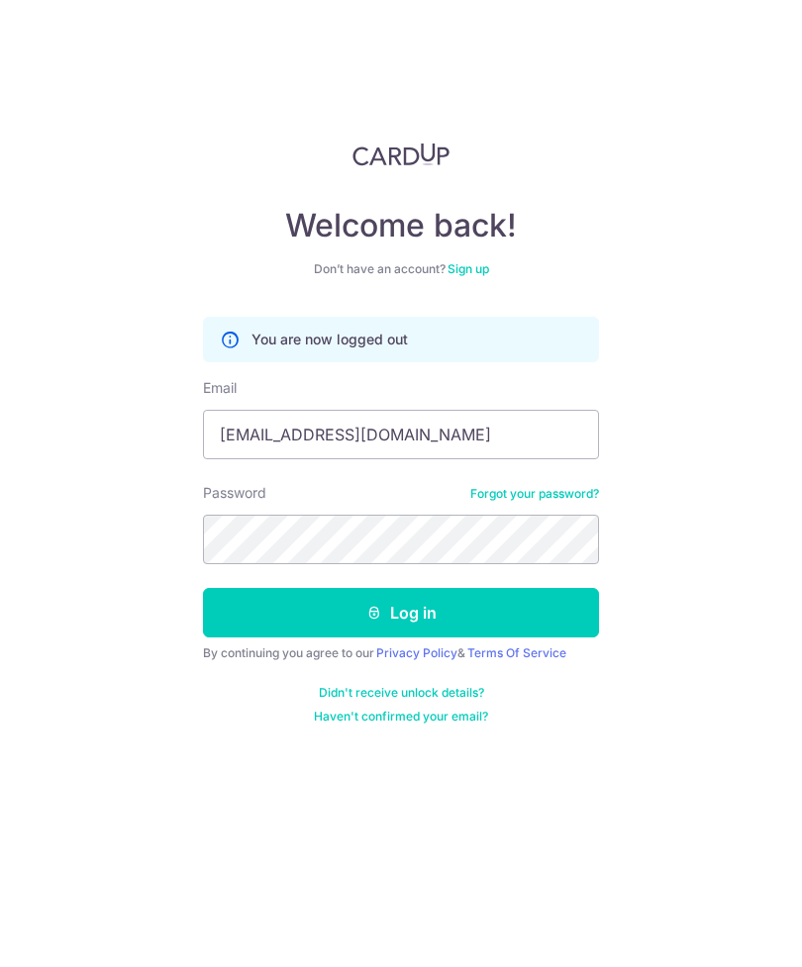
click at [241, 615] on button "Log in" at bounding box center [401, 612] width 396 height 49
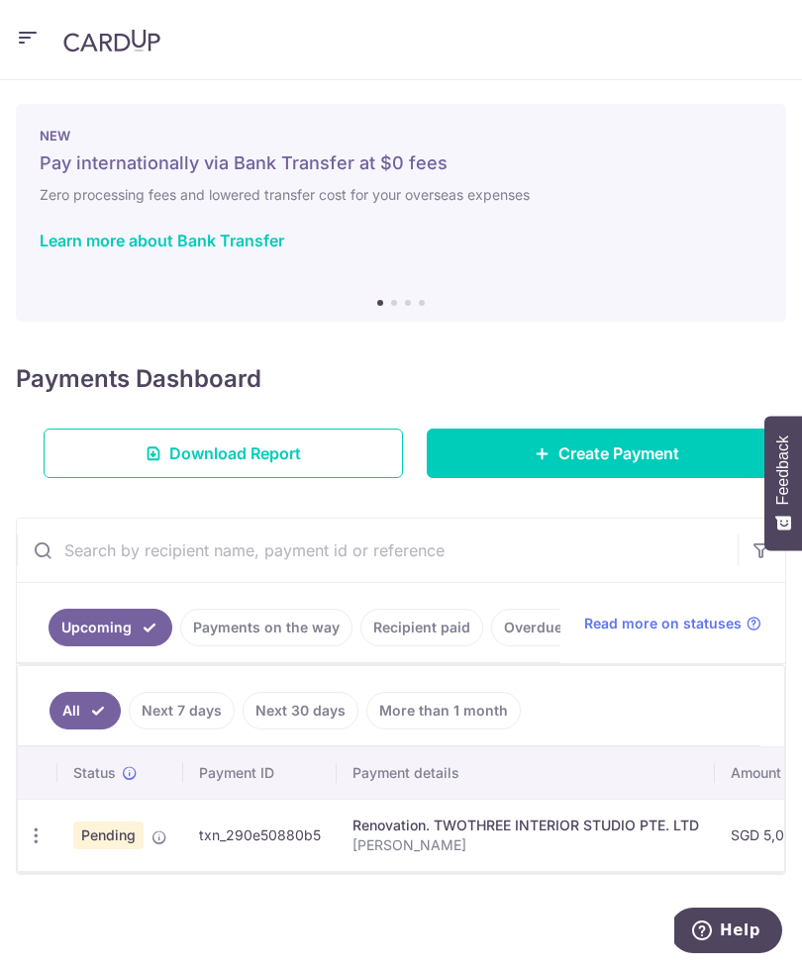
click at [324, 466] on link "Download Report" at bounding box center [223, 453] width 359 height 49
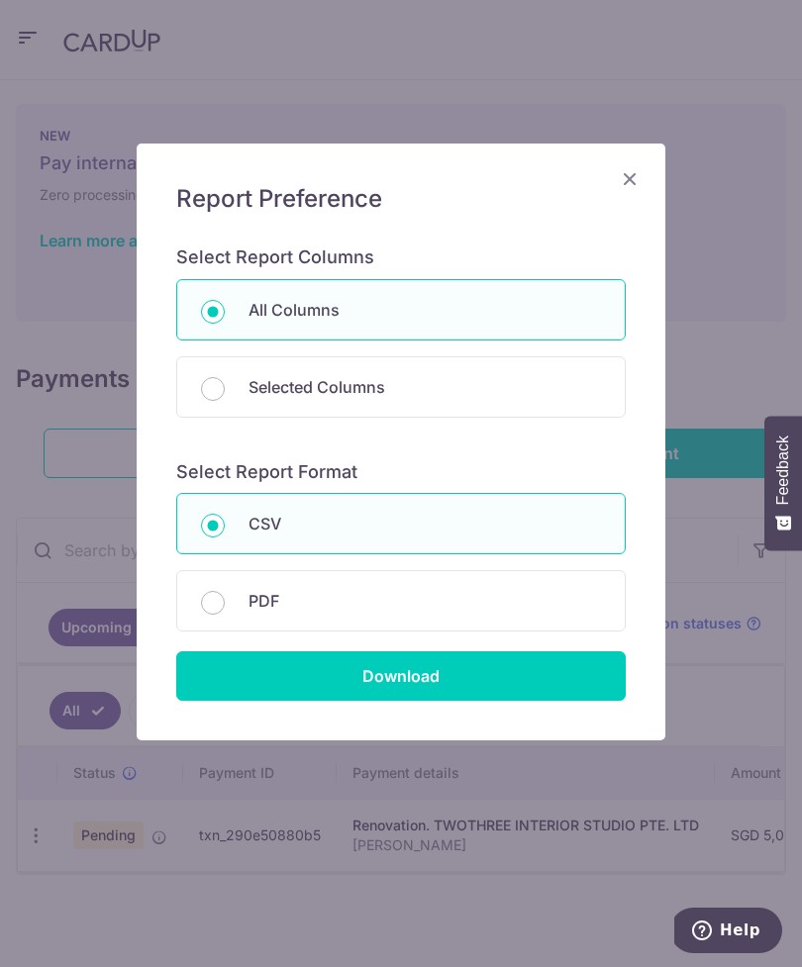
click at [500, 599] on p "PDF" at bounding box center [424, 601] width 352 height 24
click at [225, 599] on input "PDF" at bounding box center [213, 603] width 24 height 24
radio input "false"
radio input "true"
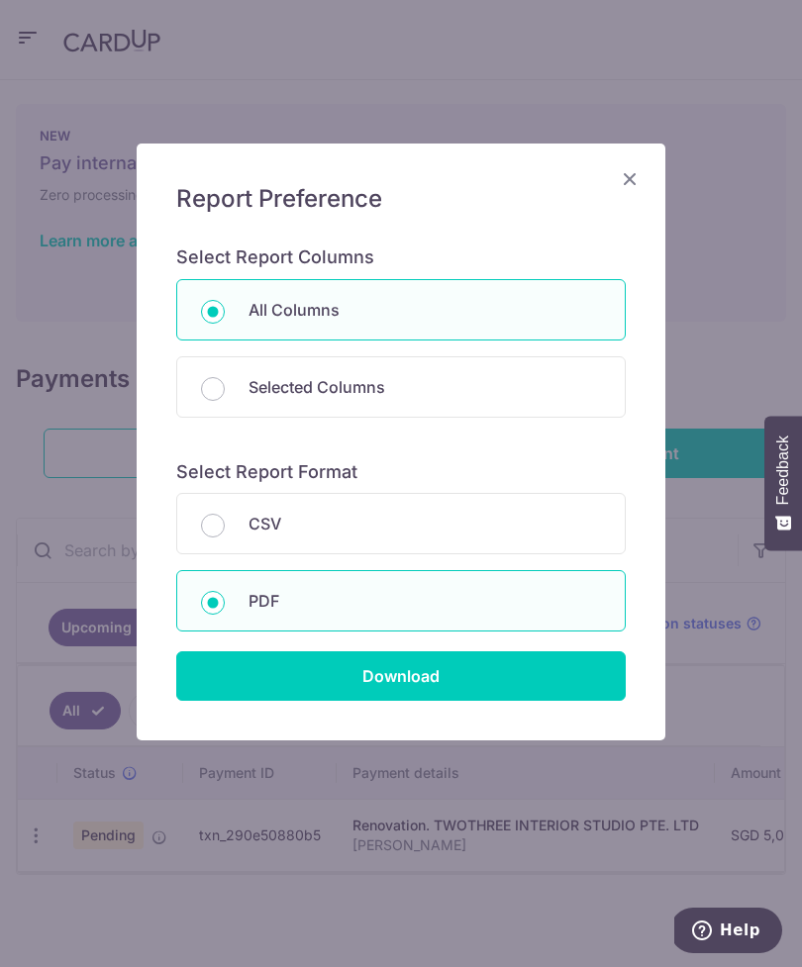
click at [471, 668] on input "Download" at bounding box center [400, 675] width 449 height 49
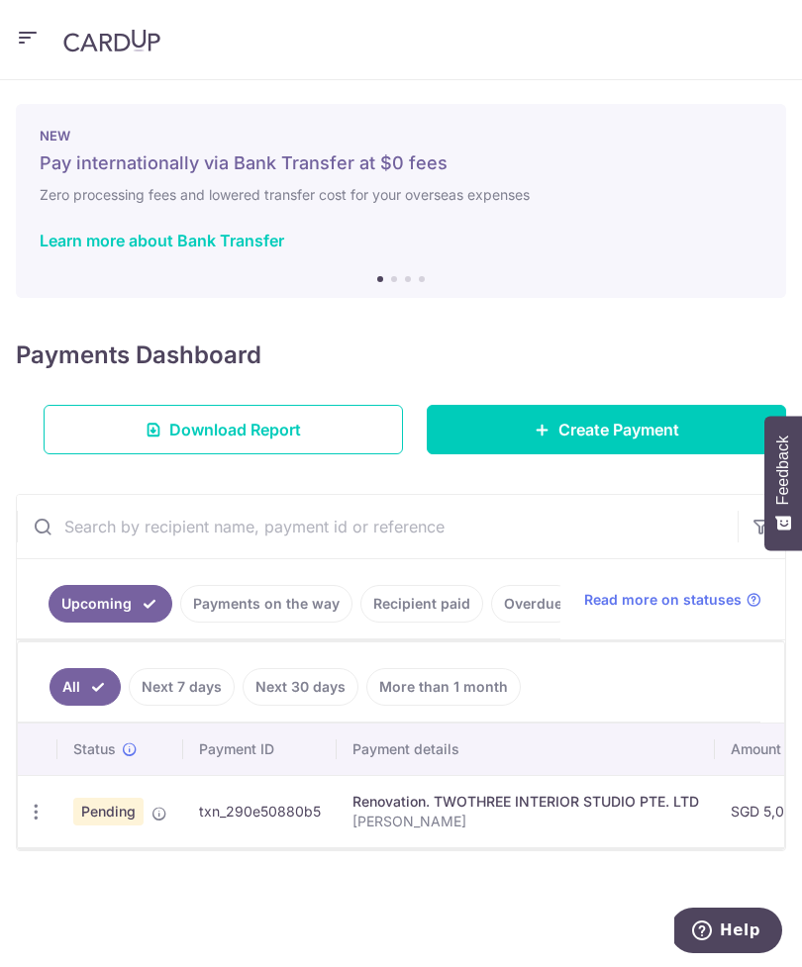
click at [30, 39] on icon "button" at bounding box center [28, 38] width 24 height 25
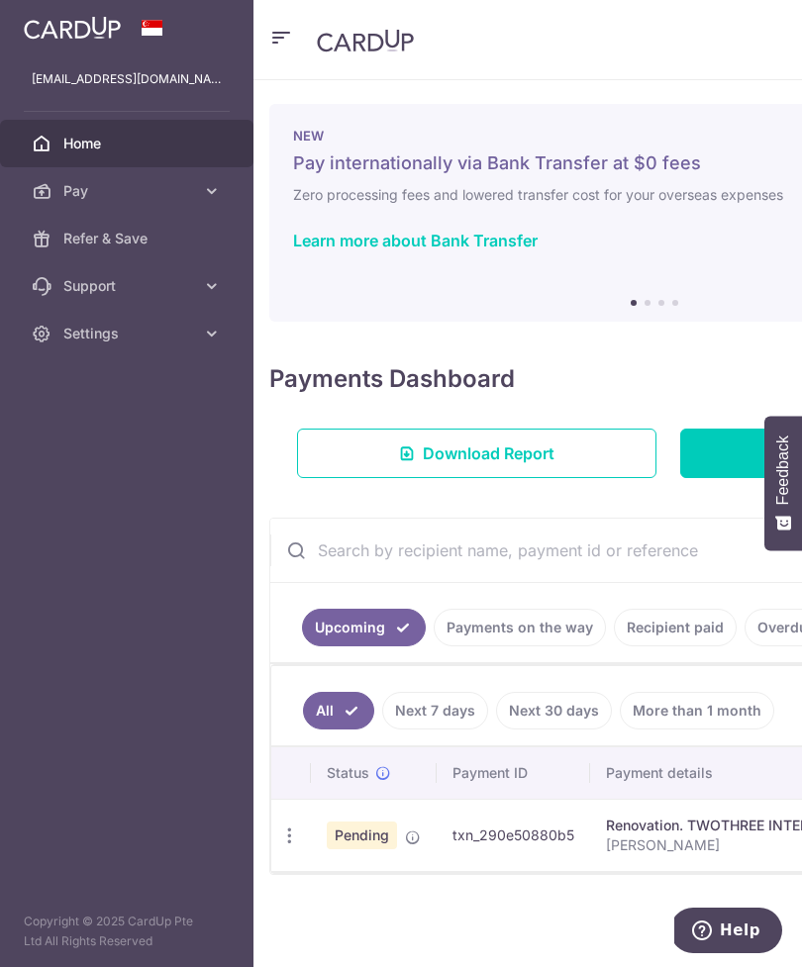
click at [83, 328] on span "Settings" at bounding box center [128, 334] width 131 height 20
click at [72, 431] on span "Logout" at bounding box center [128, 429] width 131 height 20
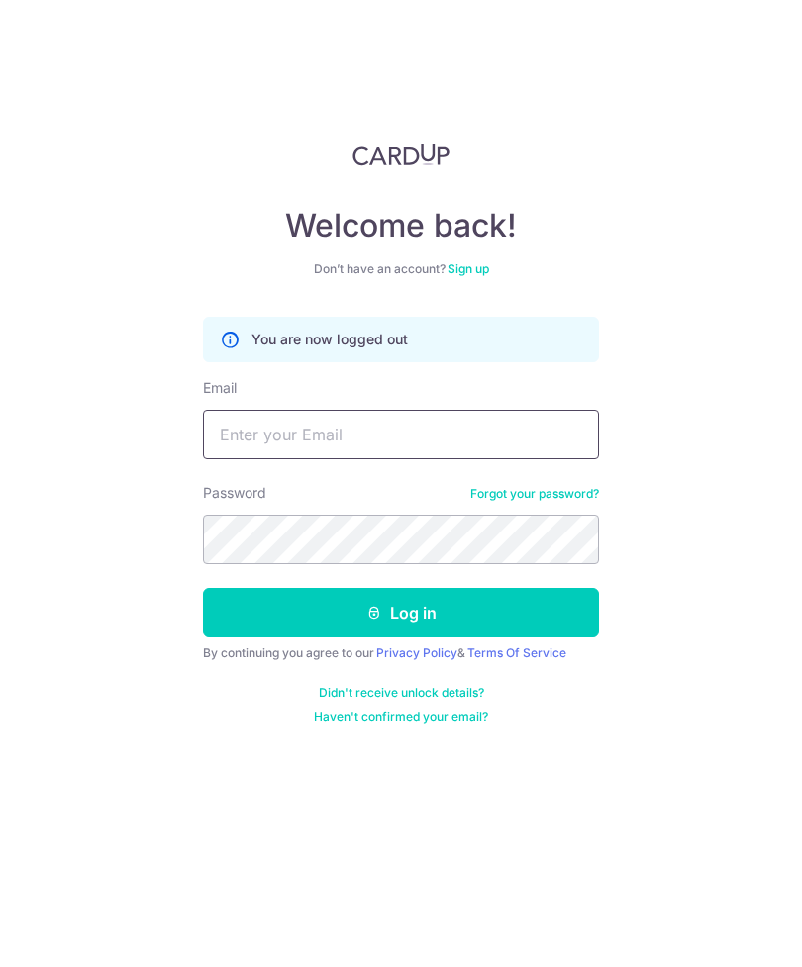
click at [478, 425] on input "Email" at bounding box center [401, 434] width 396 height 49
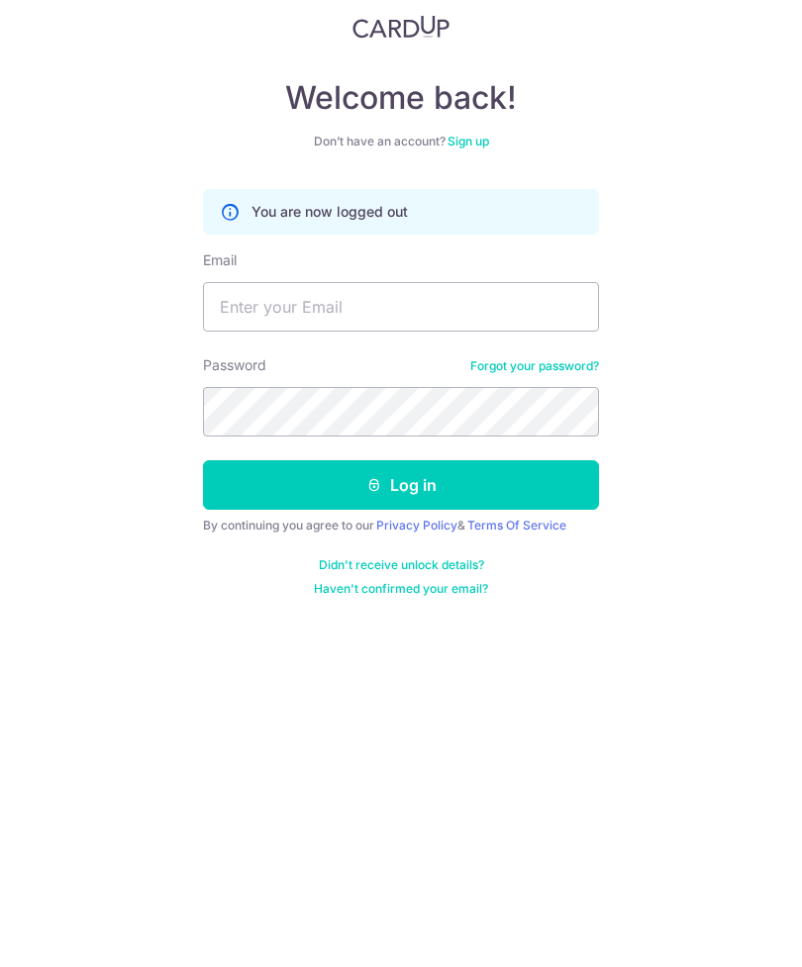
click at [460, 261] on link "Sign up" at bounding box center [468, 268] width 42 height 15
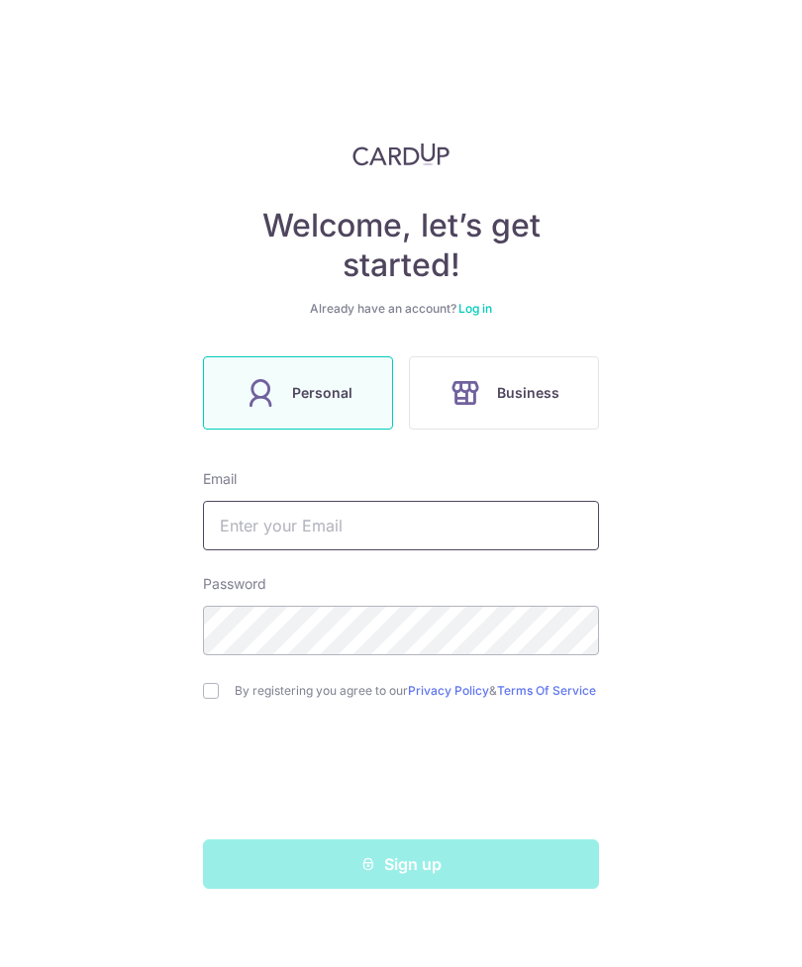
click at [536, 516] on input "text" at bounding box center [401, 525] width 396 height 49
type input "[EMAIL_ADDRESS][DOMAIN_NAME]"
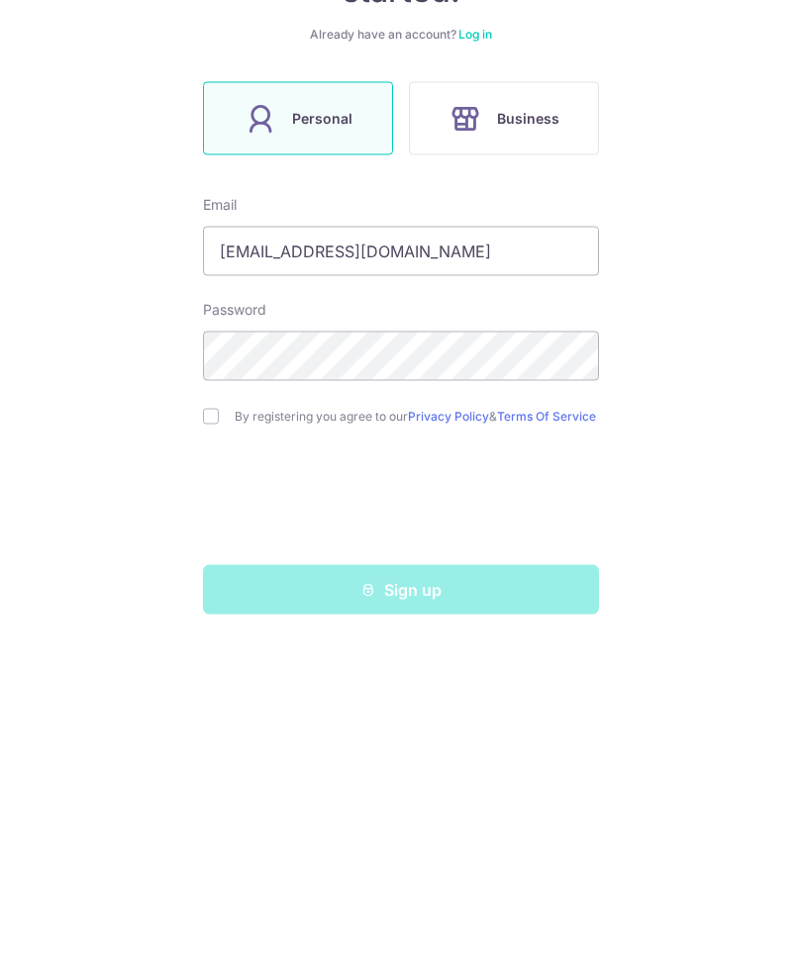
click at [212, 683] on input "checkbox" at bounding box center [211, 691] width 16 height 16
checkbox input "true"
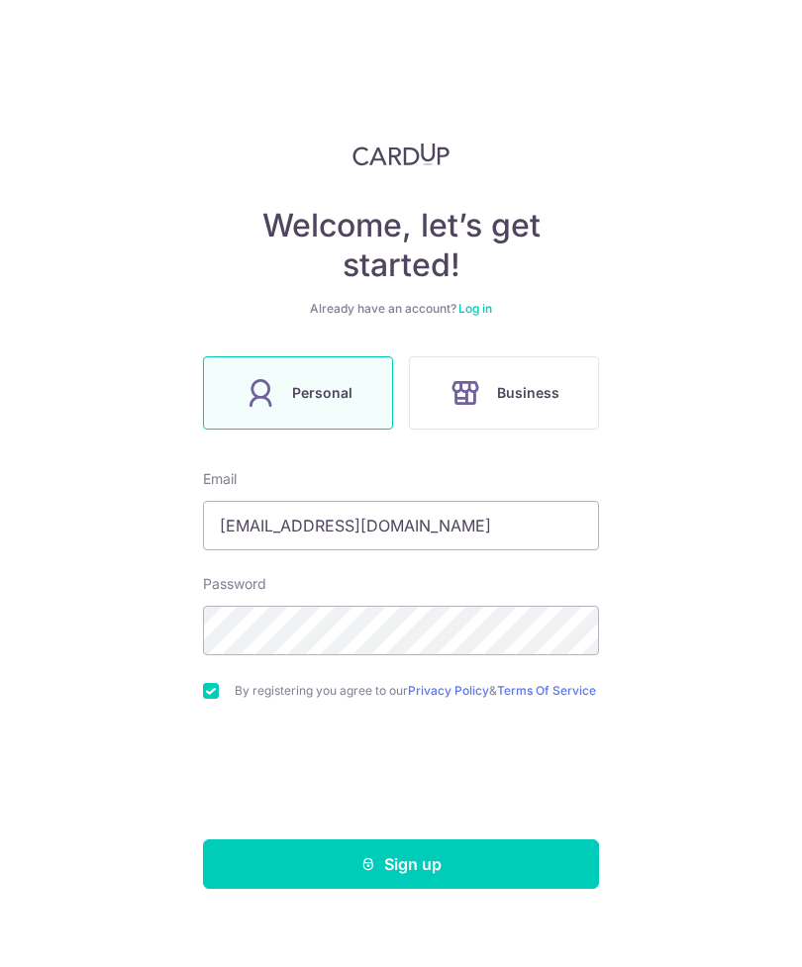
click at [513, 839] on button "Sign up" at bounding box center [401, 863] width 396 height 49
